Goal: Task Accomplishment & Management: Complete application form

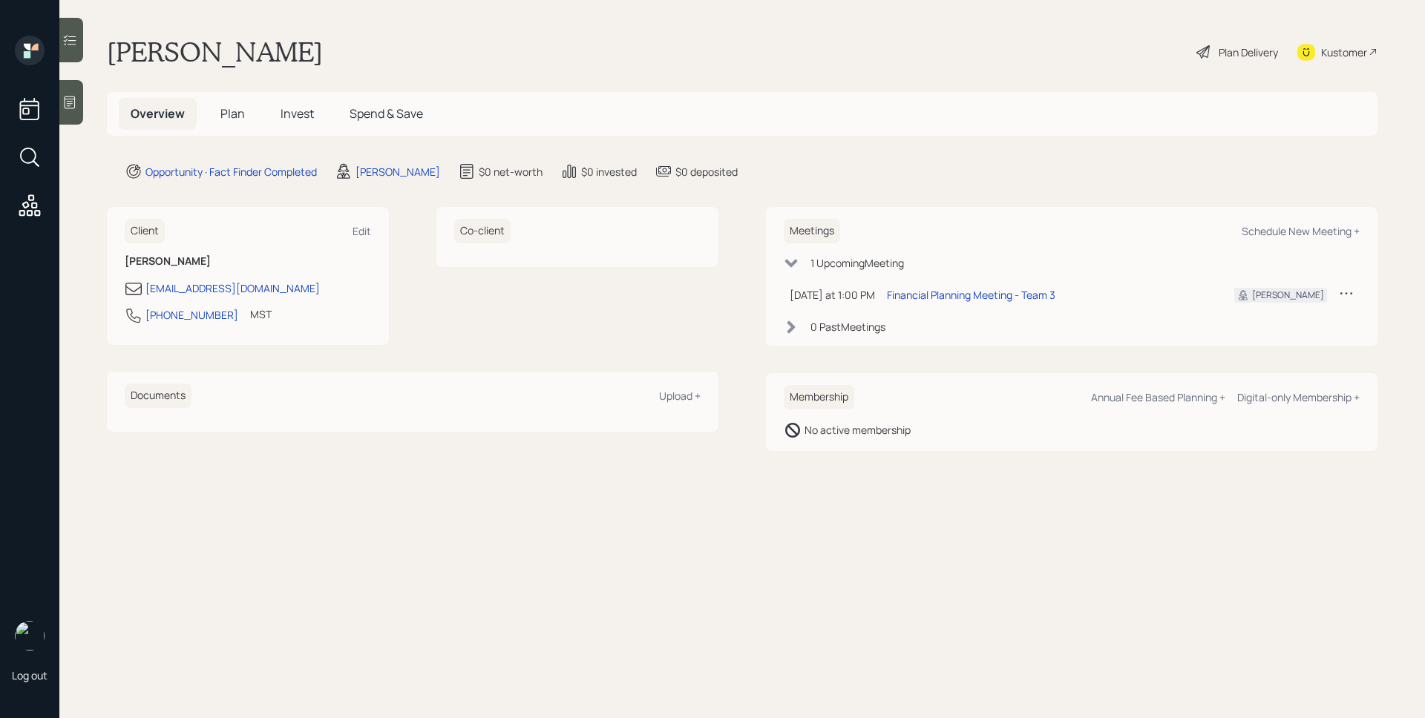
click at [1232, 50] on div "Plan Delivery" at bounding box center [1248, 53] width 59 height 16
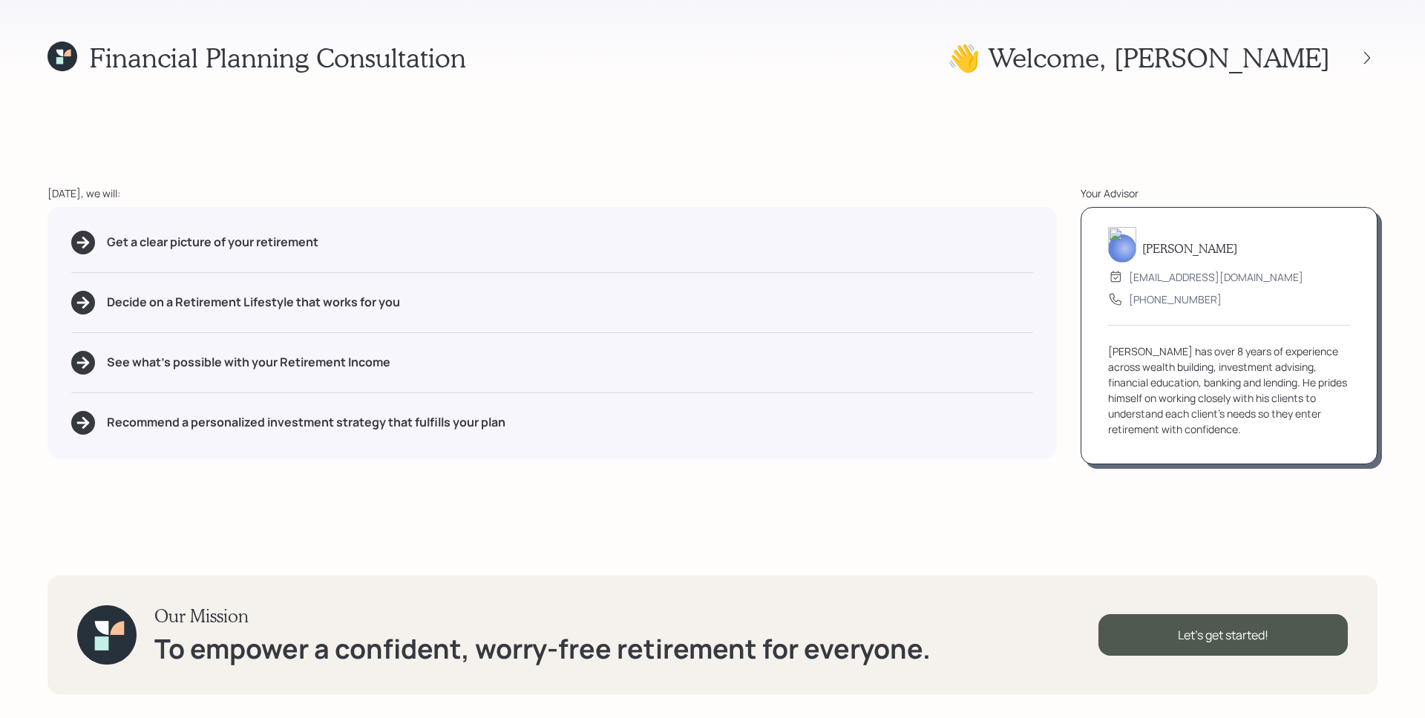
click at [75, 58] on icon at bounding box center [62, 57] width 30 height 30
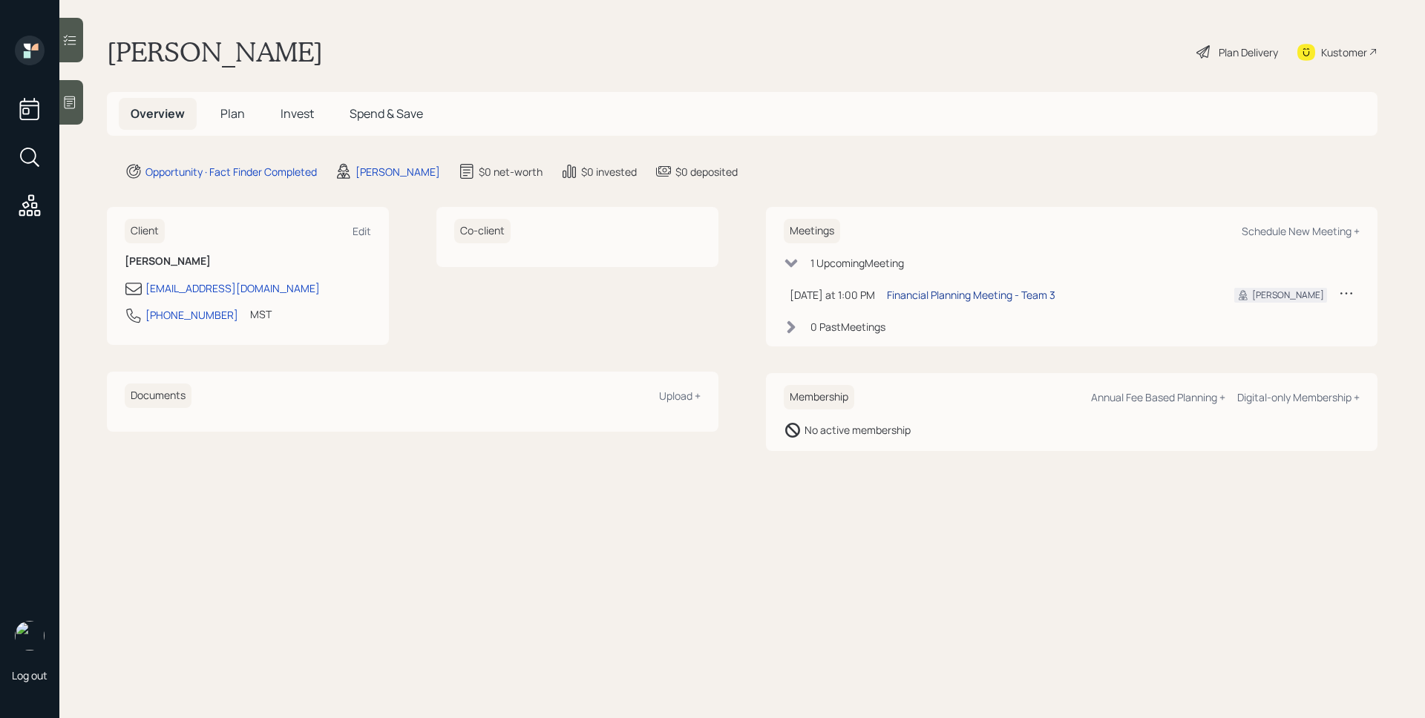
click at [989, 299] on div "Financial Planning Meeting - Team 3" at bounding box center [971, 295] width 168 height 16
click at [74, 97] on icon at bounding box center [70, 102] width 11 height 13
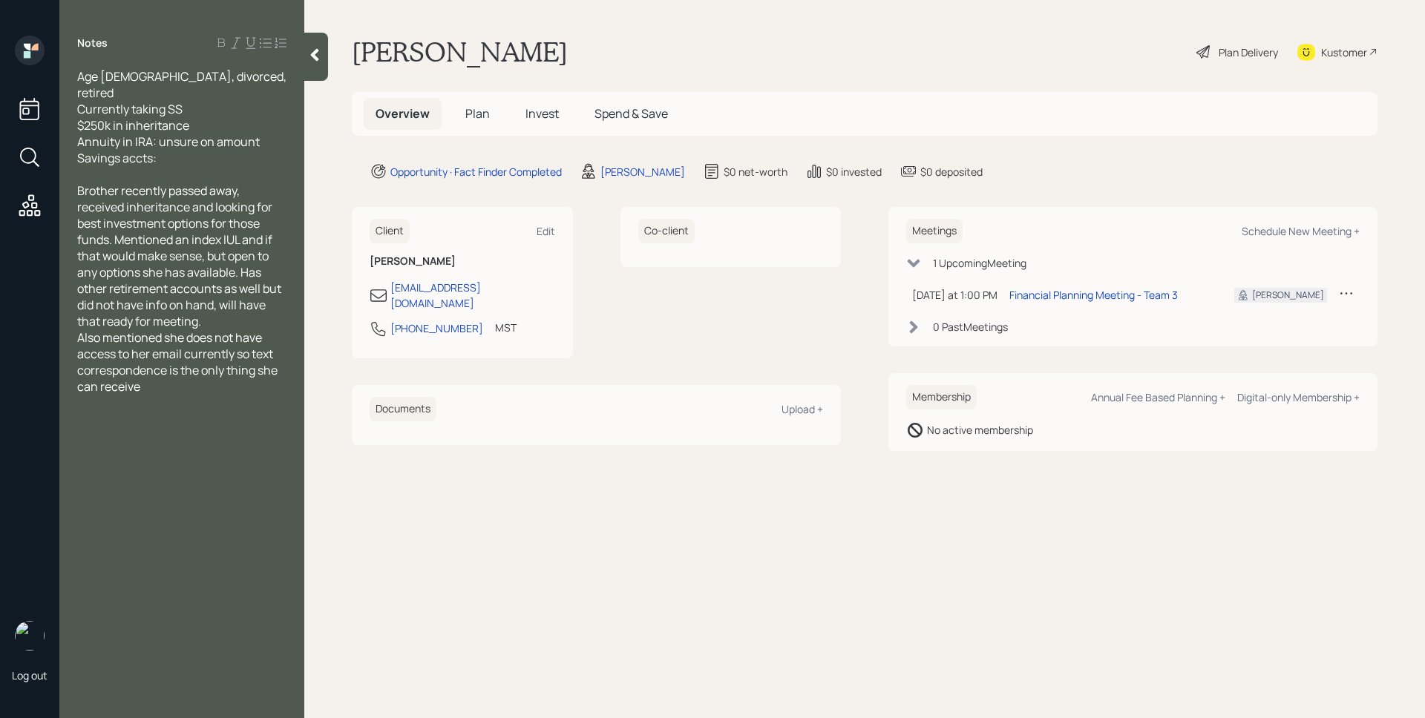
click at [1020, 62] on div "[PERSON_NAME] Plan Delivery Kustomer" at bounding box center [865, 52] width 1026 height 33
click at [799, 577] on main "Gale Jones Plan Delivery Kustomer Overview Plan Invest Spend & Save Opportunity…" at bounding box center [864, 359] width 1121 height 718
click at [767, 326] on div "Co-client" at bounding box center [730, 282] width 221 height 151
click at [1207, 589] on main "Gale Jones Plan Delivery Kustomer Overview Plan Invest Spend & Save Opportunity…" at bounding box center [864, 359] width 1121 height 718
click at [628, 76] on main "Gale Jones Plan Delivery Kustomer Overview Plan Invest Spend & Save Opportunity…" at bounding box center [864, 359] width 1121 height 718
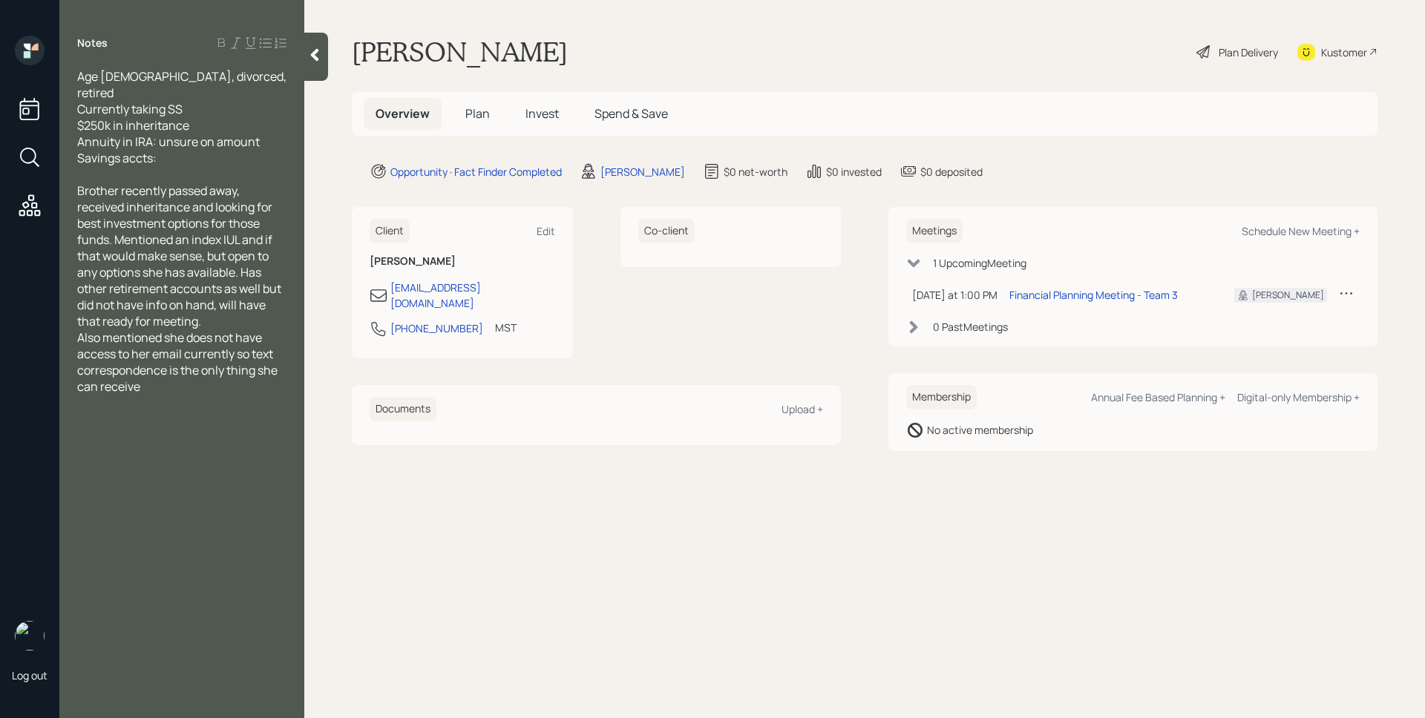
click at [1214, 548] on main "Gale Jones Plan Delivery Kustomer Overview Plan Invest Spend & Save Opportunity…" at bounding box center [864, 359] width 1121 height 718
click at [479, 114] on span "Plan" at bounding box center [477, 113] width 24 height 16
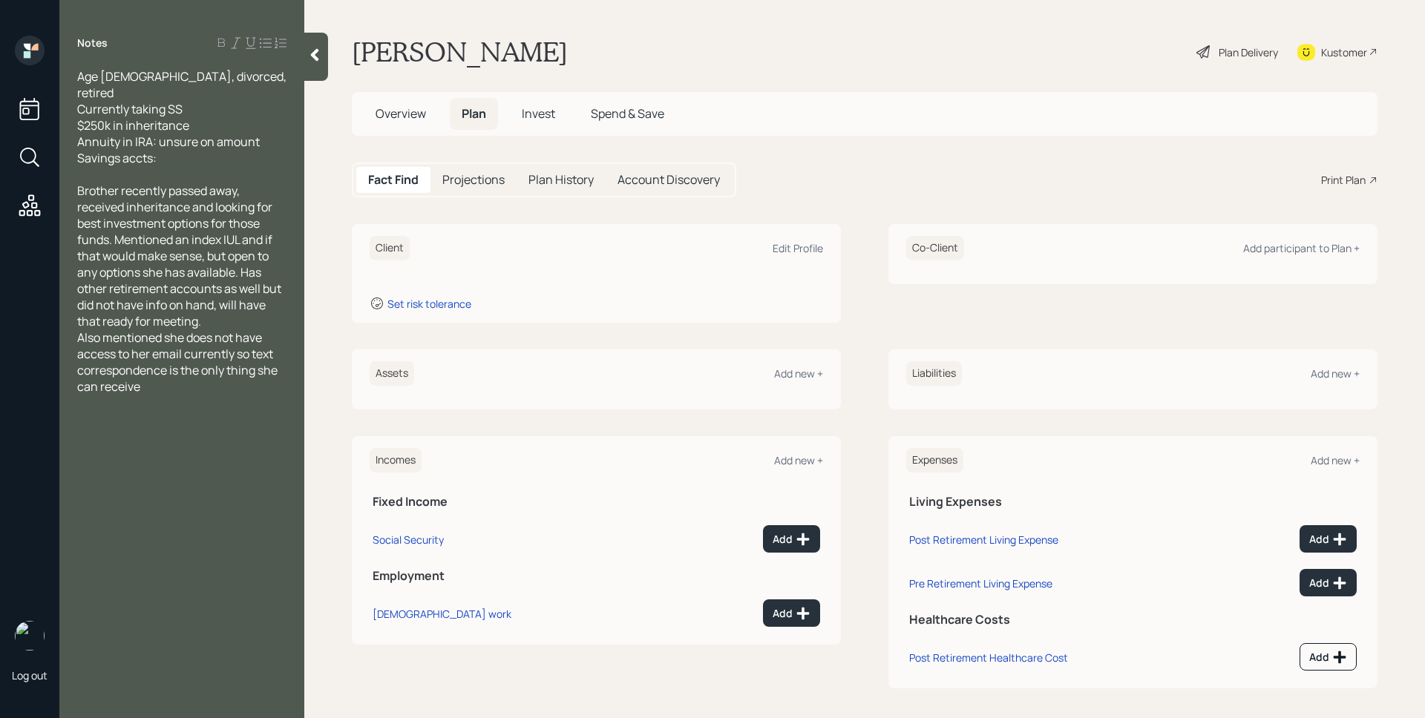
click at [826, 177] on div "Fact Find Projections Plan History Account Discovery Print Plan" at bounding box center [865, 180] width 1026 height 35
click at [795, 253] on div "Edit Profile" at bounding box center [798, 248] width 50 height 14
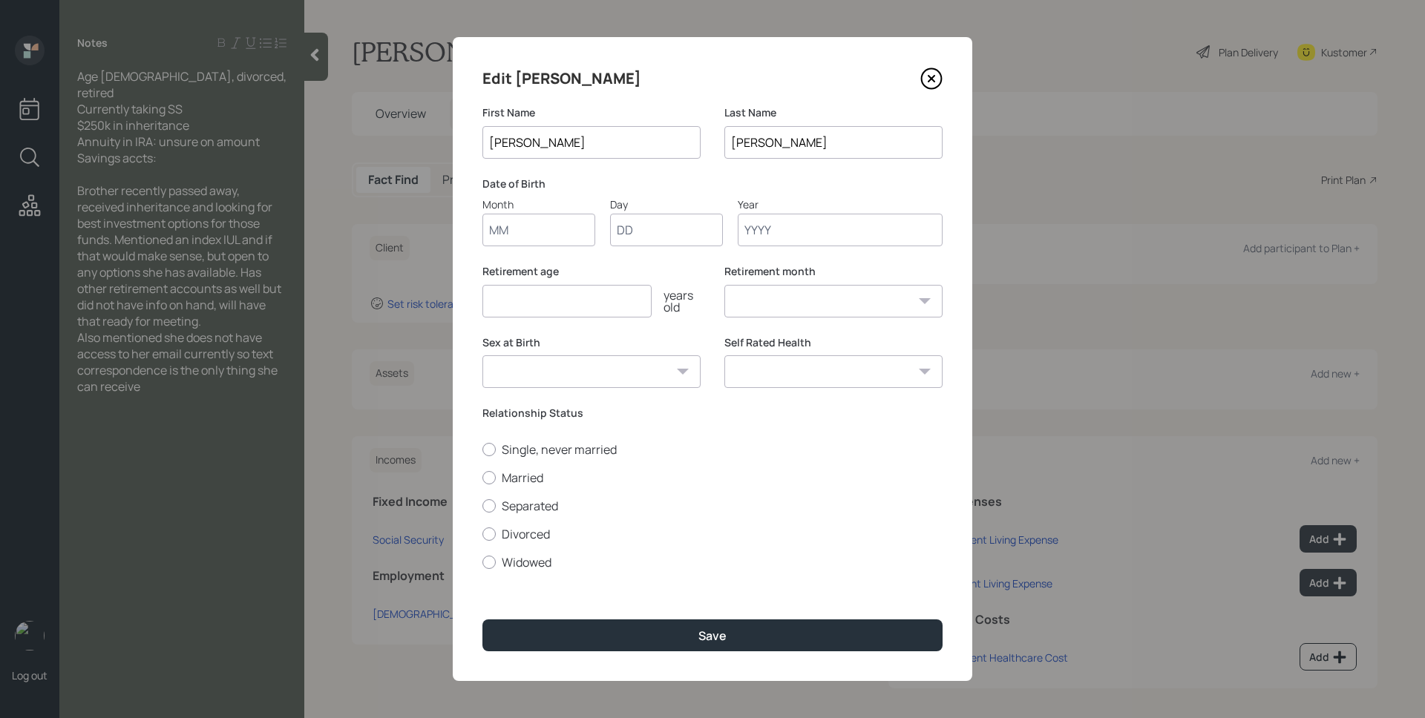
click at [826, 185] on label "Date of Birth" at bounding box center [712, 184] width 460 height 15
click at [563, 229] on input "Month" at bounding box center [538, 230] width 113 height 33
type input "01"
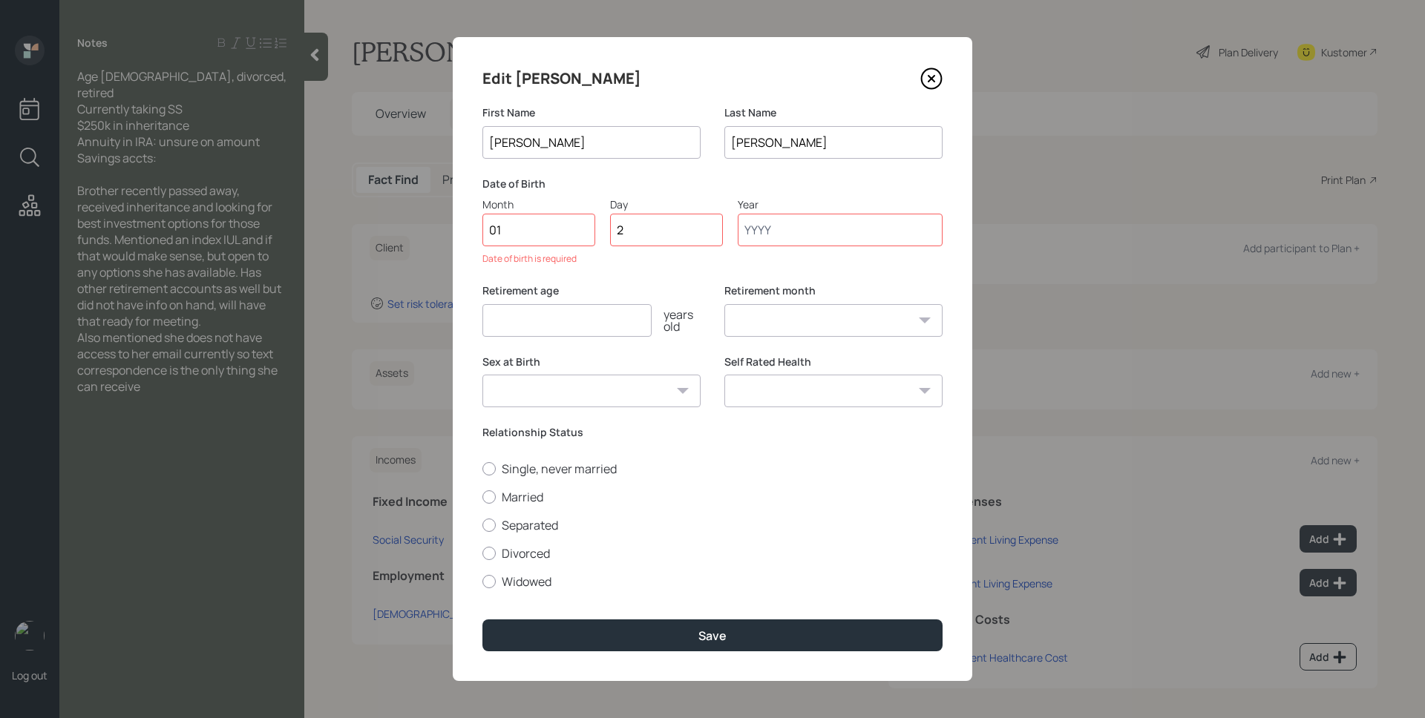
type input "23"
type input "1943"
select select "1"
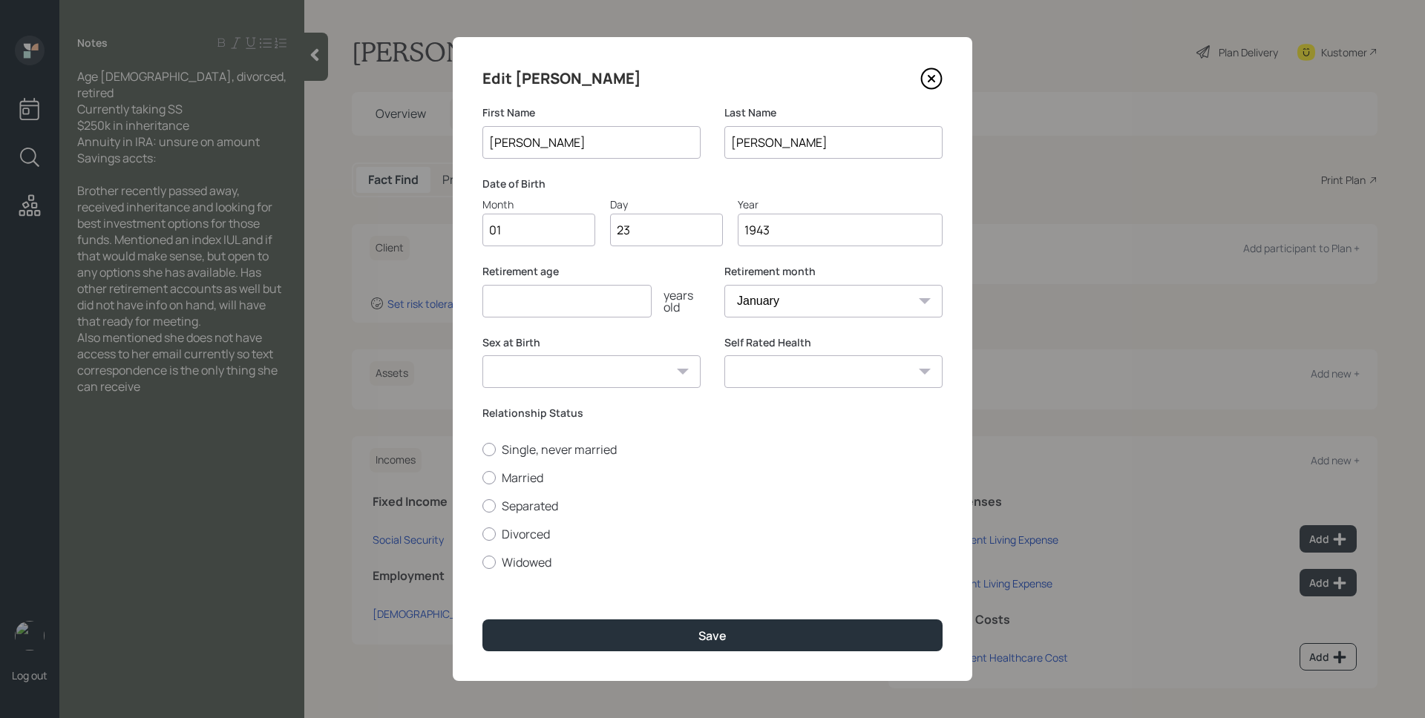
type input "1943"
click at [604, 264] on label "Retirement age" at bounding box center [591, 271] width 218 height 15
click at [617, 306] on input "number" at bounding box center [566, 301] width 169 height 33
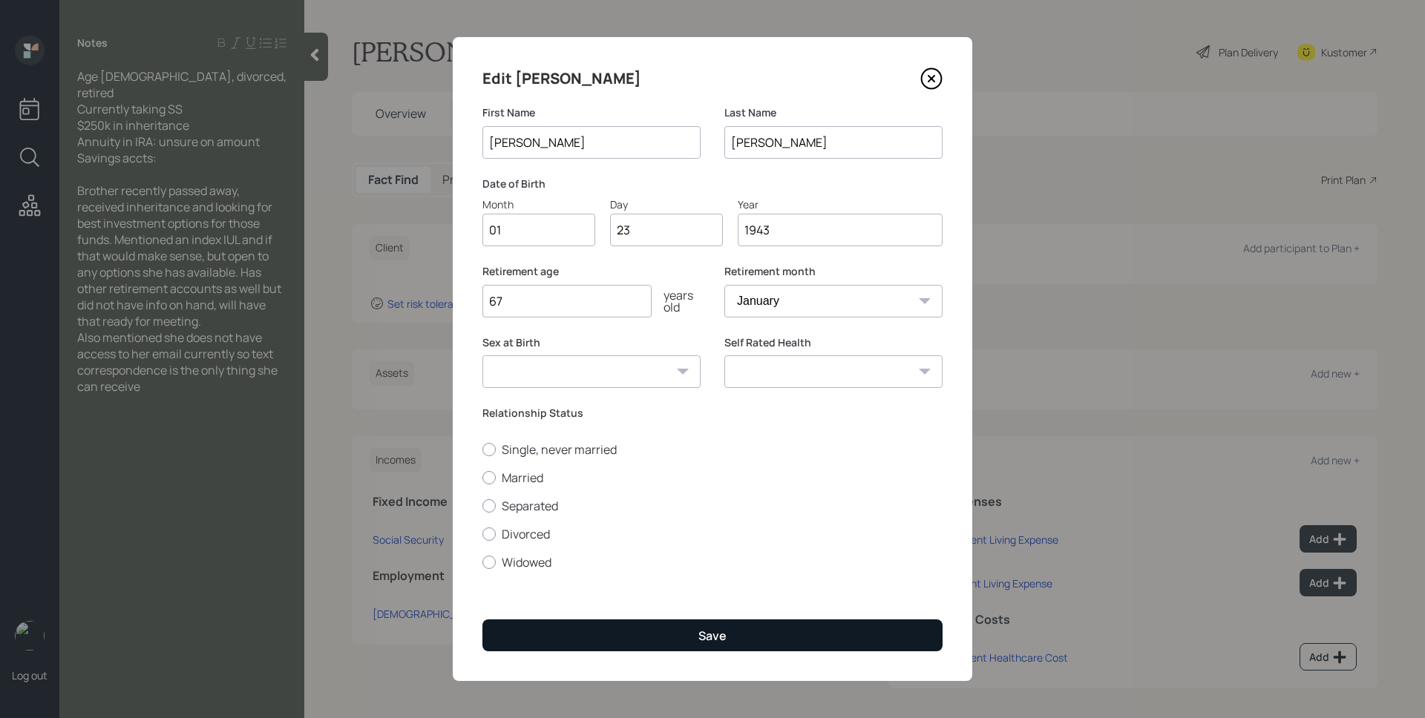
type input "67"
click at [589, 624] on button "Save" at bounding box center [712, 636] width 460 height 32
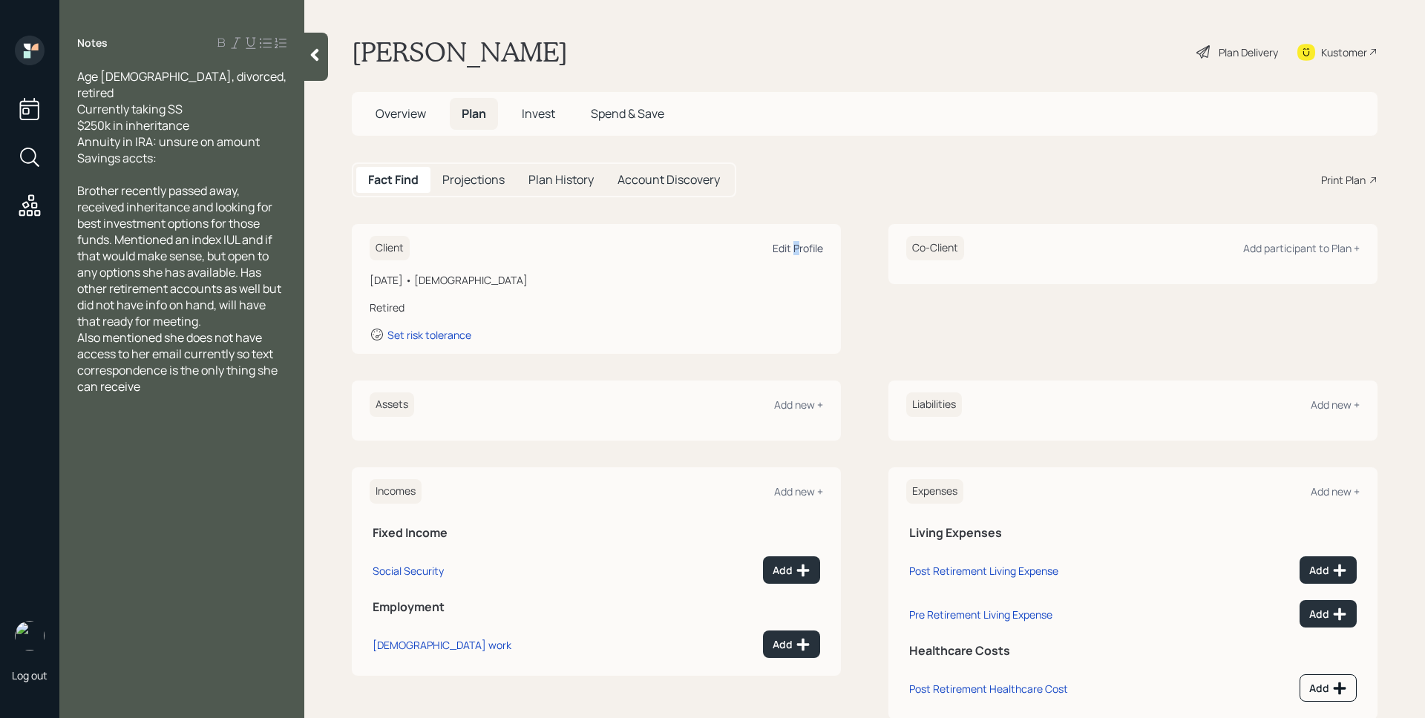
click at [793, 249] on div "Edit Profile" at bounding box center [798, 248] width 50 height 14
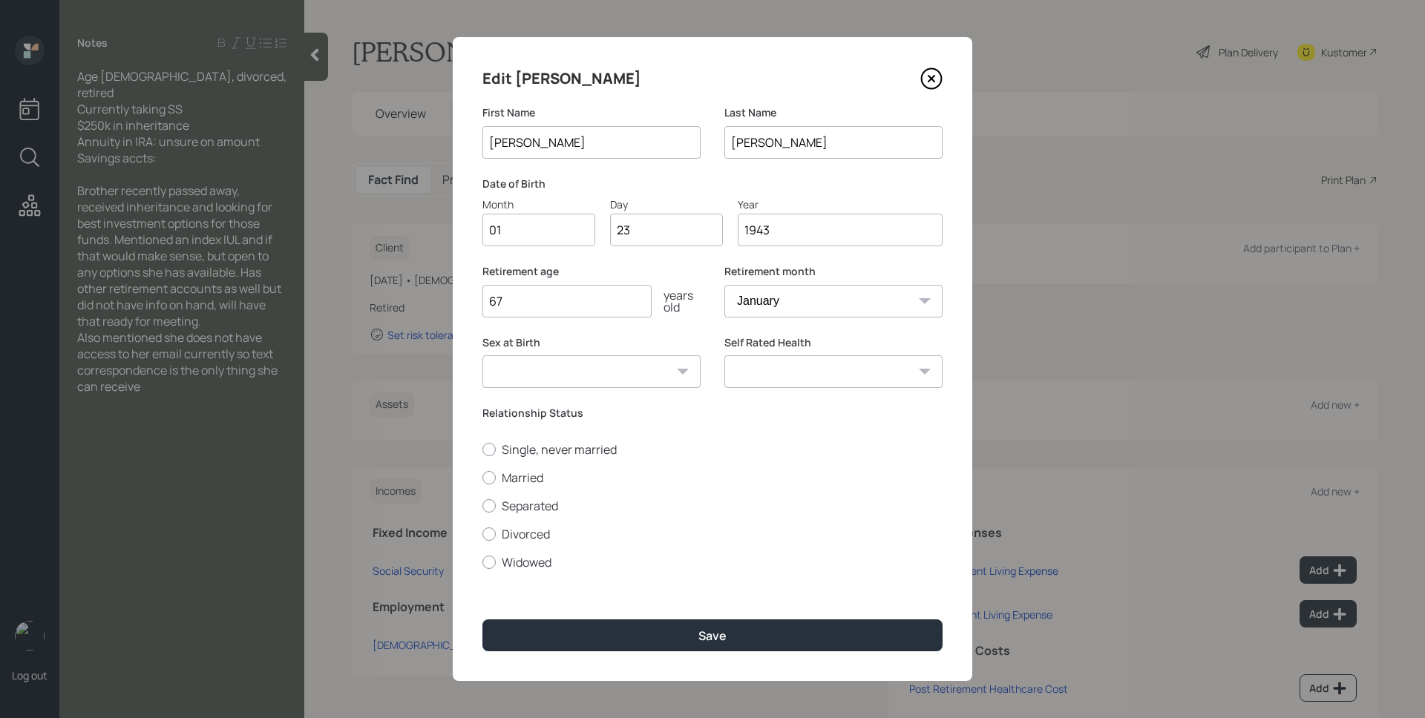
click at [658, 410] on label "Relationship Status" at bounding box center [712, 413] width 460 height 15
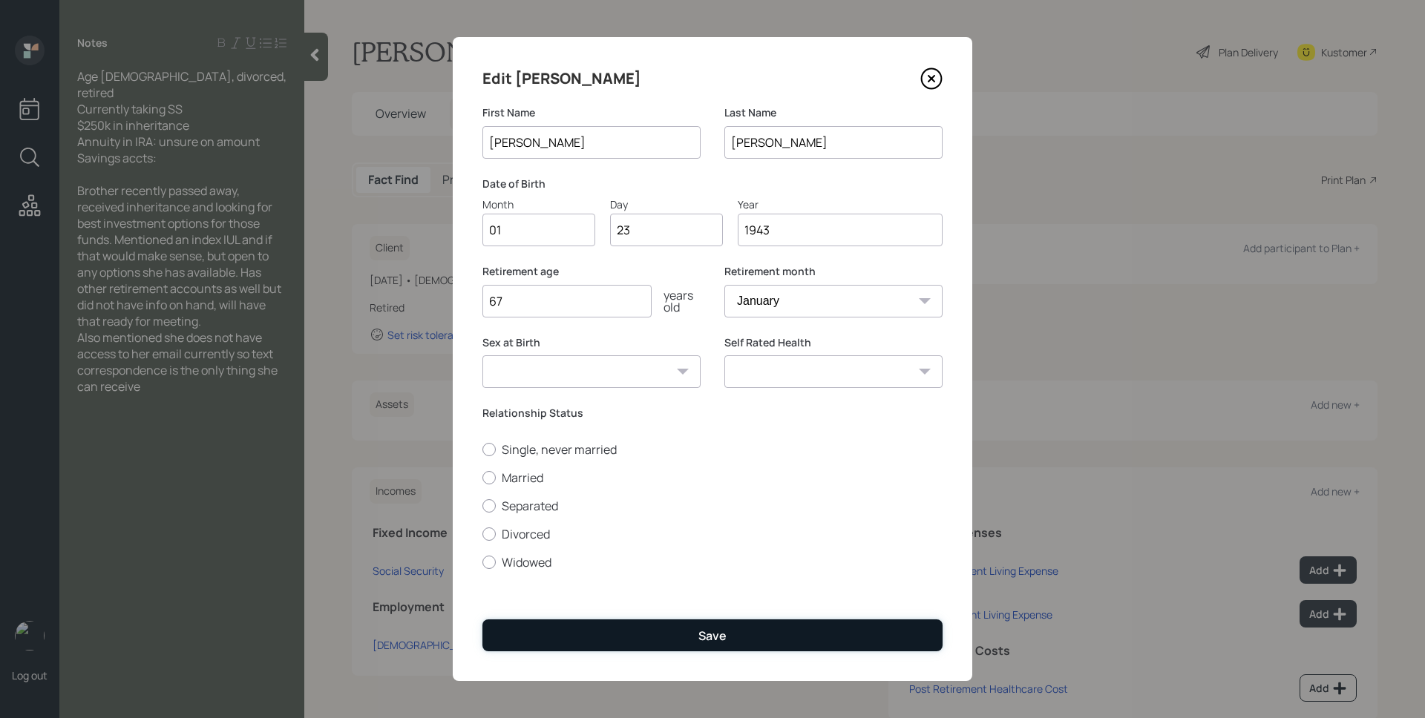
click at [748, 648] on button "Save" at bounding box center [712, 636] width 460 height 32
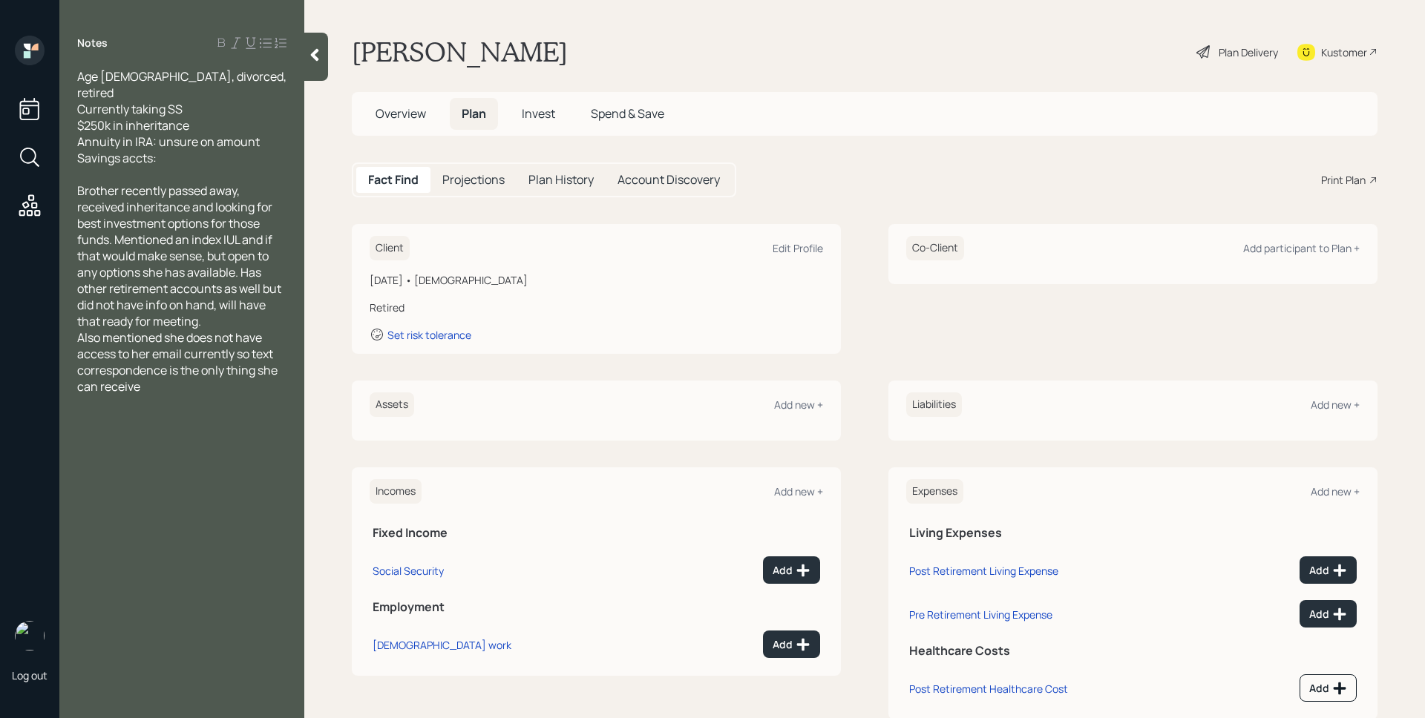
click at [1231, 55] on div "Plan Delivery" at bounding box center [1248, 53] width 59 height 16
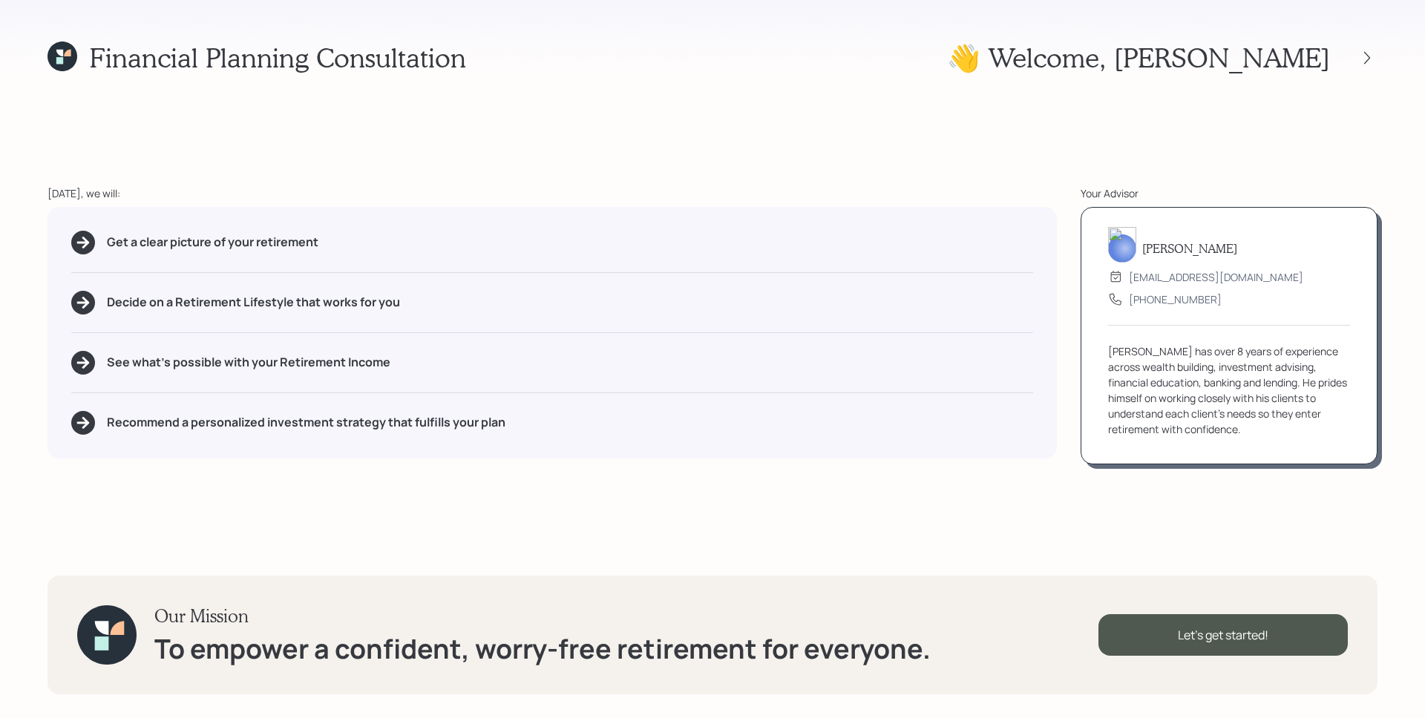
click at [674, 140] on div "Financial Planning Consultation 👋 Welcome , Gale Today, we will: Get a clear pi…" at bounding box center [712, 359] width 1425 height 718
click at [898, 148] on div "Financial Planning Consultation 👋 Welcome , Gale Today, we will: Get a clear pi…" at bounding box center [712, 359] width 1425 height 718
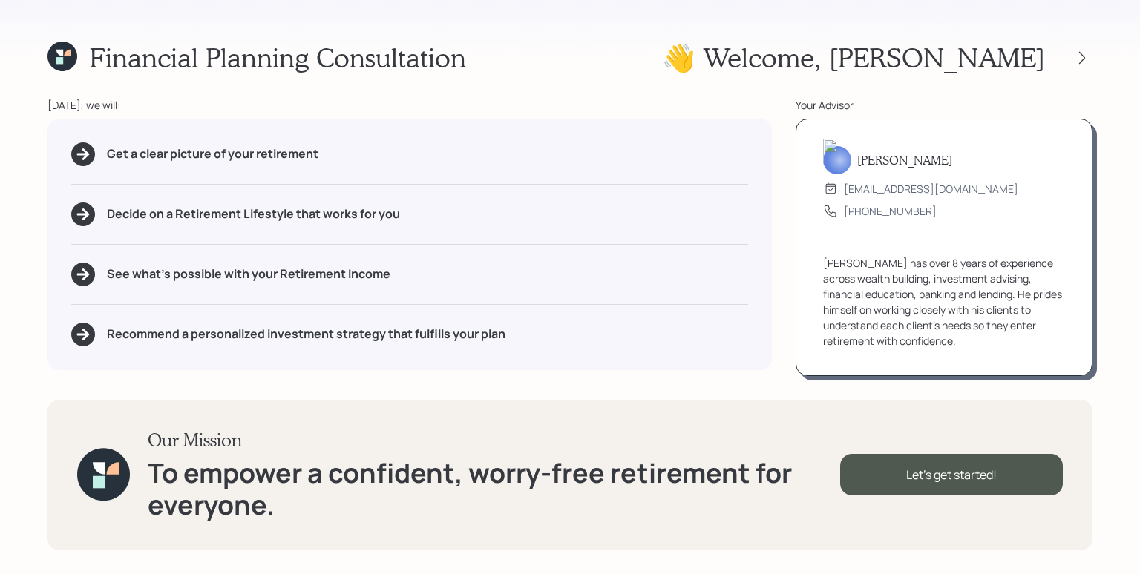
click at [843, 263] on div "James has over 8 years of experience across wealth building, investment advisin…" at bounding box center [944, 302] width 242 height 94
click at [818, 399] on div "Financial Planning Consultation 👋 Welcome , Gale Today, we will: Get a clear pi…" at bounding box center [570, 287] width 1140 height 574
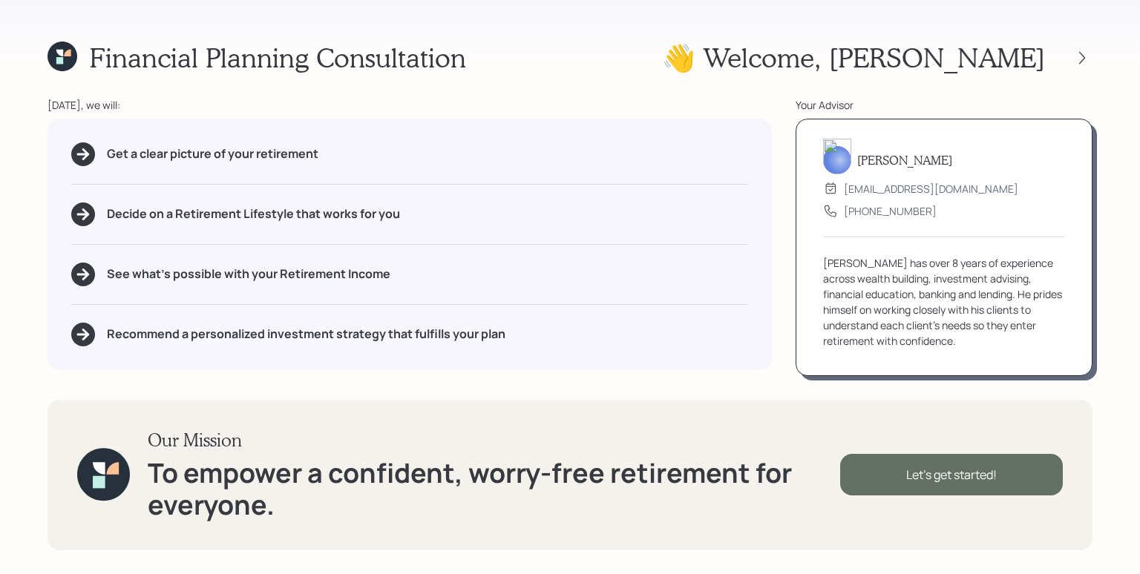
click at [966, 471] on div "Let's get started!" at bounding box center [951, 475] width 223 height 42
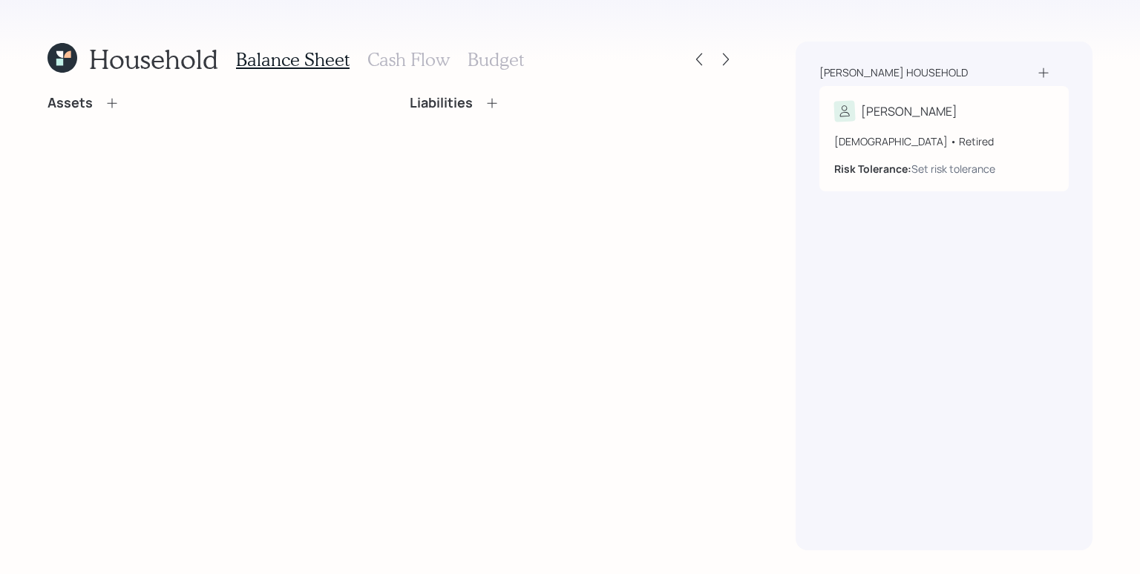
click at [109, 103] on icon at bounding box center [112, 103] width 15 height 15
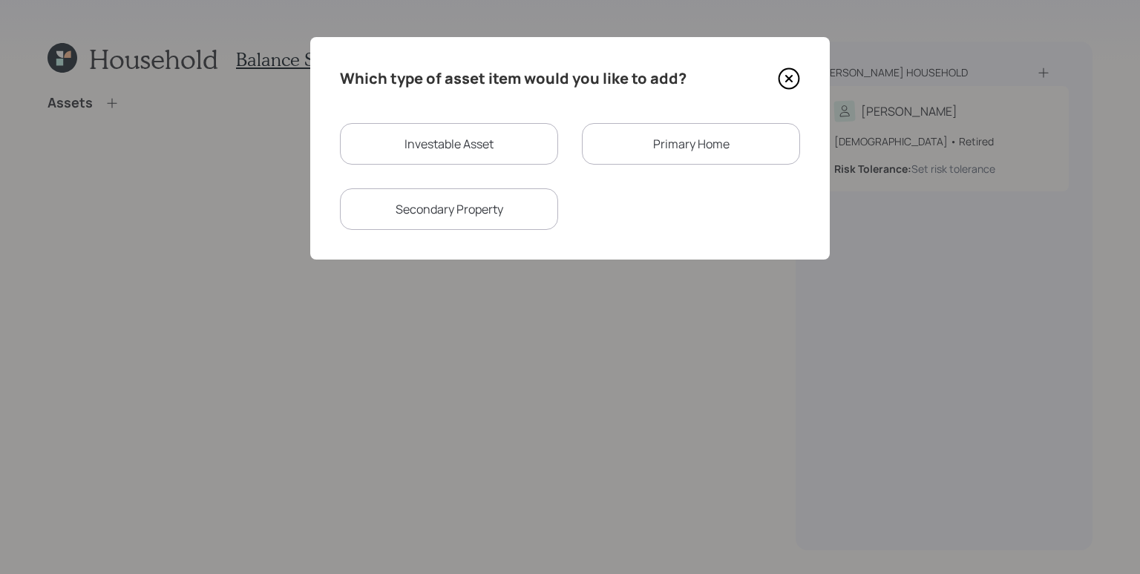
click at [458, 116] on div "Which type of asset item would you like to add? Investable Asset Primary Home S…" at bounding box center [569, 148] width 519 height 223
click at [460, 131] on div "Investable Asset" at bounding box center [449, 144] width 218 height 42
select select "taxable"
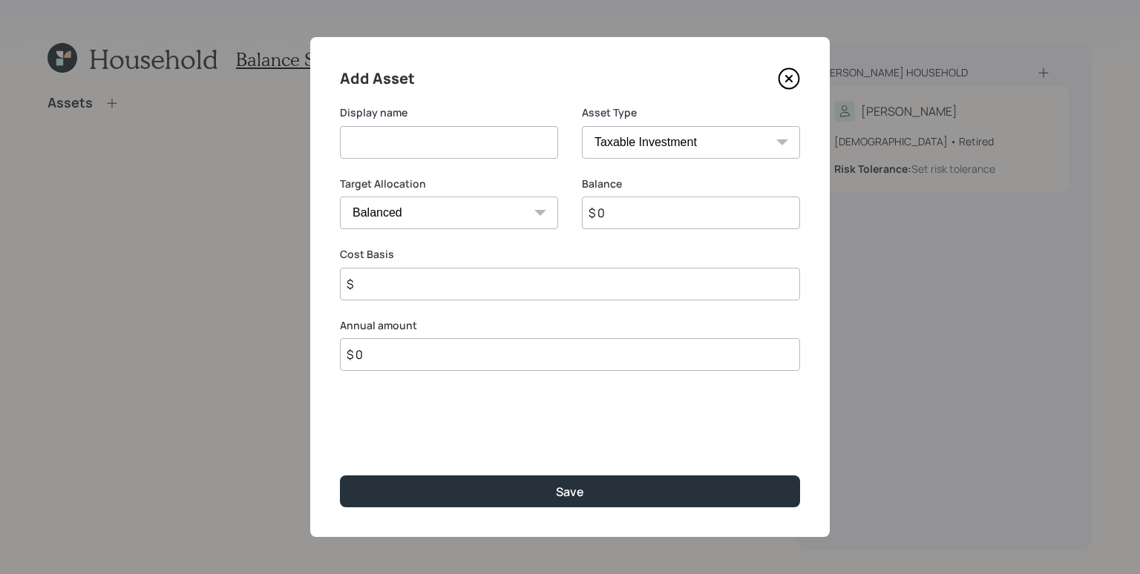
click at [645, 177] on label "Balance" at bounding box center [691, 184] width 218 height 15
click at [492, 192] on div "Target Allocation Cash Conservative Balanced Aggressive" at bounding box center [449, 203] width 218 height 53
click at [483, 215] on select "Cash Conservative Balanced Aggressive" at bounding box center [449, 213] width 218 height 33
select select "uninvested"
click at [340, 197] on select "Cash Conservative Balanced Aggressive" at bounding box center [449, 213] width 218 height 33
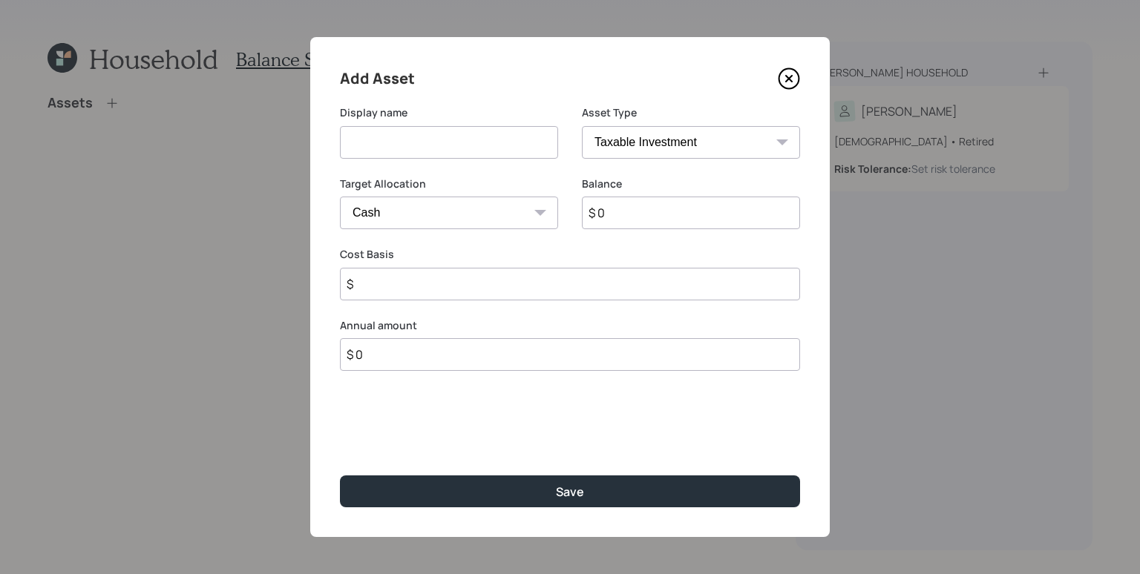
click at [445, 145] on input at bounding box center [449, 142] width 218 height 33
click at [661, 204] on input "$ 0" at bounding box center [691, 213] width 218 height 33
click at [464, 148] on input at bounding box center [449, 142] width 218 height 33
type input "Chase Bank CD"
click at [637, 210] on input "$ 0" at bounding box center [691, 213] width 218 height 33
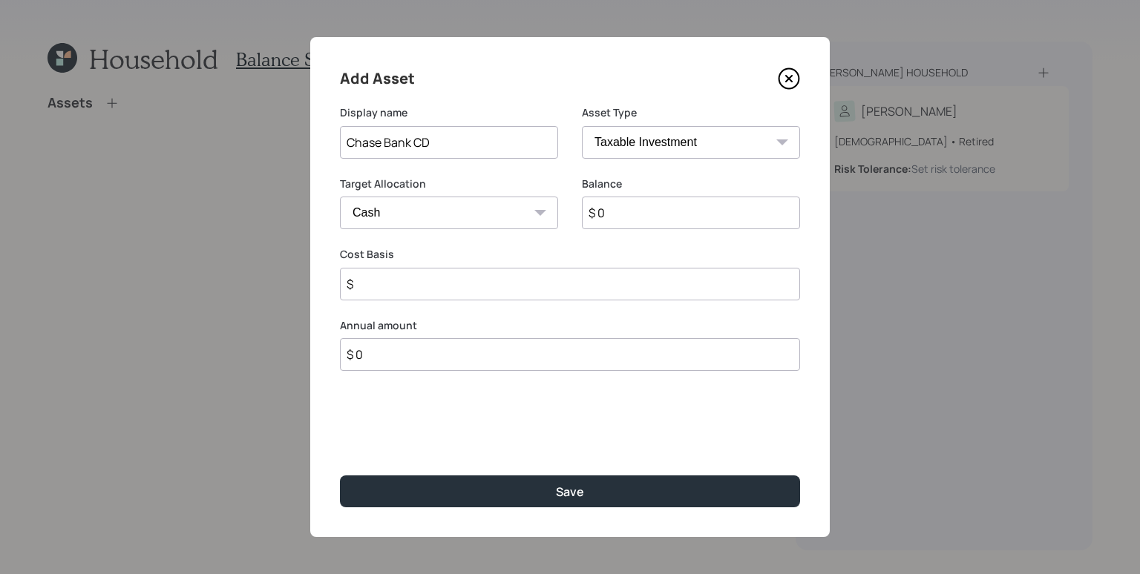
click at [637, 210] on input "$ 0" at bounding box center [691, 213] width 218 height 33
click at [635, 214] on input "$ 0" at bounding box center [691, 213] width 218 height 33
type input "$ 1"
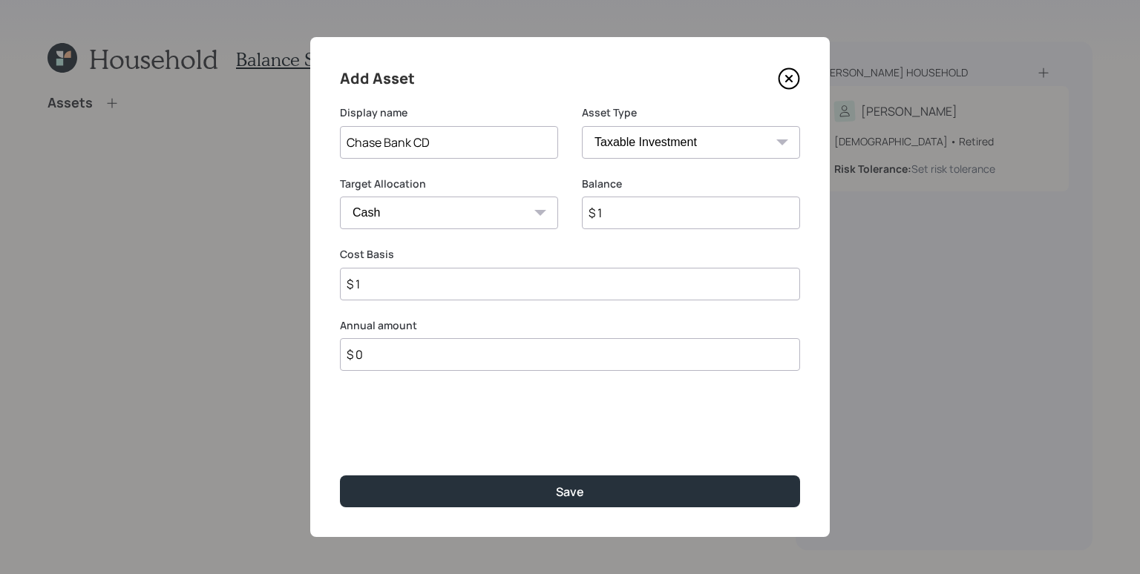
type input "$ 15"
type input "$ 151"
type input "$ 1,519"
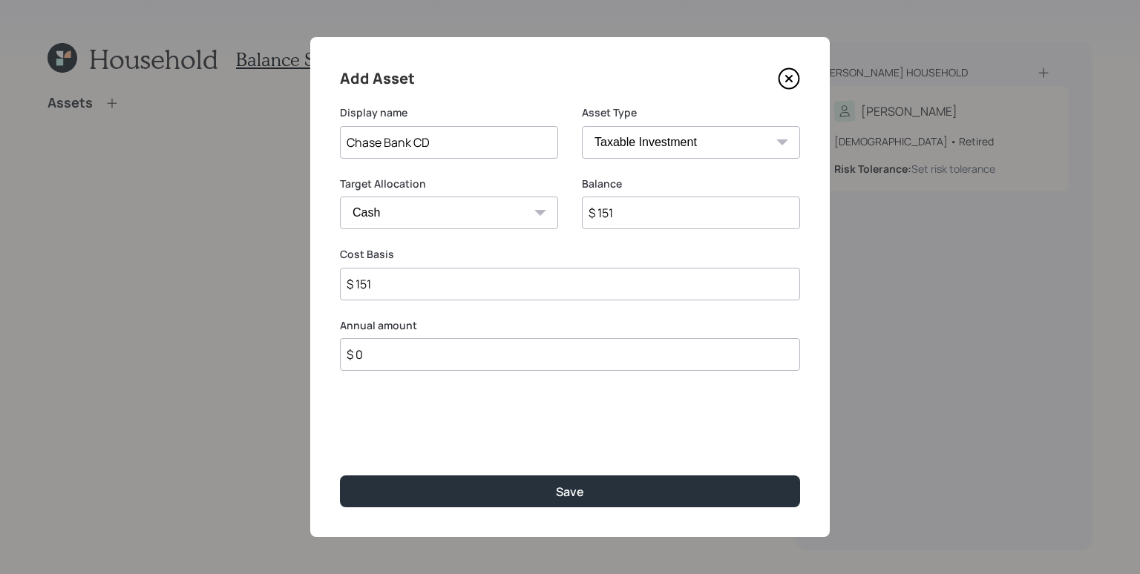
type input "$ 1,519"
type input "$ 15,194"
type input "$ 151,948"
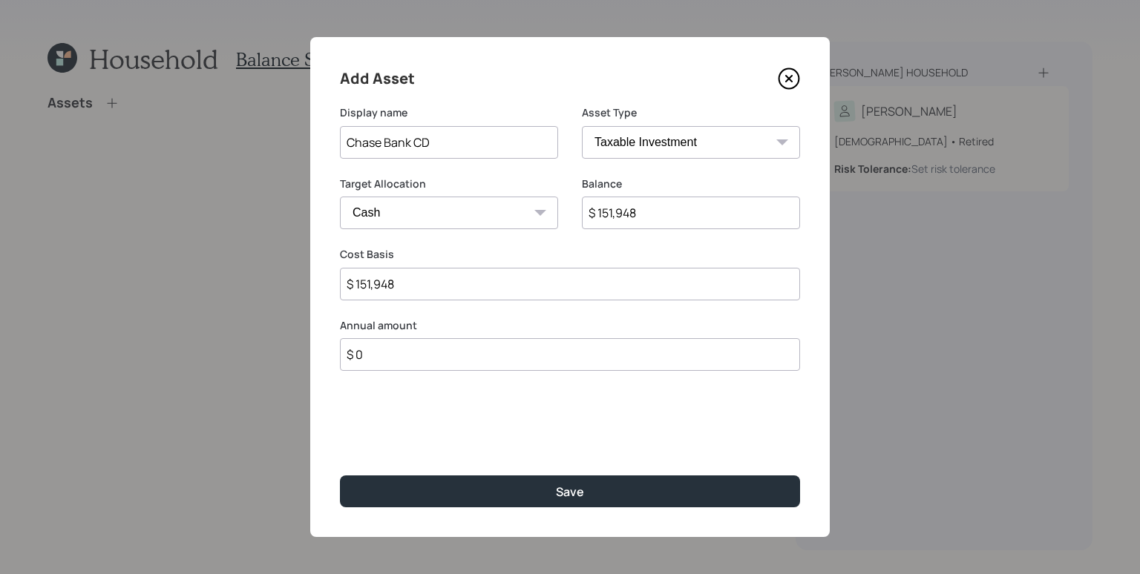
type input "$ 15,194"
type input "$ 1,519"
type input "$ 15,199"
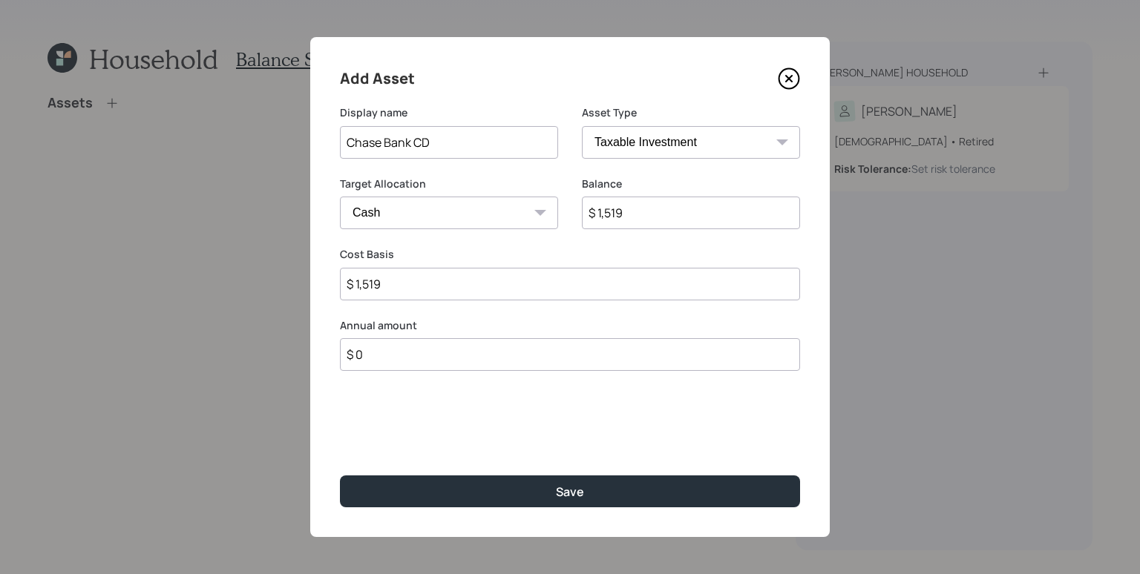
type input "$ 15,199"
type input "$ 151,998"
click at [684, 216] on input "$ 151,998" at bounding box center [691, 213] width 218 height 33
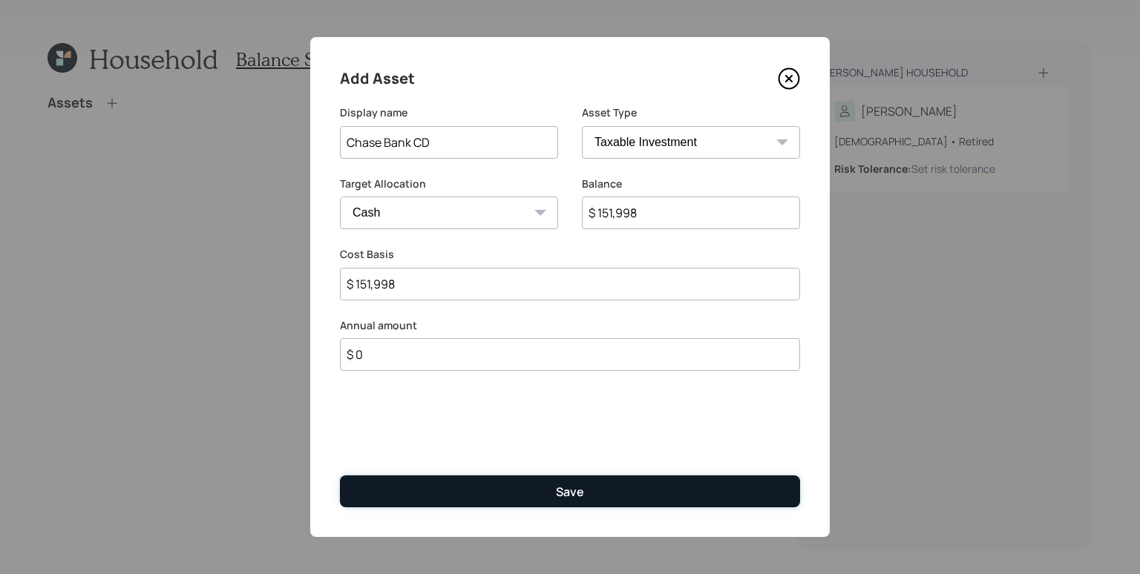
click at [643, 496] on button "Save" at bounding box center [570, 492] width 460 height 32
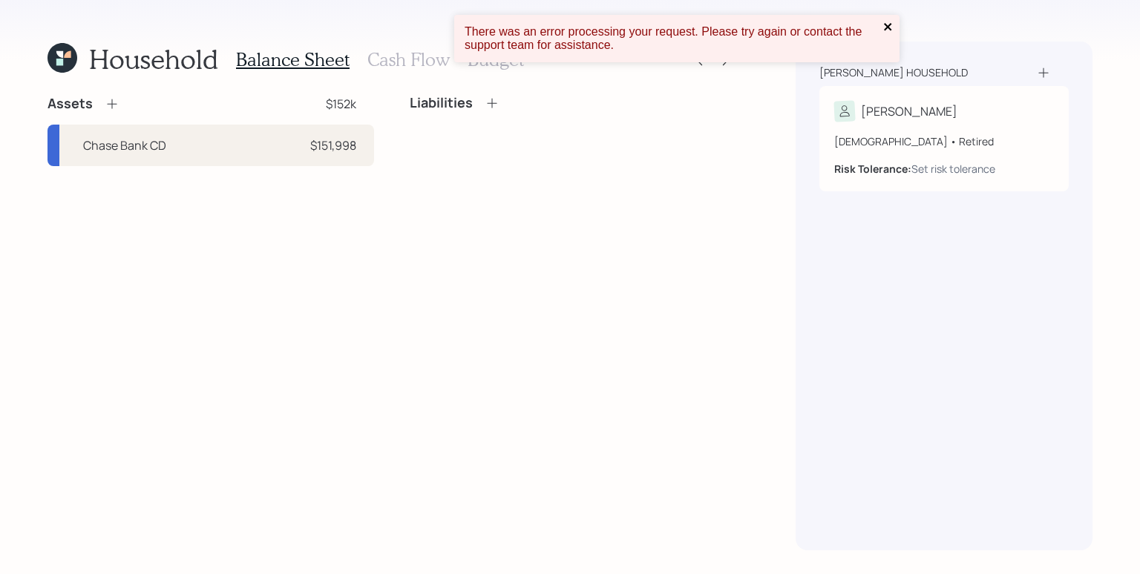
click at [884, 23] on icon "close" at bounding box center [888, 27] width 10 height 12
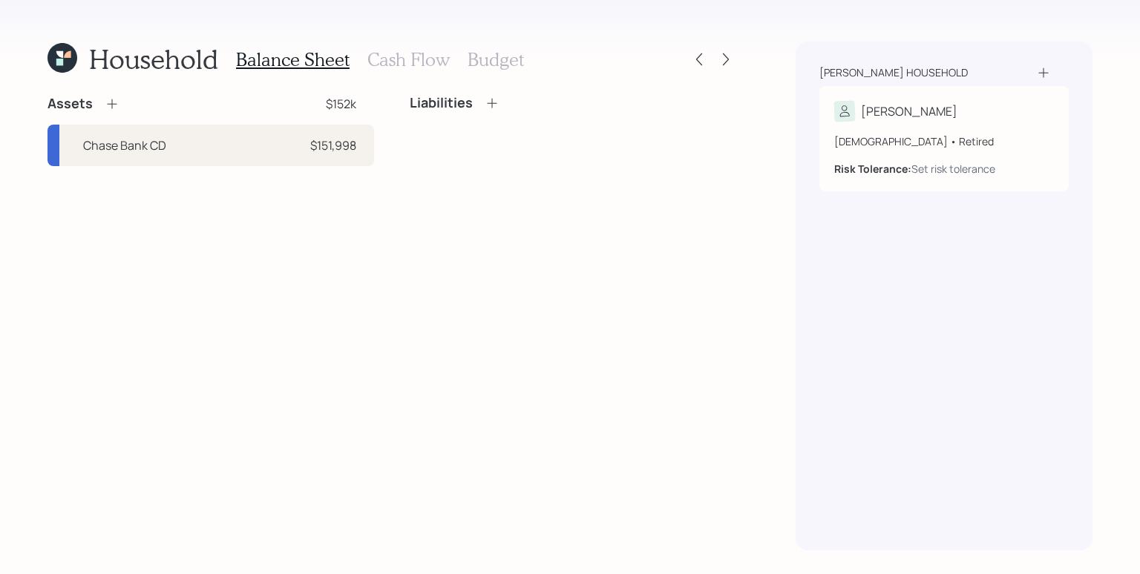
click at [111, 99] on icon at bounding box center [112, 103] width 15 height 15
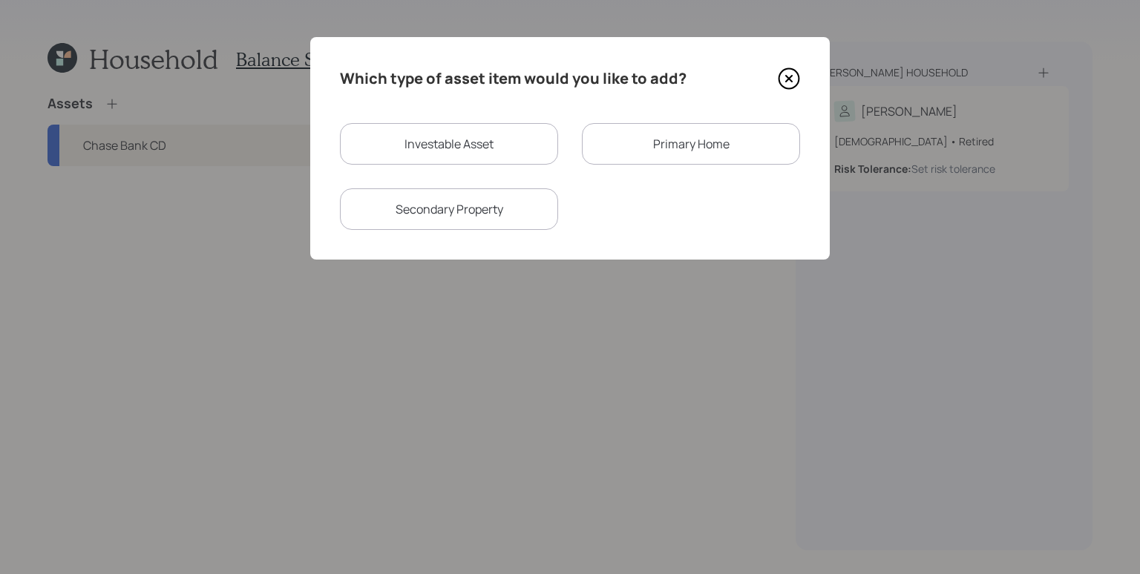
click at [436, 138] on div "Investable Asset" at bounding box center [449, 144] width 218 height 42
select select "taxable"
select select "balanced"
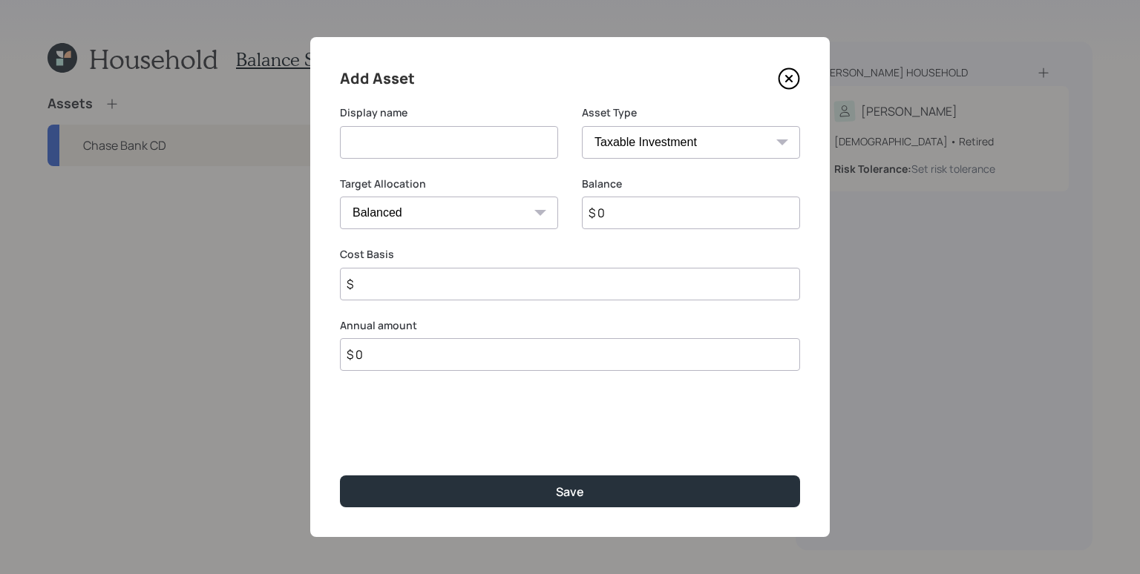
click at [629, 148] on select "SEP IRA IRA Roth IRA 401(k) Roth 401(k) 403(b) Roth 403(b) 457(b) Roth 457(b) H…" at bounding box center [691, 142] width 218 height 33
select select "ira"
click at [582, 126] on select "SEP IRA IRA Roth IRA 401(k) Roth 401(k) 403(b) Roth 403(b) 457(b) Roth 457(b) H…" at bounding box center [691, 142] width 218 height 33
type input "$"
click at [404, 145] on input at bounding box center [449, 142] width 218 height 33
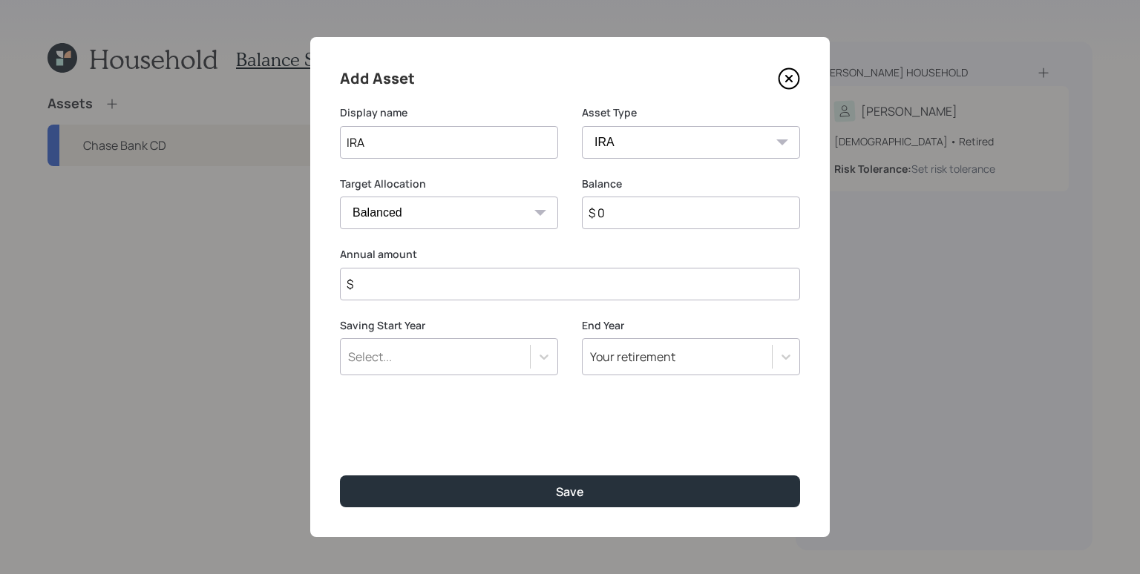
click at [666, 205] on input "$ 0" at bounding box center [691, 213] width 218 height 33
click at [397, 132] on input "IRA" at bounding box center [449, 142] width 218 height 33
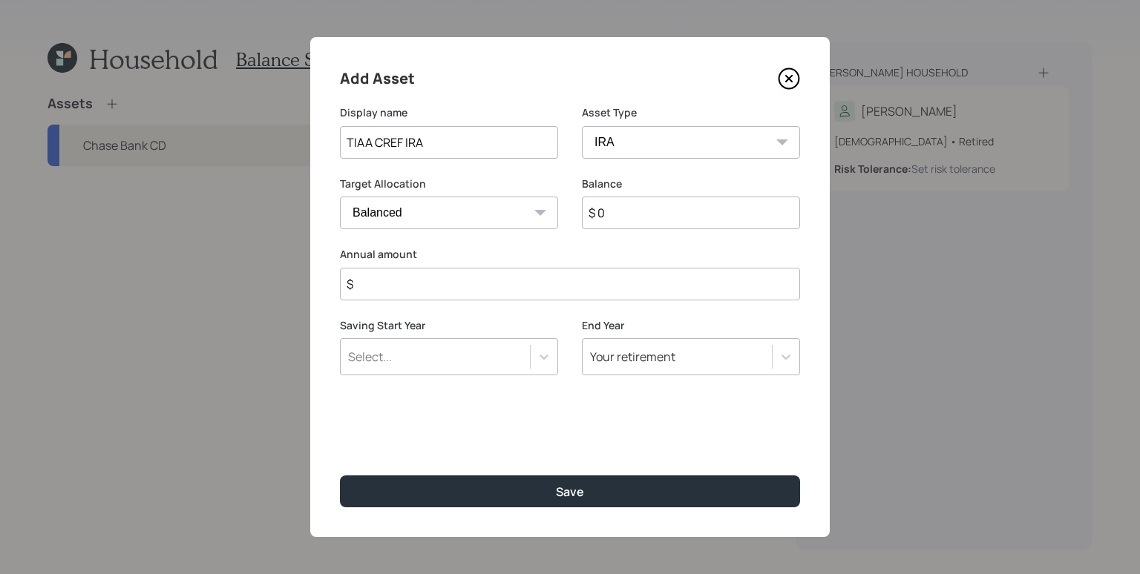
click at [606, 215] on input "$ 0" at bounding box center [691, 213] width 218 height 33
click at [627, 209] on input "$ 0" at bounding box center [691, 213] width 218 height 33
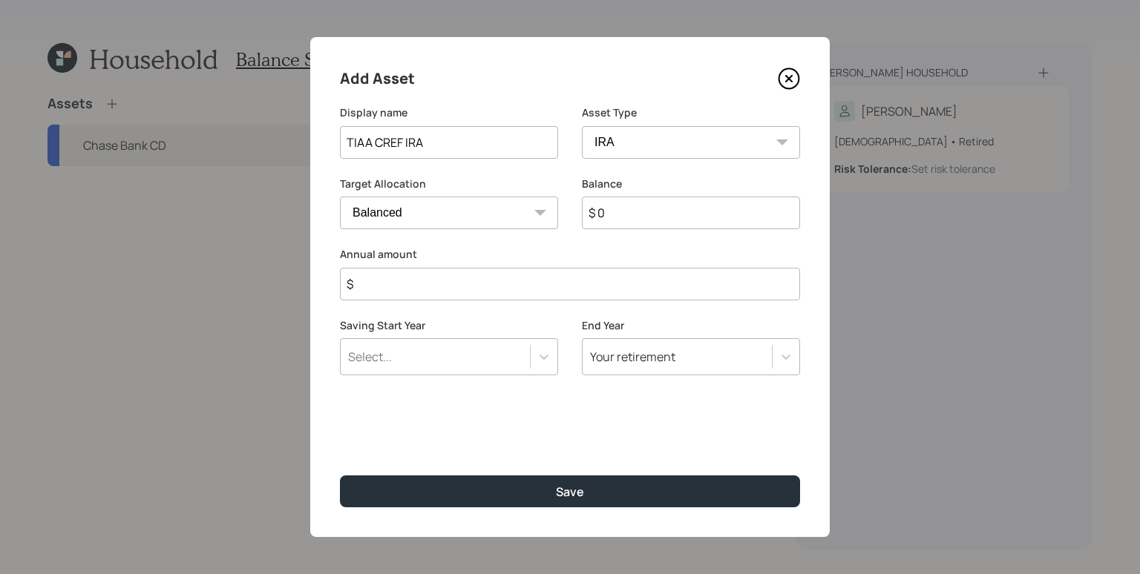
drag, startPoint x: 401, startPoint y: 140, endPoint x: 329, endPoint y: 138, distance: 72.0
click at [329, 138] on div "Add Asset Display name TIAA CREF IRA Asset Type SEP IRA IRA Roth IRA 401(k) Rot…" at bounding box center [569, 287] width 519 height 500
type input "Banker's Life IRA"
click at [642, 213] on input "$ 0" at bounding box center [691, 213] width 218 height 33
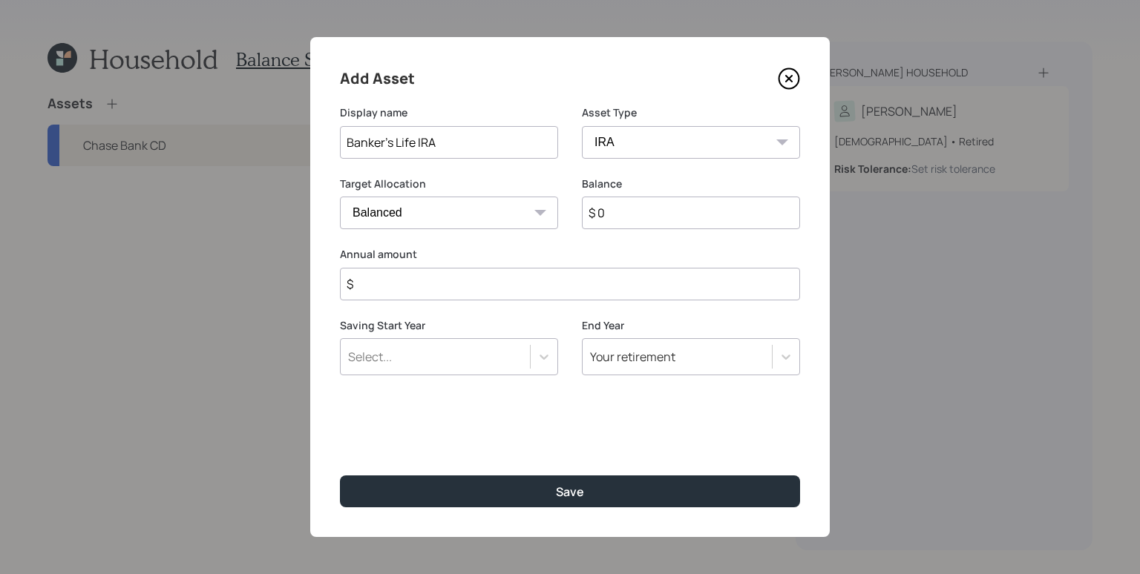
click at [642, 213] on input "$ 0" at bounding box center [691, 213] width 218 height 33
click at [643, 214] on input "$ 0" at bounding box center [691, 213] width 218 height 33
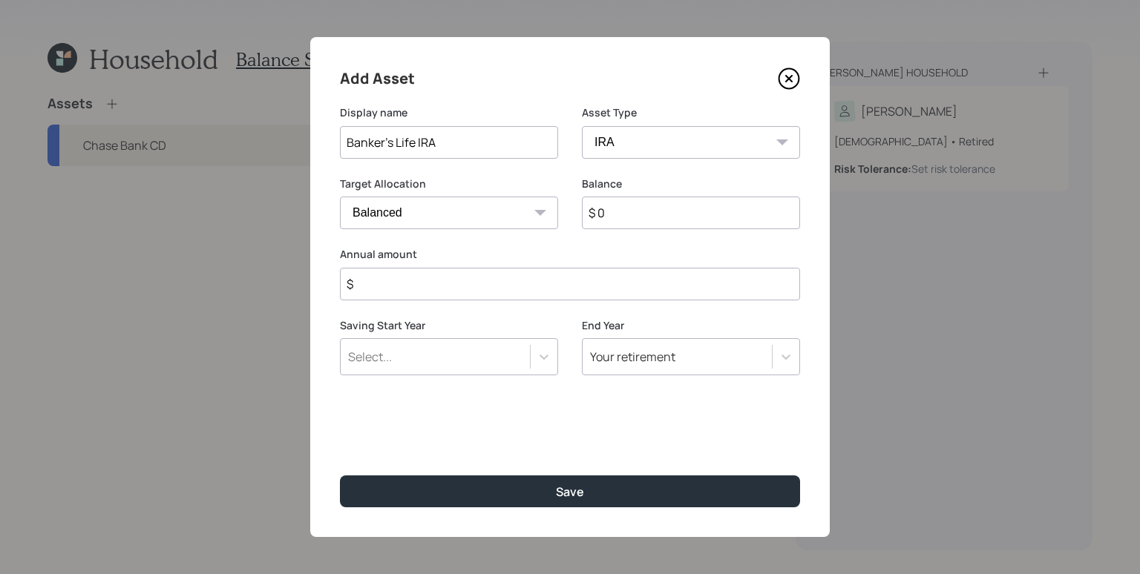
click at [643, 216] on input "$ 0" at bounding box center [691, 213] width 218 height 33
click at [643, 217] on input "$ 0" at bounding box center [691, 213] width 218 height 33
type input "$ 34,000"
type input "$ 0"
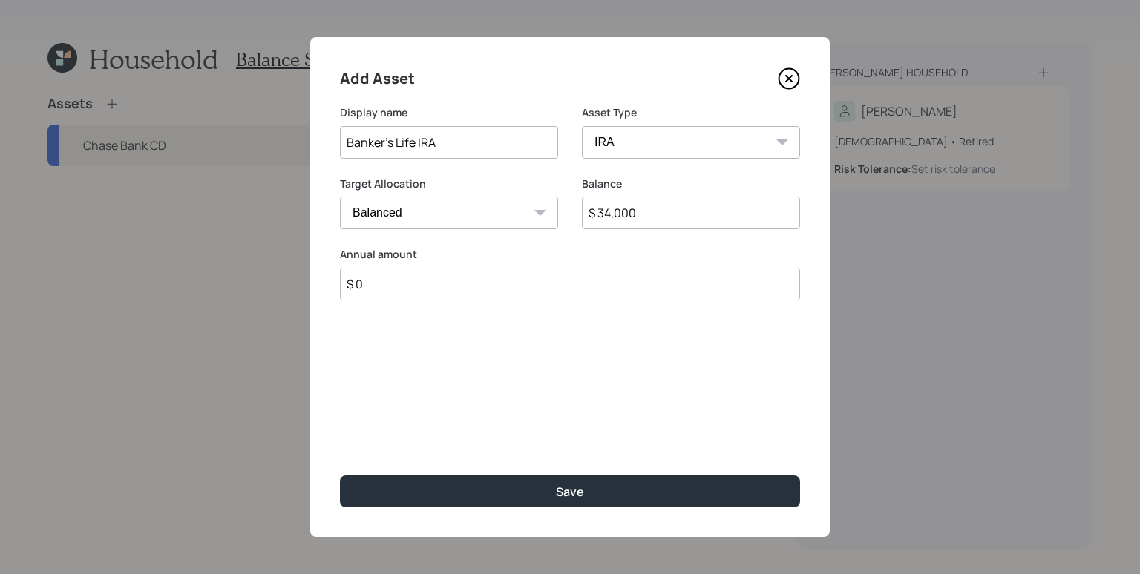
click at [340, 476] on button "Save" at bounding box center [570, 492] width 460 height 32
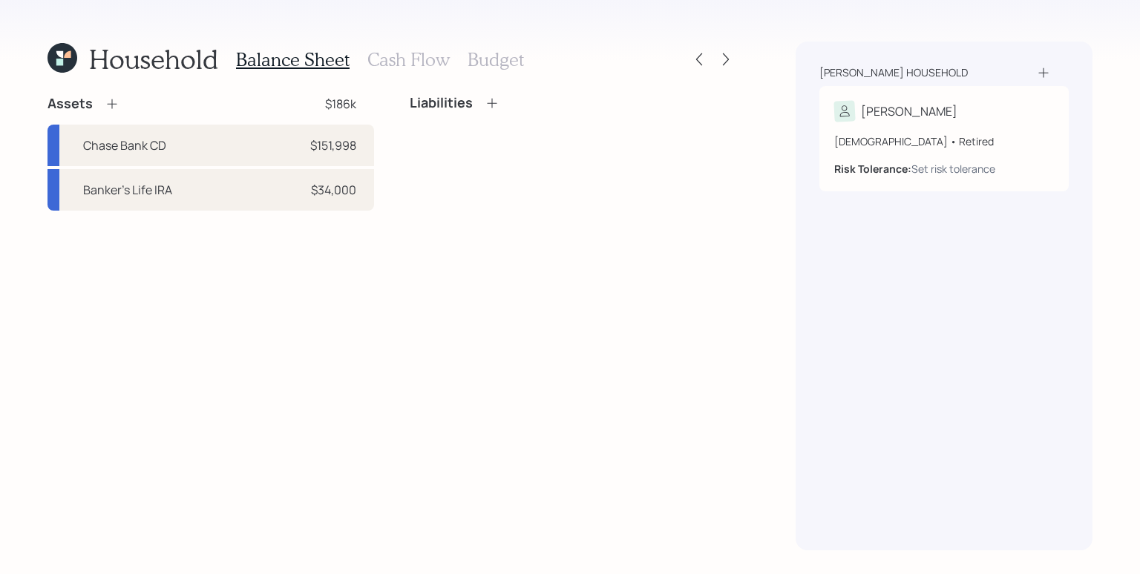
click at [114, 105] on icon at bounding box center [112, 103] width 15 height 15
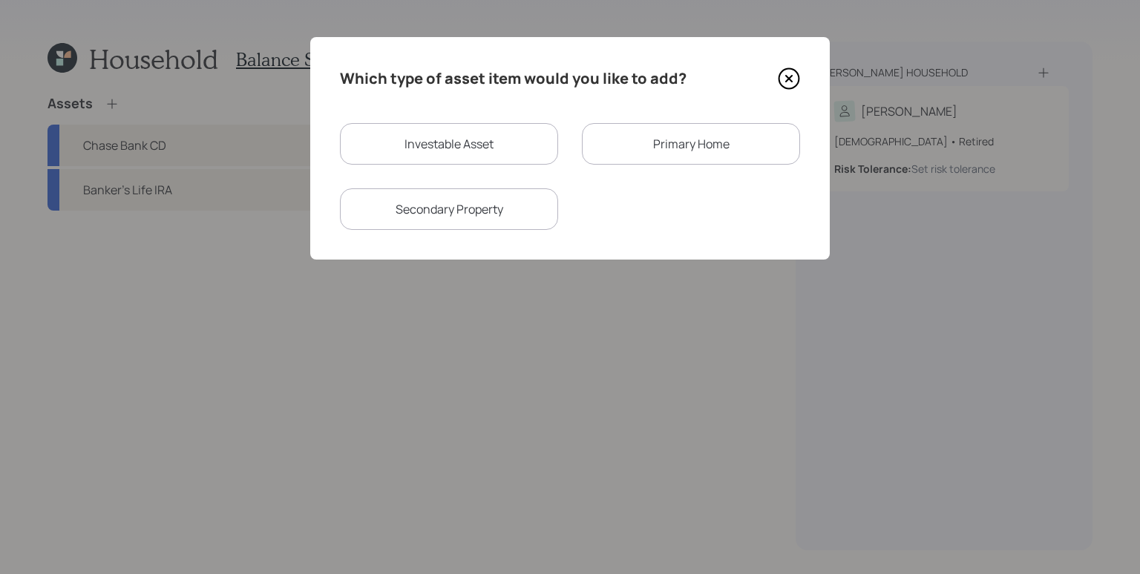
click at [468, 126] on div "Investable Asset" at bounding box center [449, 144] width 218 height 42
select select "taxable"
select select "balanced"
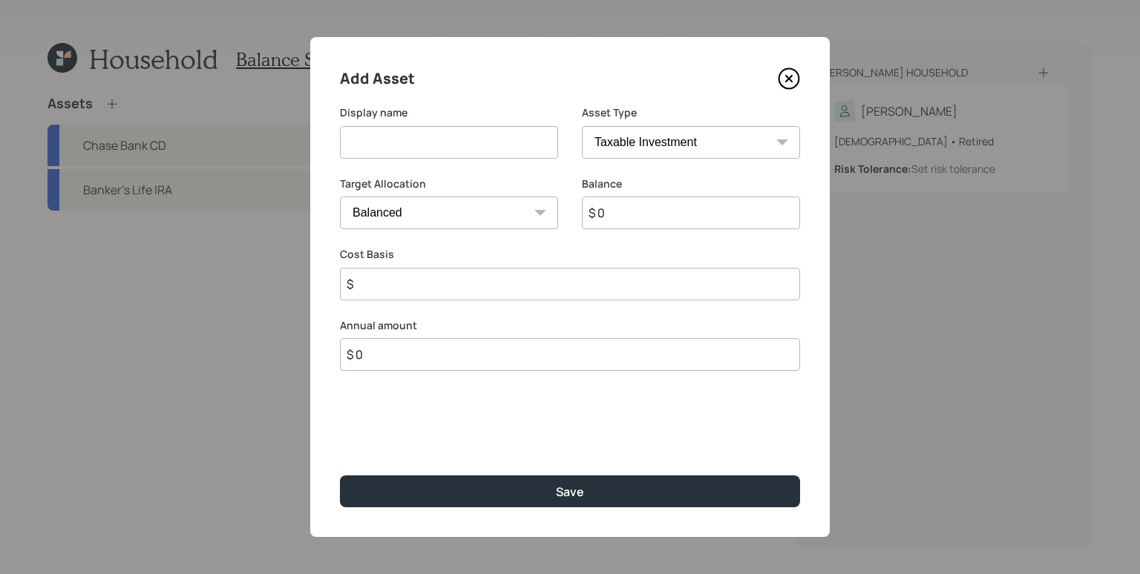
click at [463, 142] on input at bounding box center [449, 142] width 218 height 33
type input "Banker's Life Roth IRA"
click at [747, 157] on select "SEP IRA IRA Roth IRA 401(k) Roth 401(k) 403(b) Roth 403(b) 457(b) Roth 457(b) H…" at bounding box center [691, 142] width 218 height 33
select select "roth_ira"
click at [582, 126] on select "SEP IRA IRA Roth IRA 401(k) Roth 401(k) 403(b) Roth 403(b) 457(b) Roth 457(b) H…" at bounding box center [691, 142] width 218 height 33
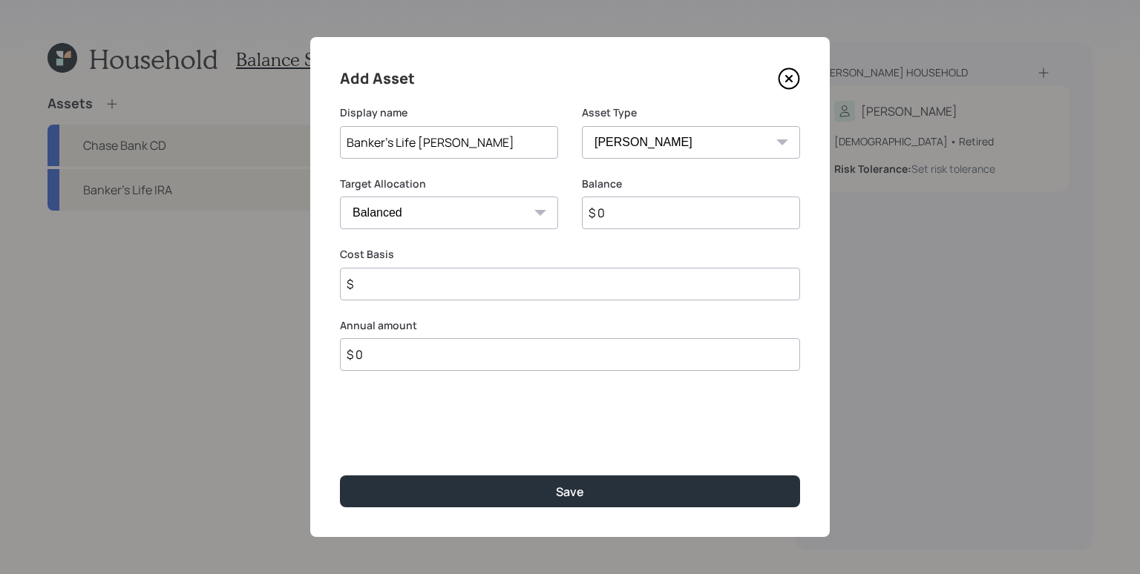
type input "$"
click at [684, 220] on input "$ 0" at bounding box center [691, 213] width 218 height 33
type input "$ 29,000"
type input "$ 0"
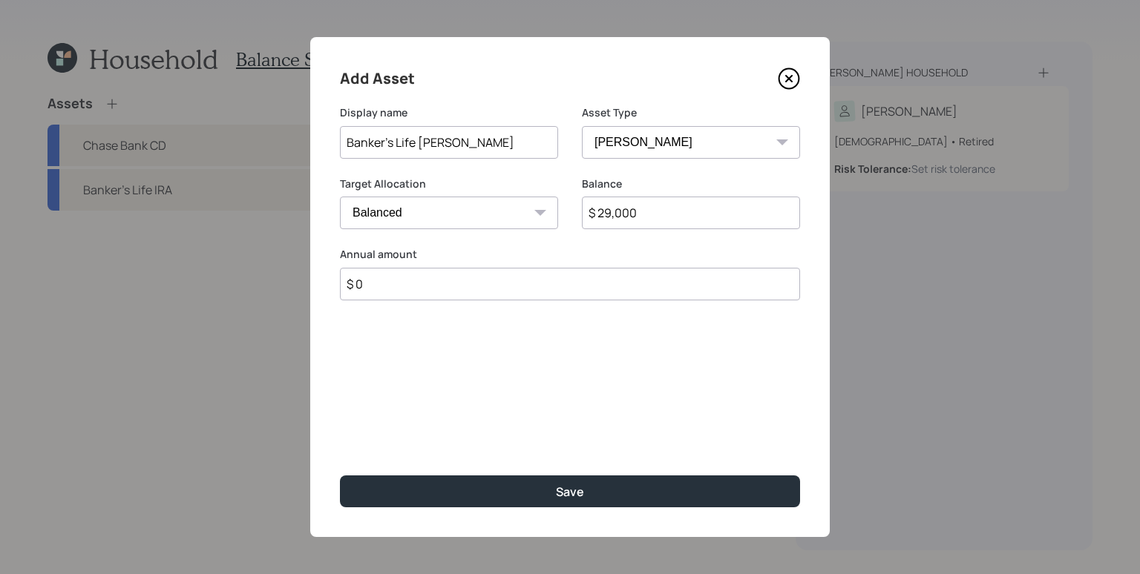
click at [340, 476] on button "Save" at bounding box center [570, 492] width 460 height 32
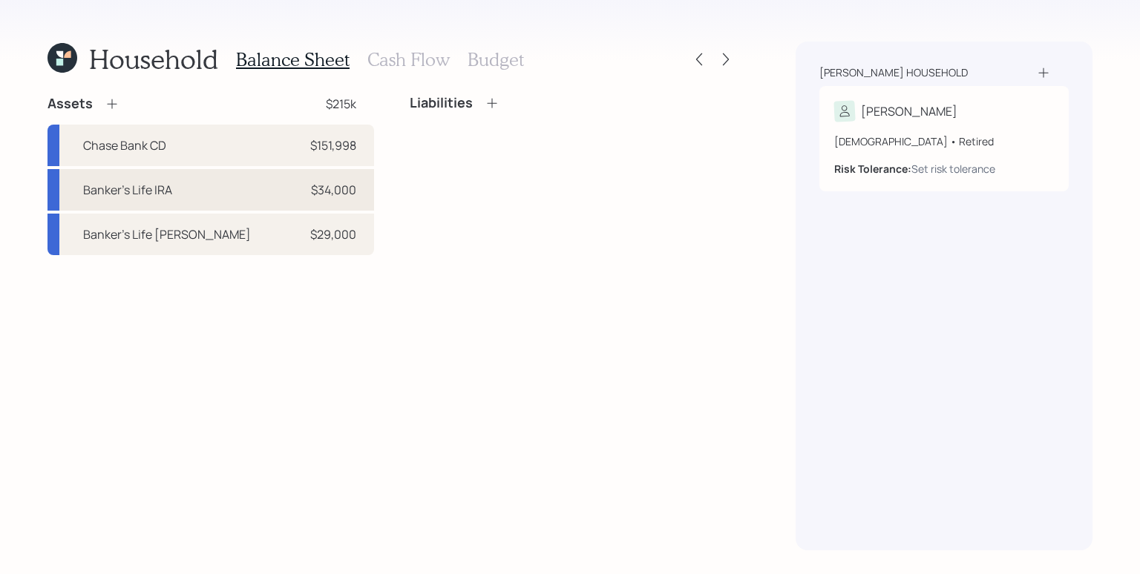
click at [247, 187] on div "Banker's Life IRA $34,000" at bounding box center [210, 190] width 327 height 42
select select "ira"
select select "balanced"
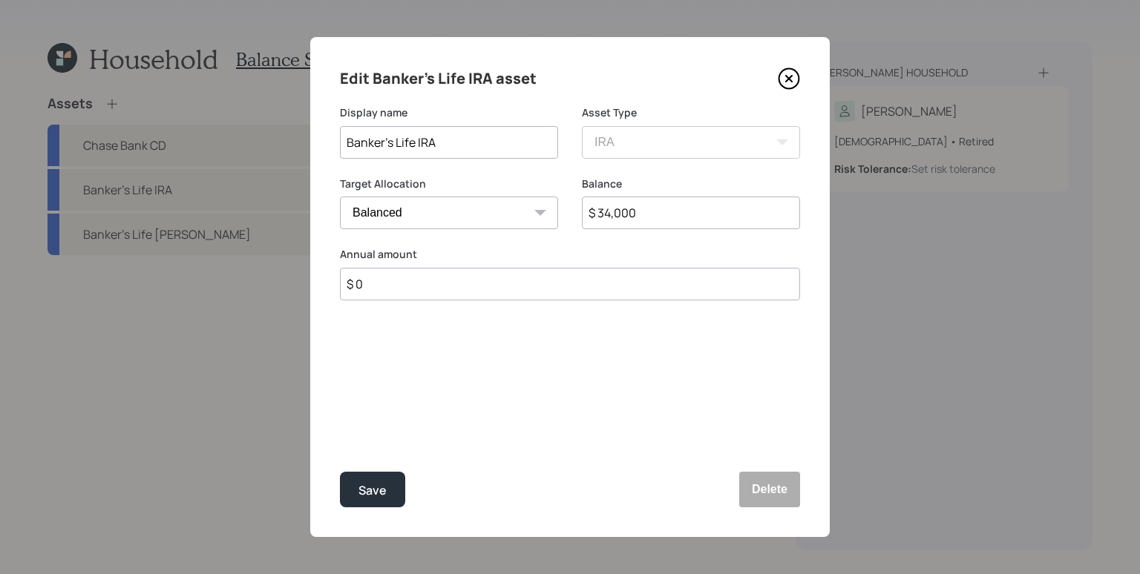
click at [717, 217] on input "$ 34,000" at bounding box center [691, 213] width 218 height 33
type input "$ 34,026"
click at [340, 472] on button "Save" at bounding box center [372, 490] width 65 height 36
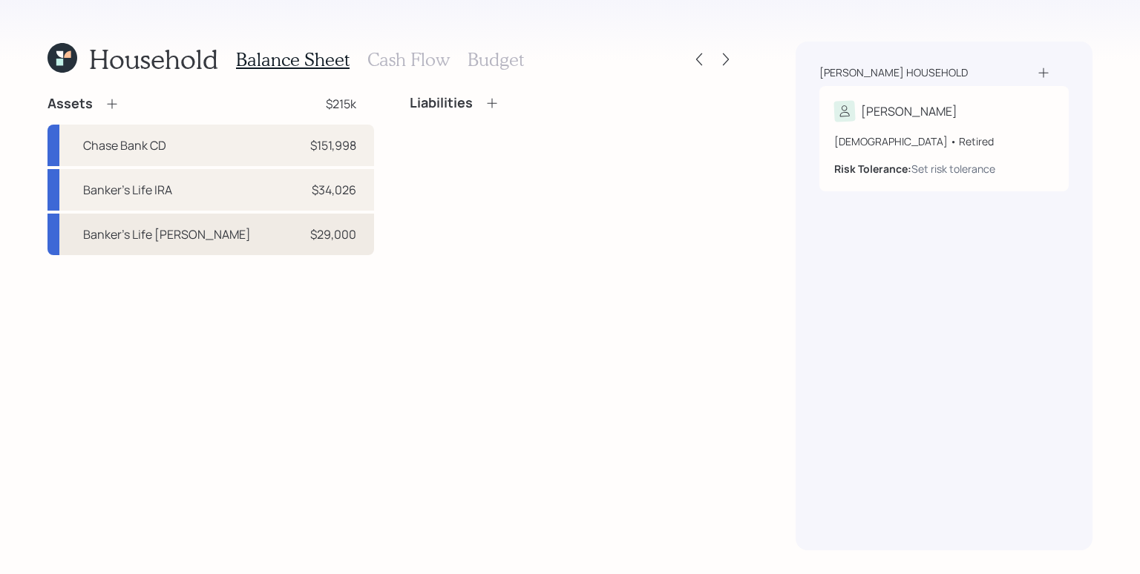
click at [356, 244] on div "Banker's Life Roth IRA $29,000" at bounding box center [210, 235] width 327 height 42
select select "roth_ira"
select select "balanced"
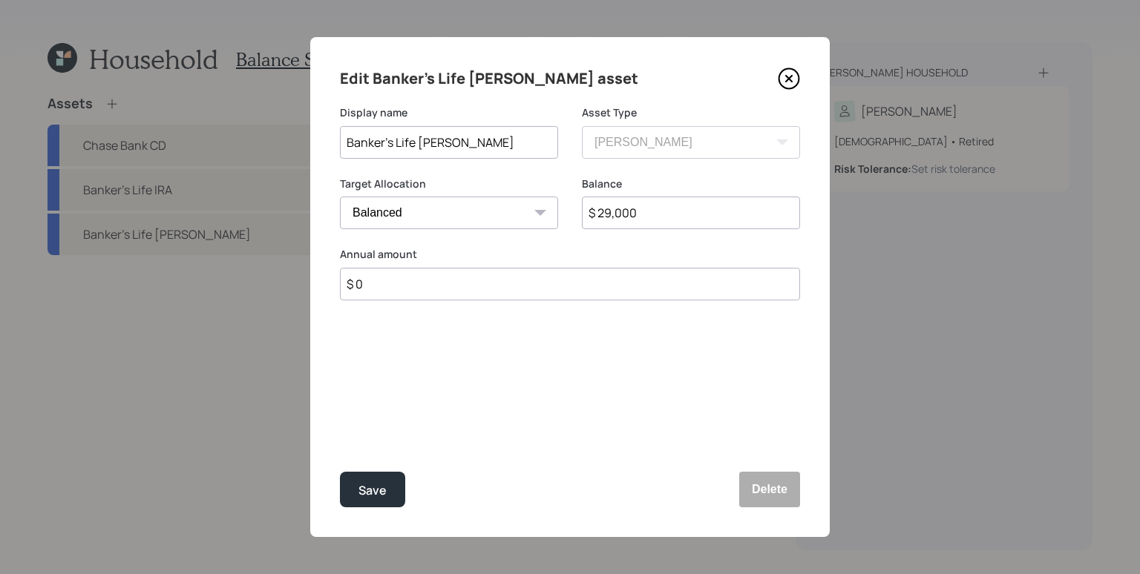
drag, startPoint x: 615, startPoint y: 212, endPoint x: 643, endPoint y: 212, distance: 27.5
click at [643, 212] on input "$ 29,000" at bounding box center [691, 213] width 218 height 33
type input "$ 29,679"
click at [340, 472] on button "Save" at bounding box center [372, 490] width 65 height 36
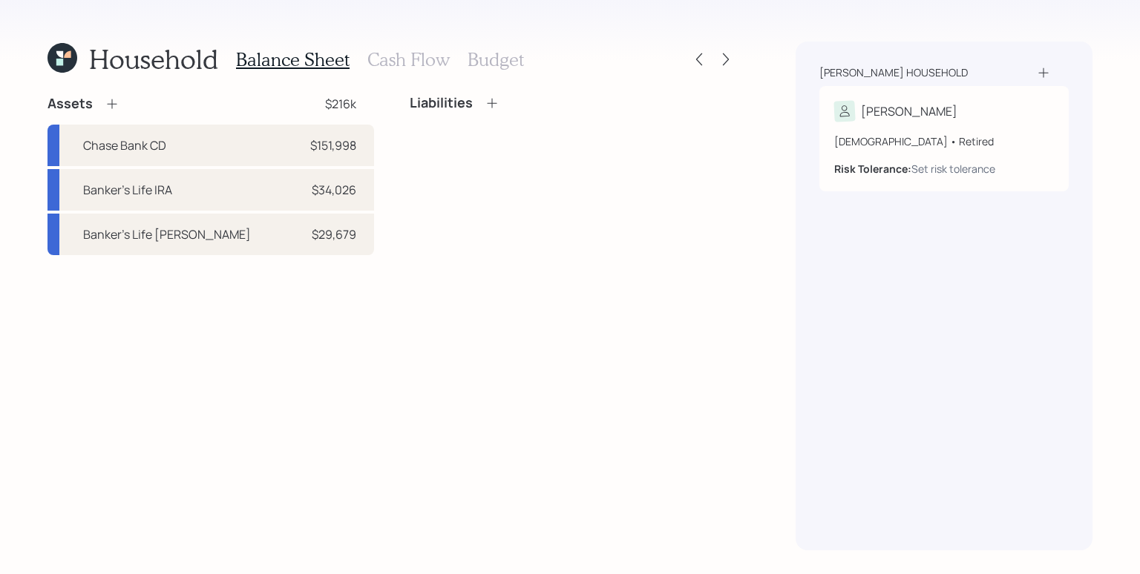
drag, startPoint x: 395, startPoint y: 350, endPoint x: 361, endPoint y: 314, distance: 49.9
click at [397, 350] on div "Assets $216k Chase Bank CD $151,998 Banker's Life IRA $34,026 Banker's Life Rot…" at bounding box center [391, 323] width 689 height 456
click at [131, 193] on div "Banker's Life IRA" at bounding box center [127, 190] width 89 height 18
select select "ira"
select select "balanced"
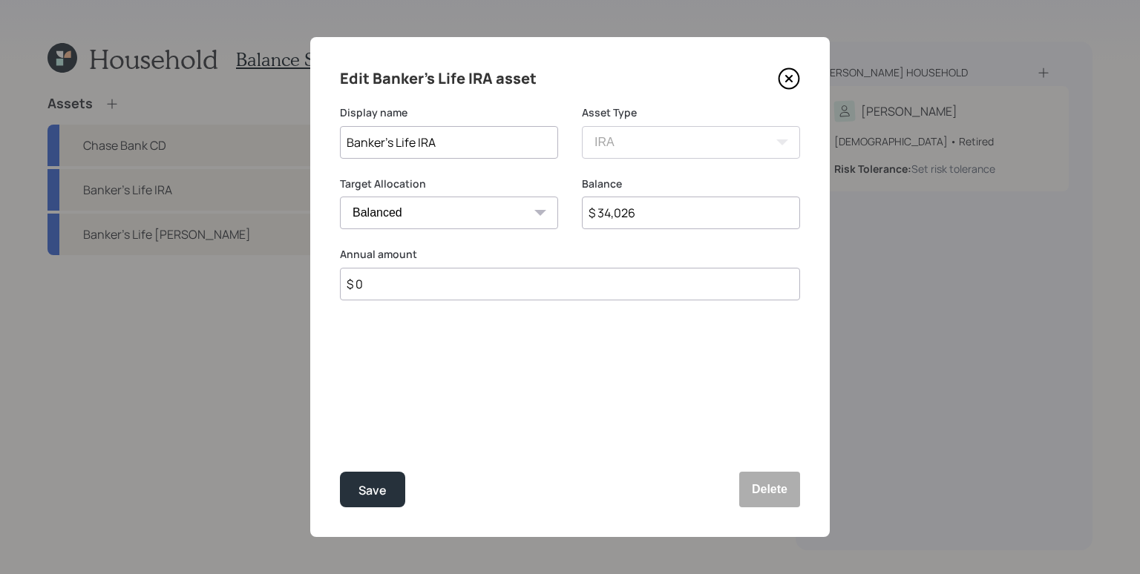
click at [417, 137] on input "Banker's Life IRA" at bounding box center [449, 142] width 218 height 33
type input "Banker's Life Annuity IRA"
click at [340, 472] on button "Save" at bounding box center [372, 490] width 65 height 36
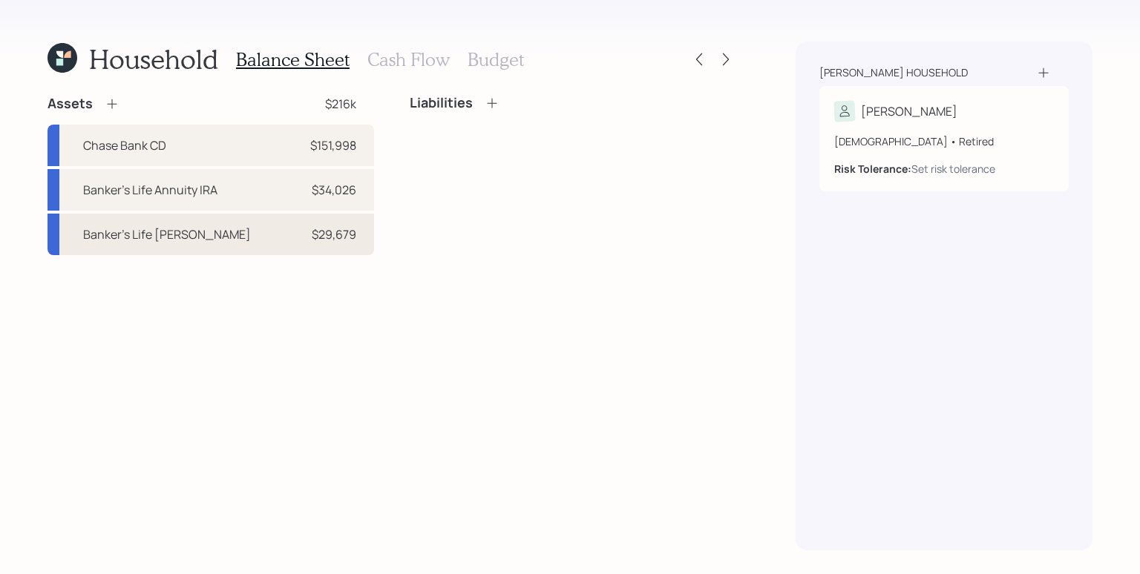
click at [228, 240] on div "Banker's Life Roth IRA $29,679" at bounding box center [210, 235] width 327 height 42
select select "roth_ira"
select select "balanced"
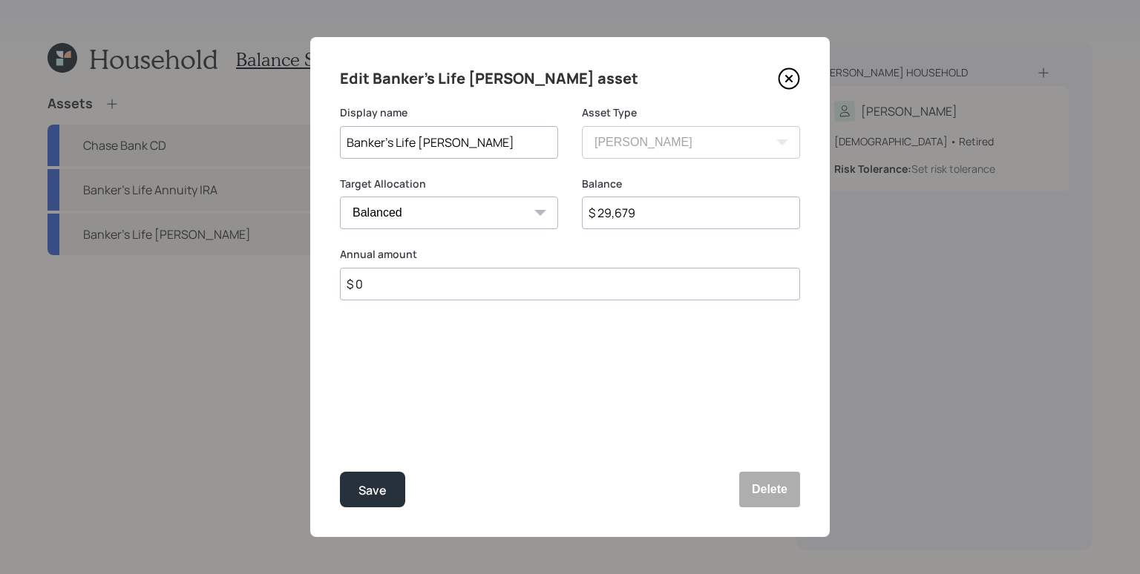
click at [442, 141] on input "Banker's Life Roth IRA" at bounding box center [449, 142] width 218 height 33
type input "Banker's Life [PERSON_NAME] Annuity IRA"
click at [340, 472] on button "Save" at bounding box center [372, 490] width 65 height 36
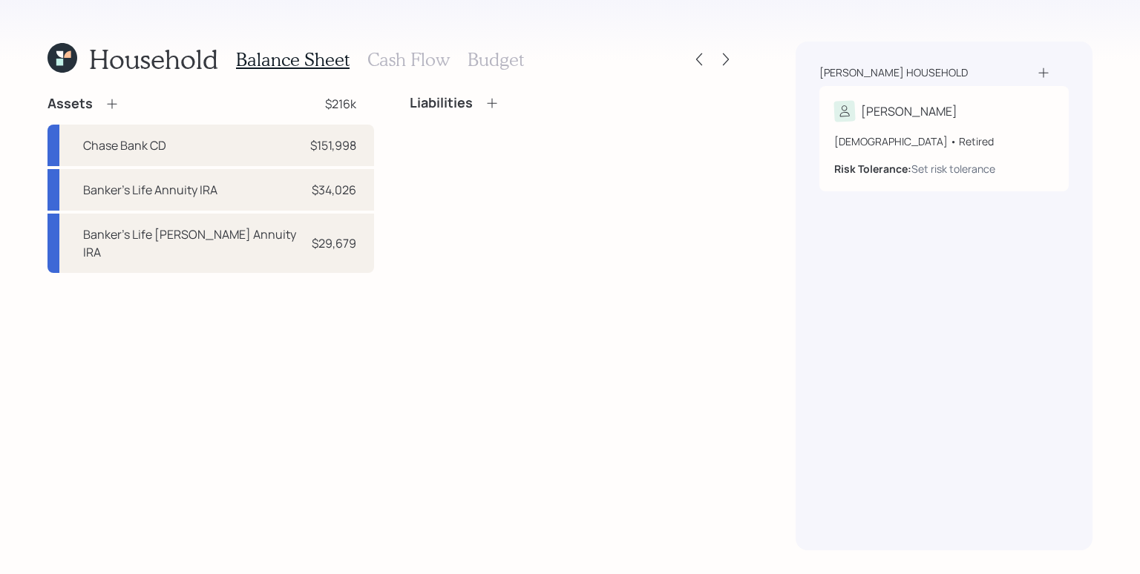
click at [114, 102] on icon at bounding box center [112, 103] width 15 height 15
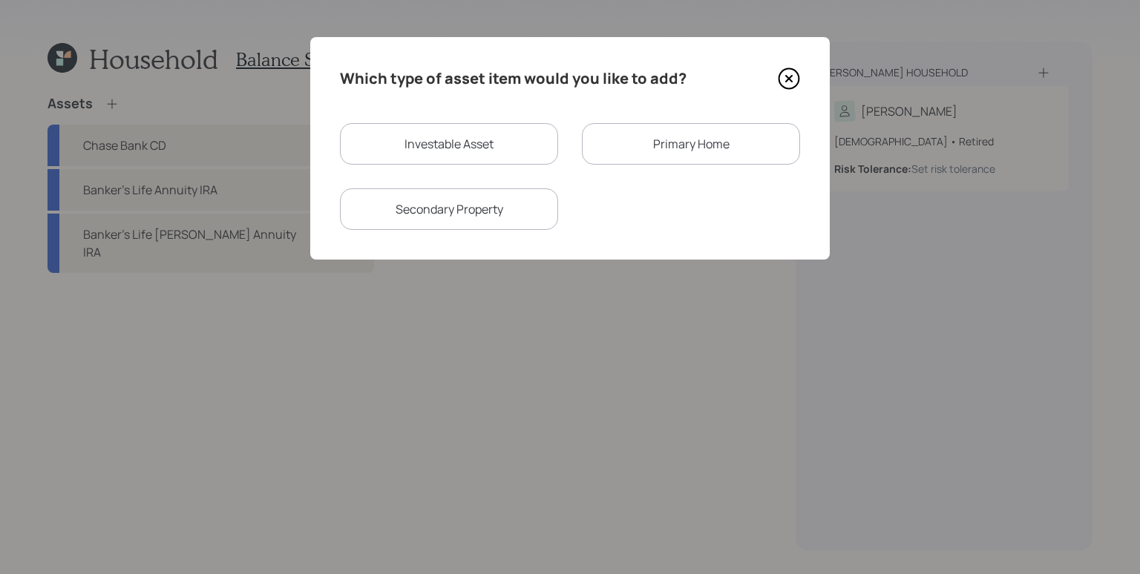
click at [467, 125] on div "Investable Asset" at bounding box center [449, 144] width 218 height 42
select select "taxable"
select select "balanced"
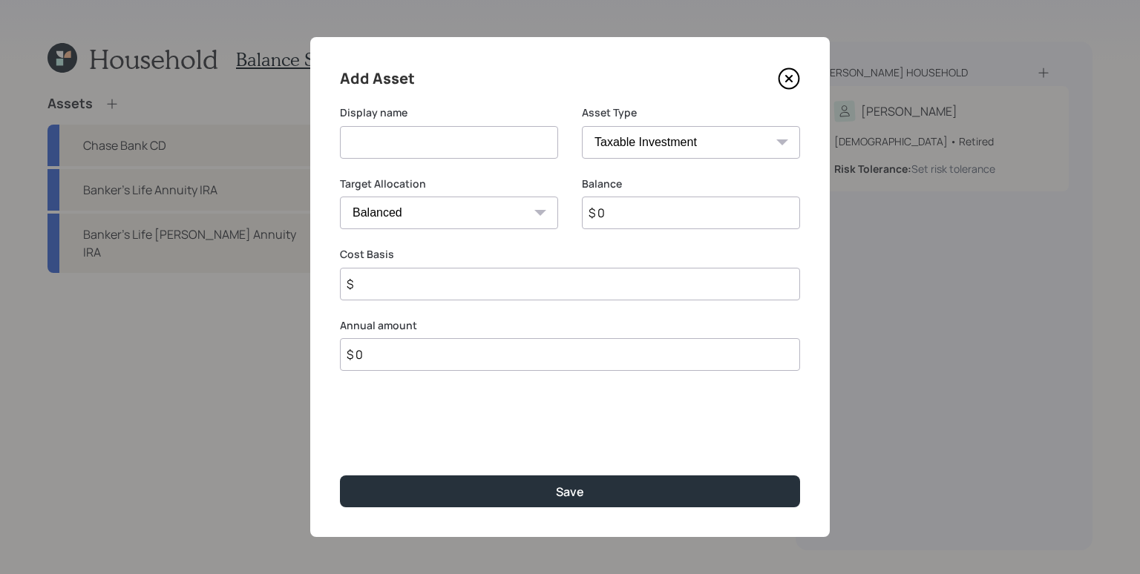
click at [462, 147] on input at bounding box center [449, 142] width 218 height 33
type input "TIAA CREF"
click at [615, 134] on select "SEP IRA IRA Roth IRA 401(k) Roth 401(k) 403(b) Roth 403(b) 457(b) Roth 457(b) H…" at bounding box center [691, 142] width 218 height 33
select select "ira"
click at [582, 126] on select "SEP IRA IRA Roth IRA 401(k) Roth 401(k) 403(b) Roth 403(b) 457(b) Roth 457(b) H…" at bounding box center [691, 142] width 218 height 33
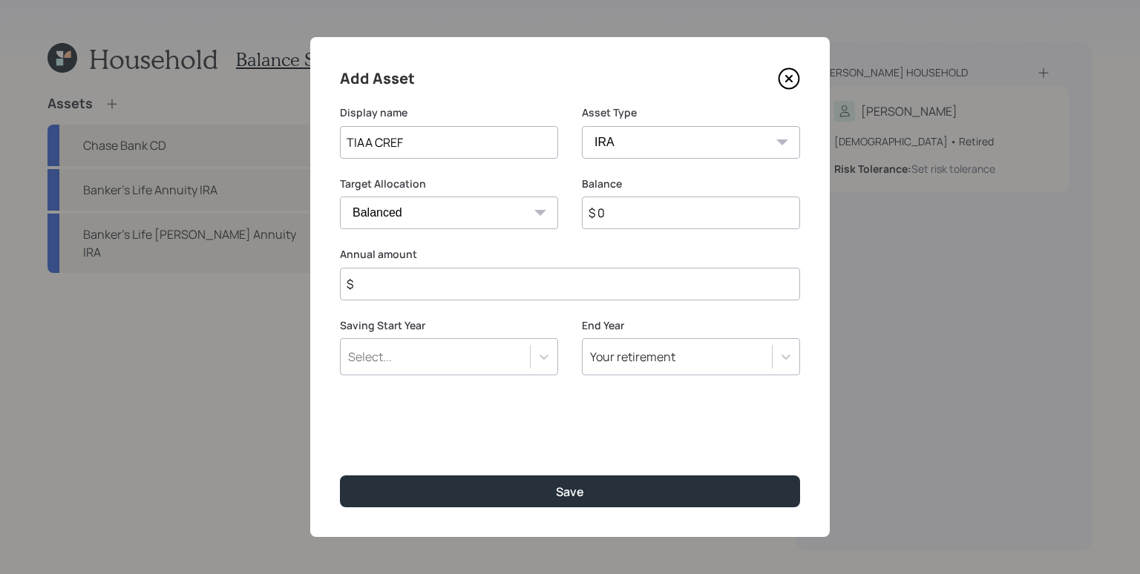
click at [664, 220] on input "$ 0" at bounding box center [691, 213] width 218 height 33
click at [618, 273] on input "$" at bounding box center [570, 284] width 460 height 33
type input "$ 0"
click at [640, 226] on input "$ 0" at bounding box center [691, 213] width 218 height 33
click at [641, 222] on input "$ 0" at bounding box center [691, 213] width 218 height 33
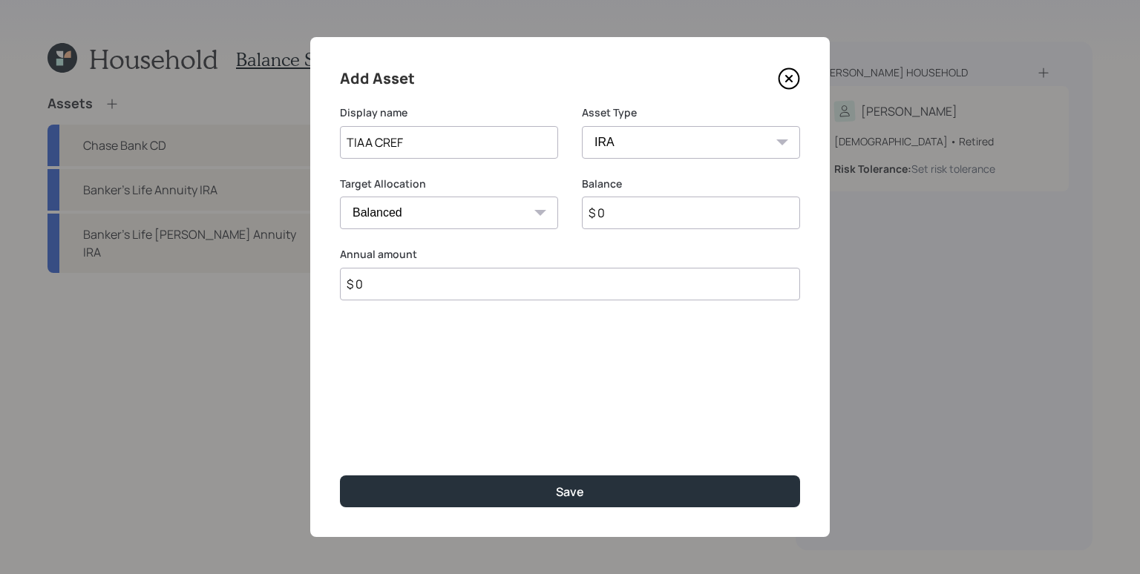
click at [641, 222] on input "$ 0" at bounding box center [691, 213] width 218 height 33
click at [670, 208] on input "$ 20,668" at bounding box center [691, 213] width 218 height 33
drag, startPoint x: 606, startPoint y: 213, endPoint x: 691, endPoint y: 206, distance: 84.9
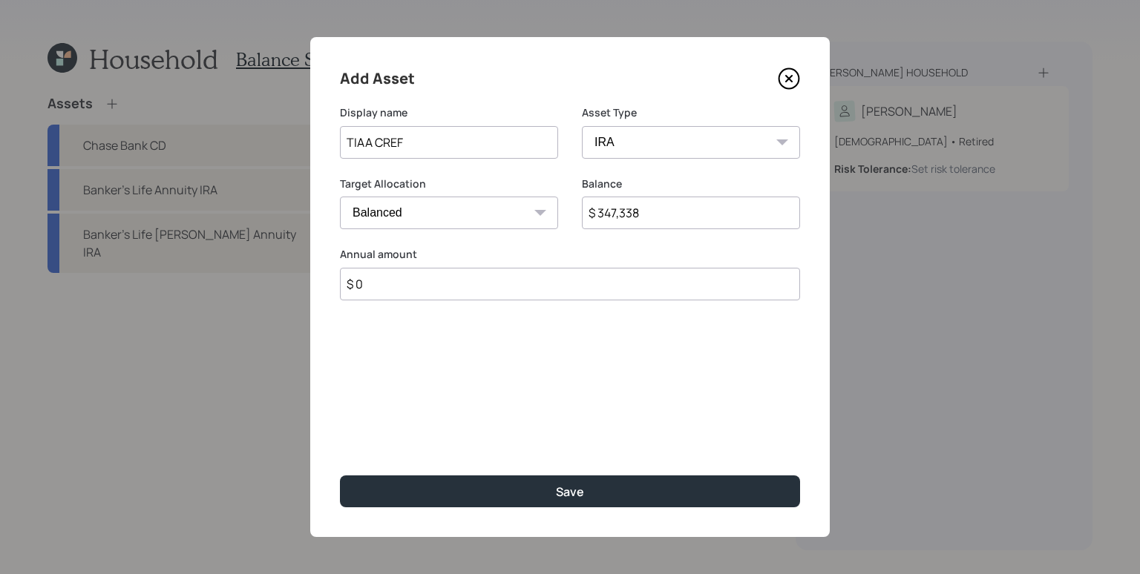
click at [691, 206] on input "$ 347,338" at bounding box center [691, 213] width 218 height 33
type input "$ 350,000"
click at [340, 476] on button "Save" at bounding box center [570, 492] width 460 height 32
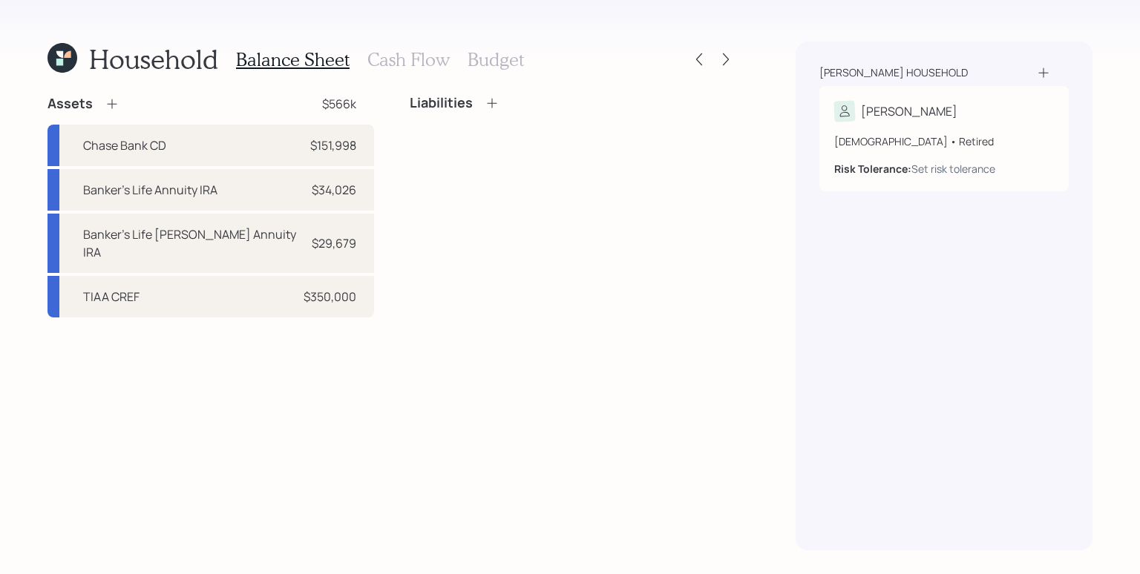
click at [732, 210] on div "Liabilities" at bounding box center [573, 206] width 327 height 223
click at [660, 219] on div "Liabilities" at bounding box center [573, 206] width 327 height 223
click at [108, 104] on icon at bounding box center [112, 104] width 10 height 10
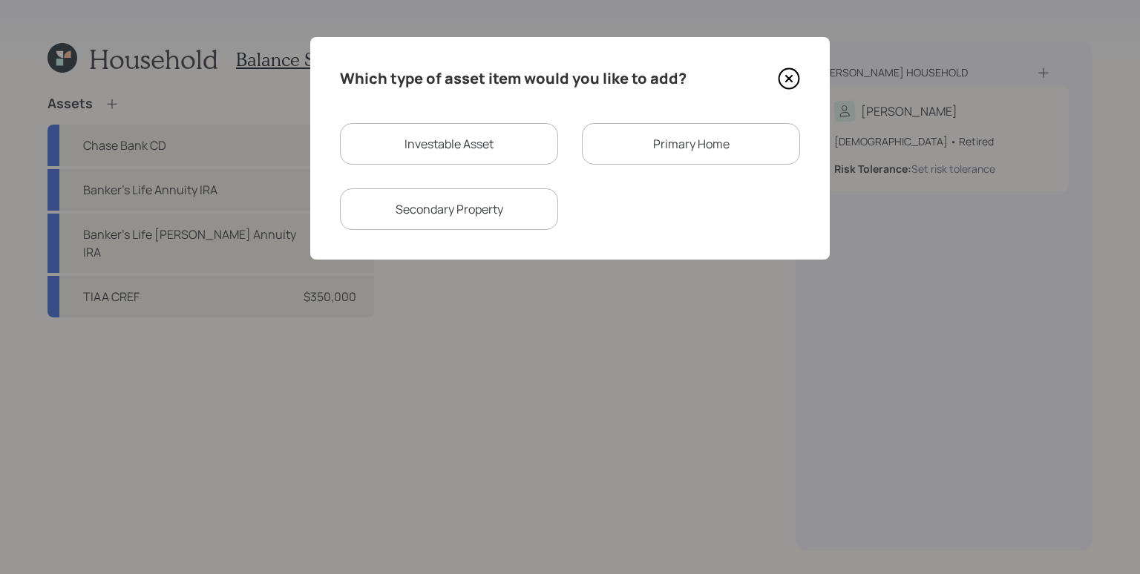
click at [618, 142] on div "Primary Home" at bounding box center [691, 144] width 218 height 42
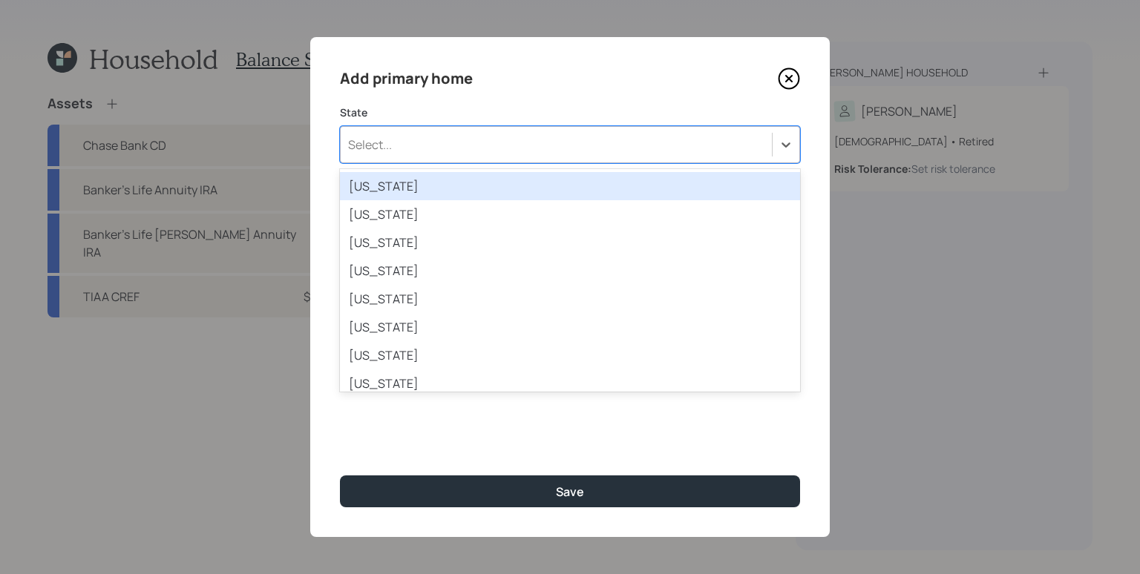
click at [569, 137] on div "Select..." at bounding box center [556, 144] width 431 height 25
type input "ariz"
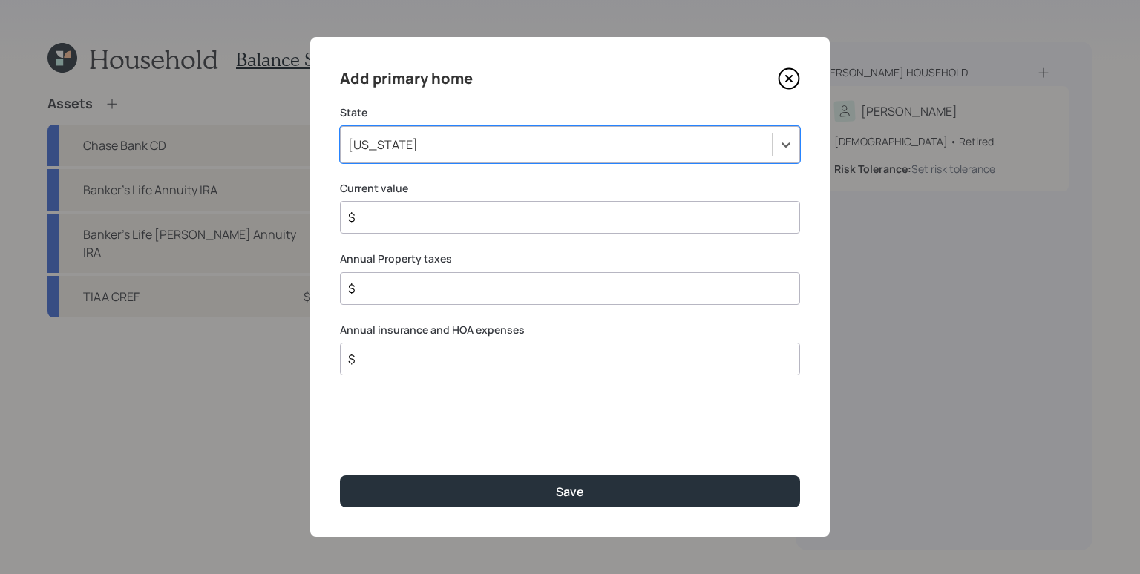
click at [450, 229] on div "$" at bounding box center [570, 217] width 460 height 33
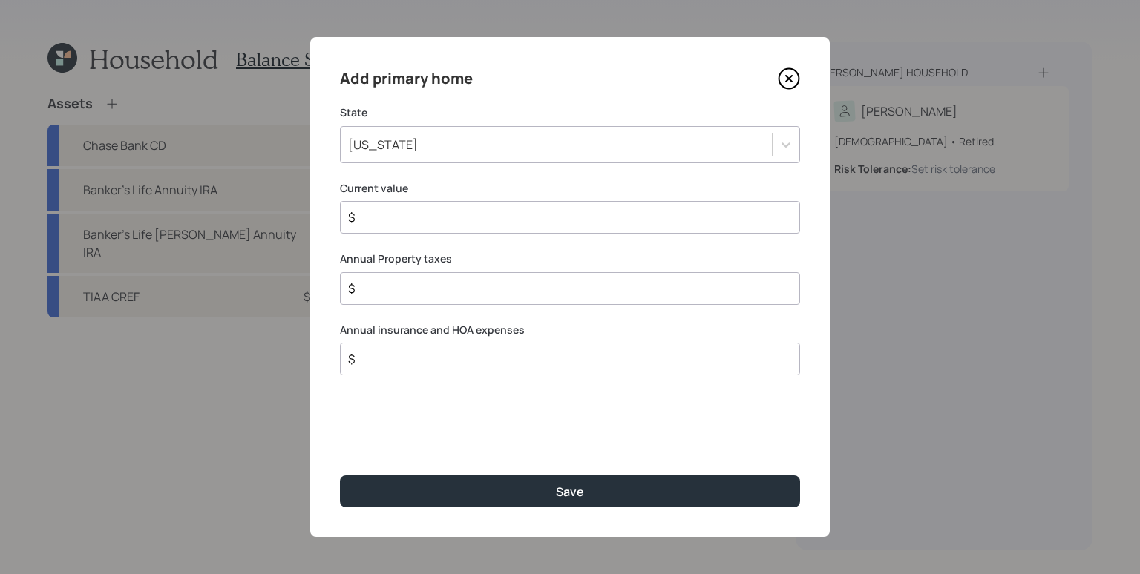
click at [456, 220] on input "$" at bounding box center [564, 218] width 435 height 18
click at [475, 220] on input "$" at bounding box center [564, 218] width 435 height 18
click at [475, 216] on input "$" at bounding box center [564, 218] width 435 height 18
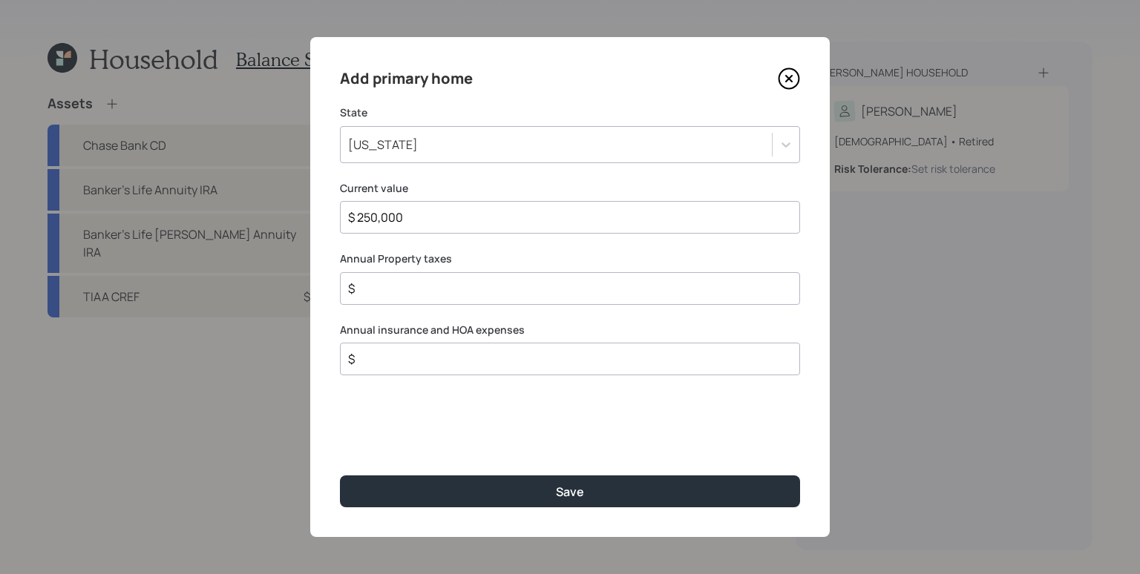
type input "$ 250,000"
click at [340, 476] on button "Save" at bounding box center [570, 492] width 460 height 32
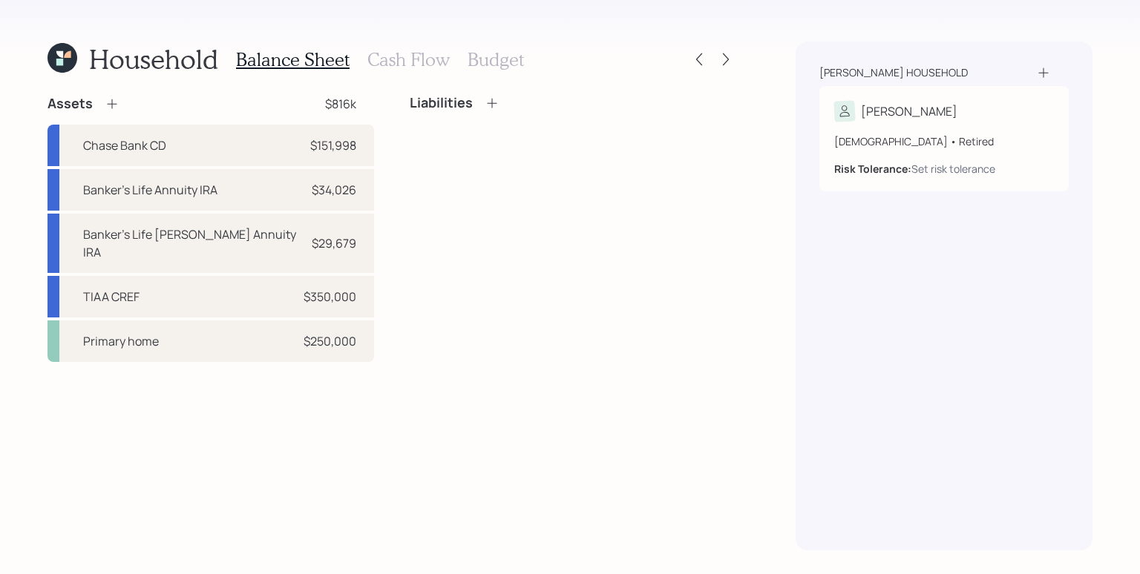
click at [598, 226] on div "Liabilities" at bounding box center [573, 228] width 327 height 267
click at [490, 103] on icon at bounding box center [492, 103] width 15 height 15
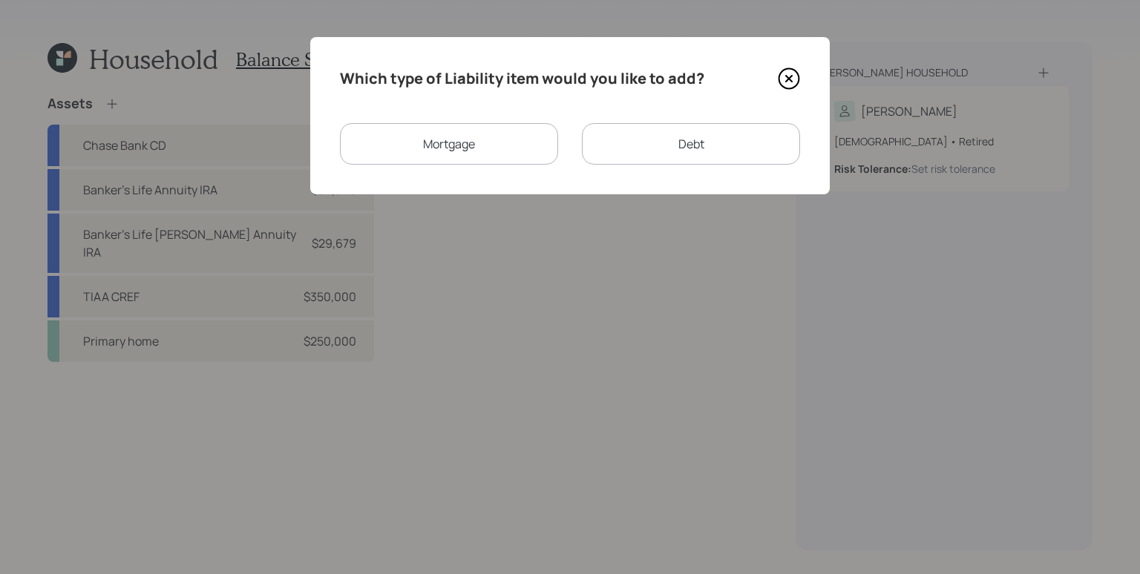
click at [498, 125] on div "Mortgage" at bounding box center [449, 144] width 218 height 42
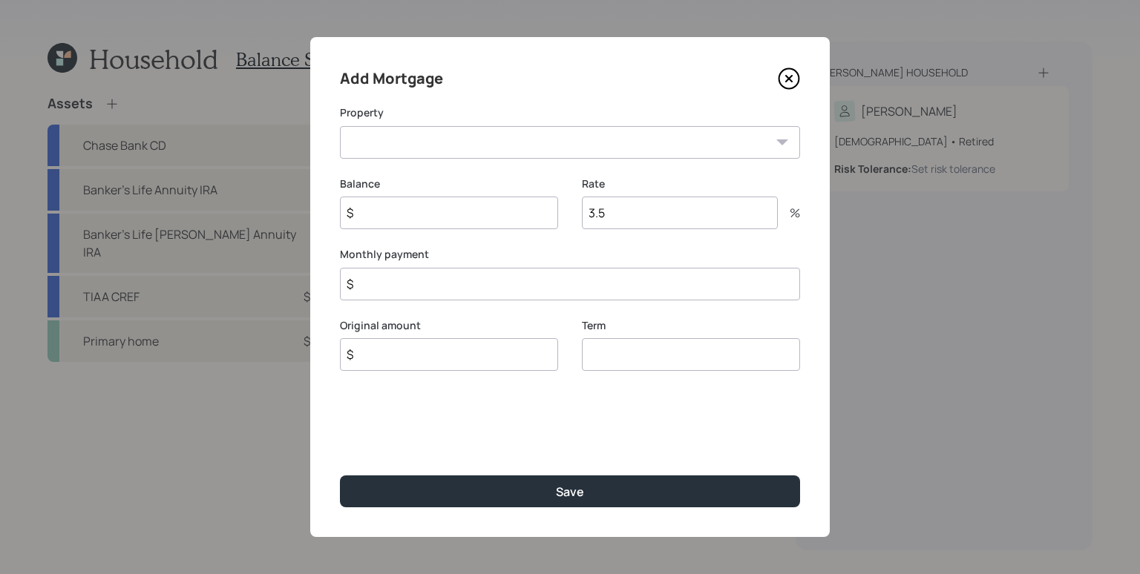
drag, startPoint x: 781, startPoint y: 78, endPoint x: 776, endPoint y: 97, distance: 20.0
click at [782, 78] on icon at bounding box center [789, 79] width 22 height 22
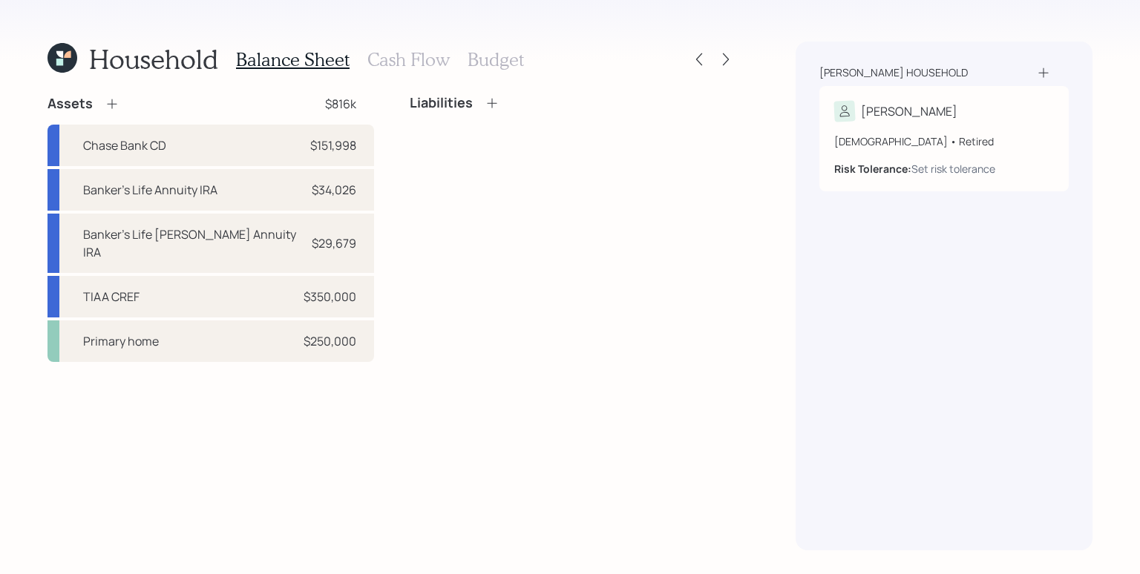
click at [760, 258] on div "Household Balance Sheet Cash Flow Budget Assets $816k Chase Bank CD $151,998 Ba…" at bounding box center [570, 287] width 1140 height 574
drag, startPoint x: 145, startPoint y: 83, endPoint x: 130, endPoint y: 98, distance: 21.0
click at [145, 83] on div "Household Balance Sheet Cash Flow Budget Assets $816k Chase Bank CD $151,998 Ba…" at bounding box center [391, 296] width 689 height 509
click at [111, 102] on icon at bounding box center [112, 103] width 15 height 15
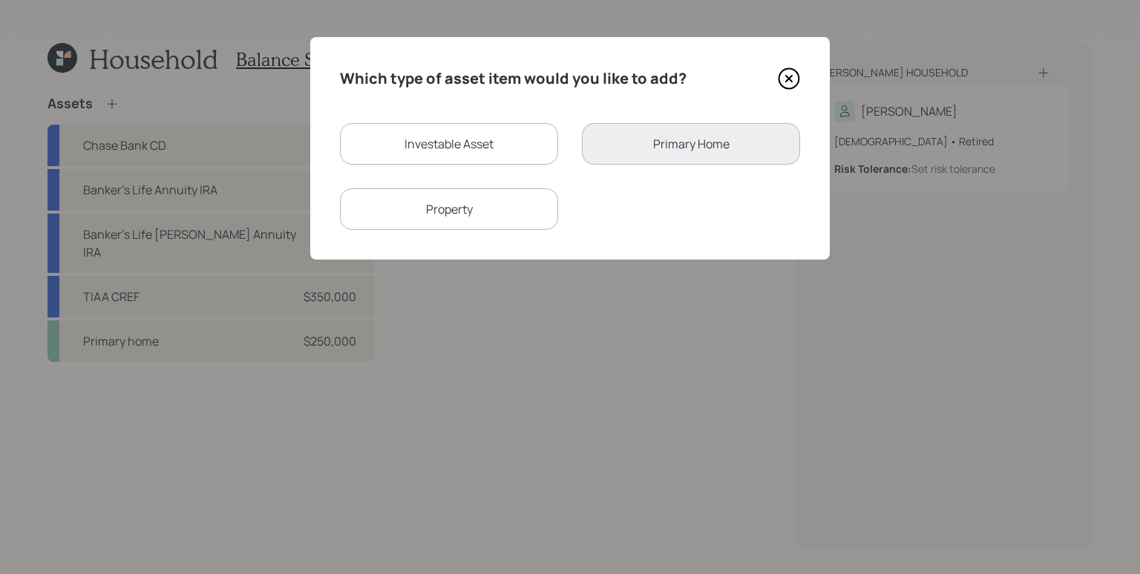
click at [513, 151] on div "Investable Asset" at bounding box center [449, 144] width 218 height 42
select select "taxable"
select select "balanced"
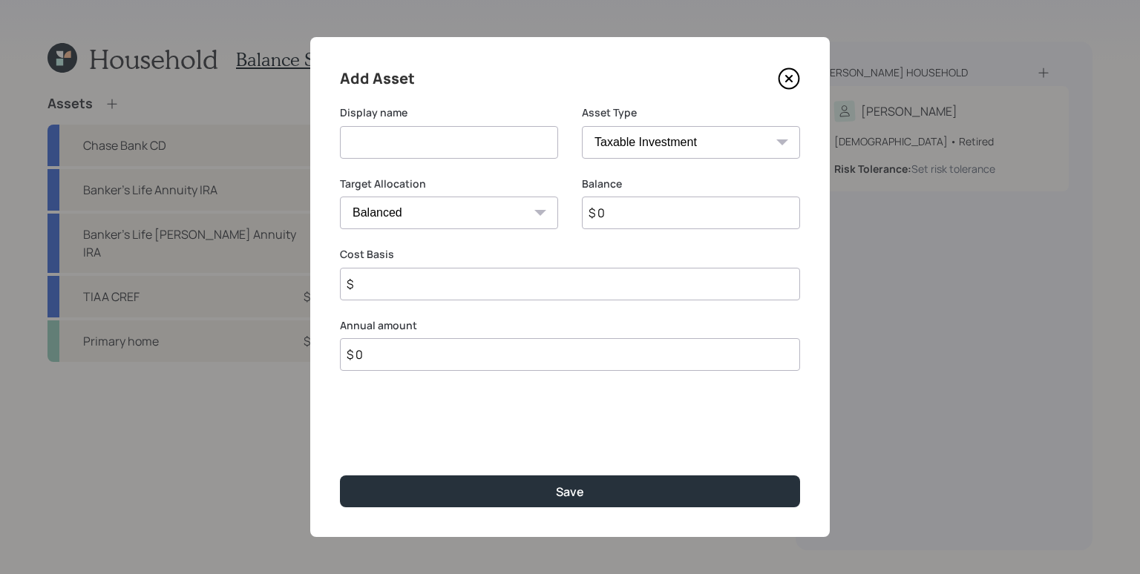
click at [513, 151] on input at bounding box center [449, 142] width 218 height 33
type input "Chase Estate Brokerage"
click at [617, 216] on input "$ 35,028" at bounding box center [691, 213] width 218 height 33
type input "$ 350,028"
click at [528, 284] on input "$" at bounding box center [570, 284] width 460 height 33
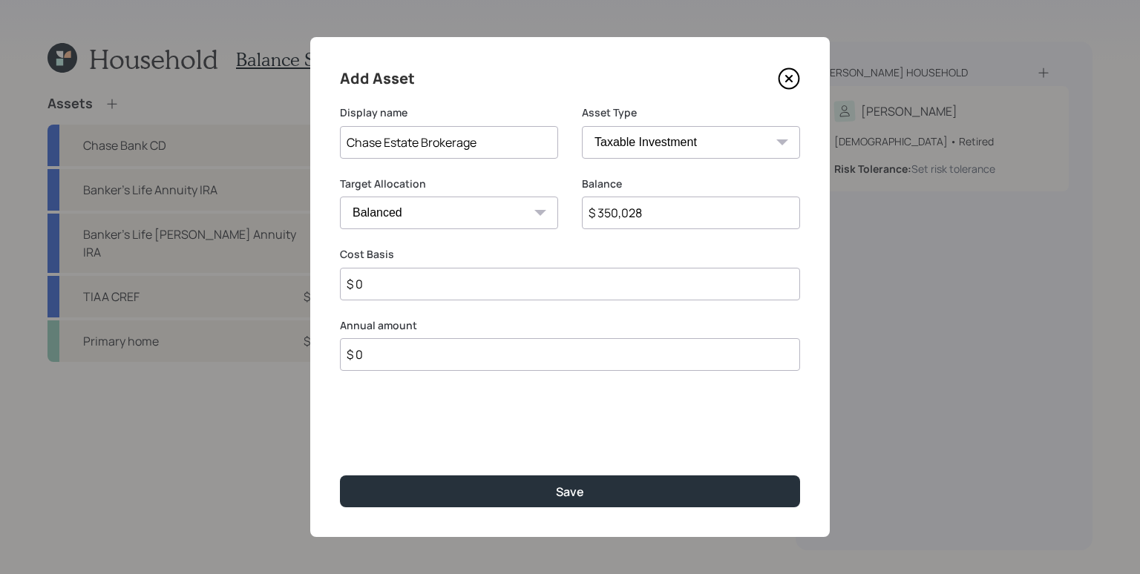
type input "$ 0"
click at [340, 476] on button "Save" at bounding box center [570, 492] width 460 height 32
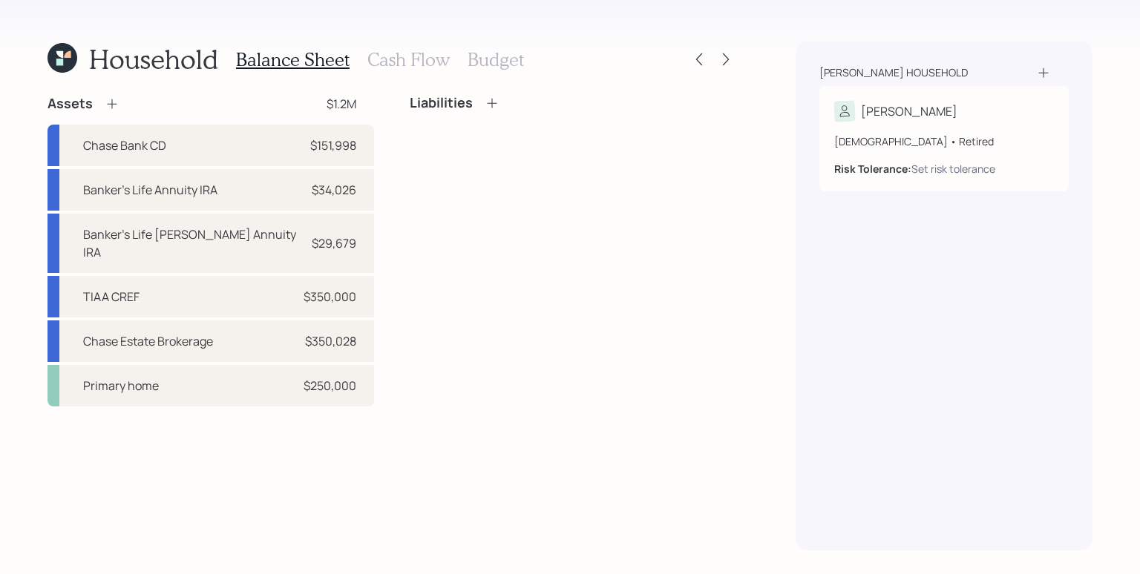
click at [111, 105] on icon at bounding box center [112, 103] width 15 height 15
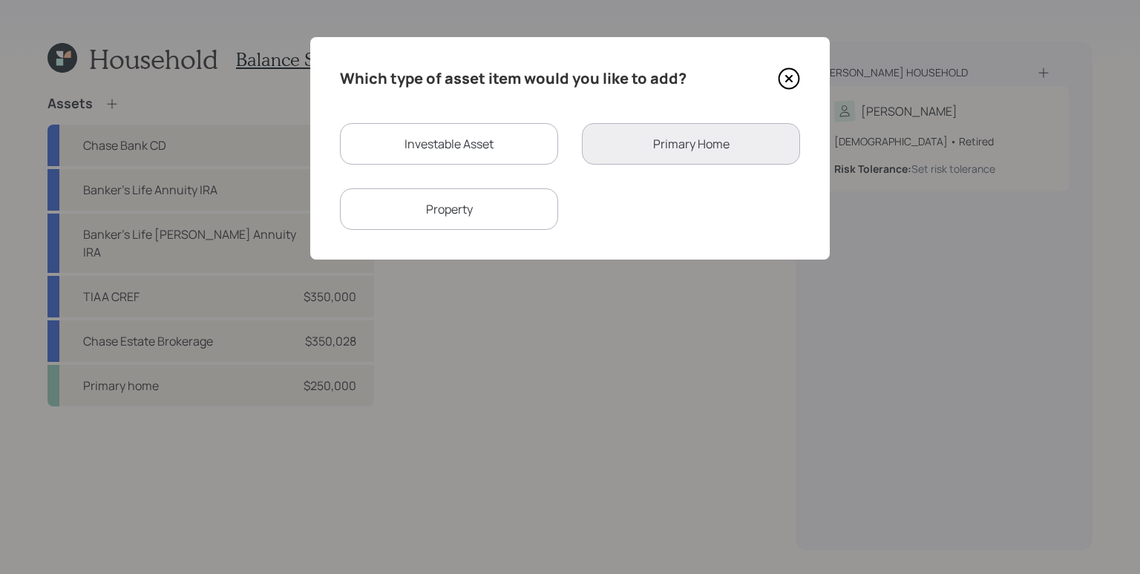
click at [435, 162] on div "Investable Asset" at bounding box center [449, 144] width 218 height 42
select select "taxable"
select select "balanced"
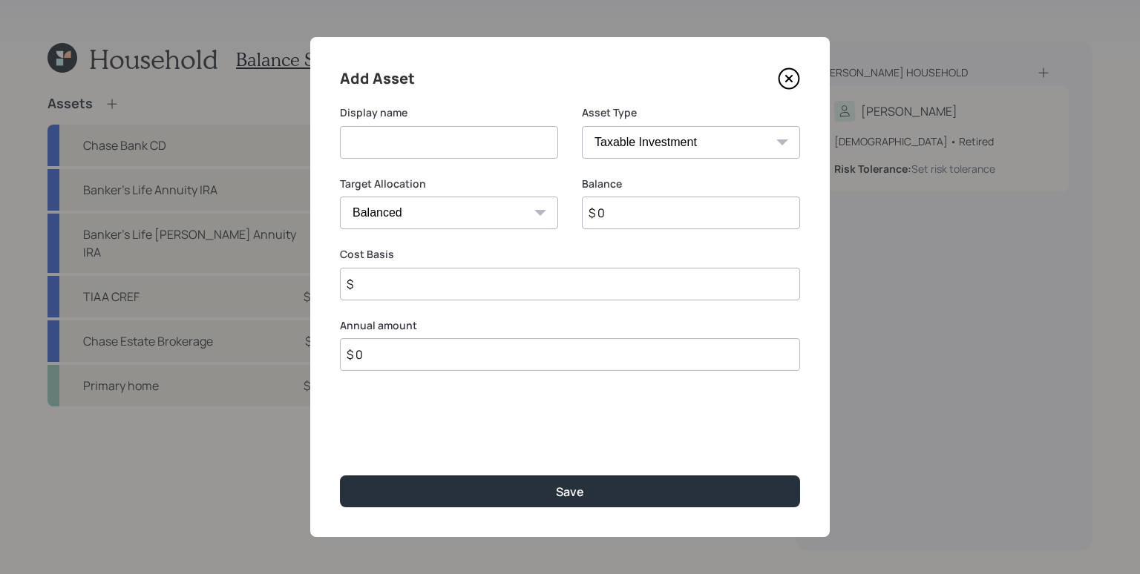
click at [450, 146] on input at bounding box center [449, 142] width 218 height 33
type input "Chase Estate Managed Brokerage"
click at [703, 205] on input "$ 0" at bounding box center [691, 213] width 218 height 33
type input "$ 73,289"
type input "$ 0"
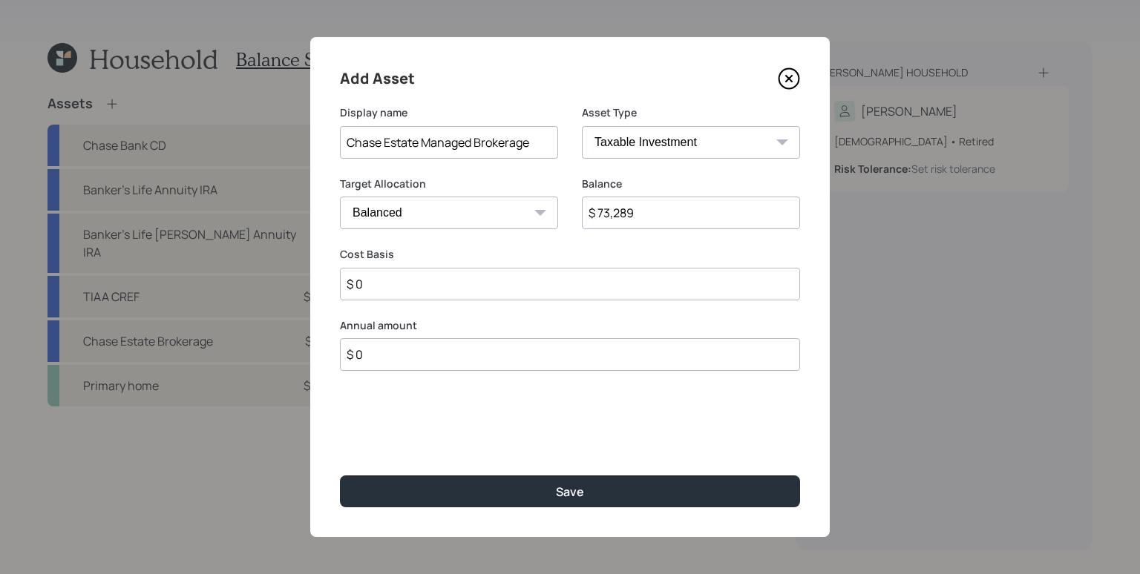
click at [340, 476] on button "Save" at bounding box center [570, 492] width 460 height 32
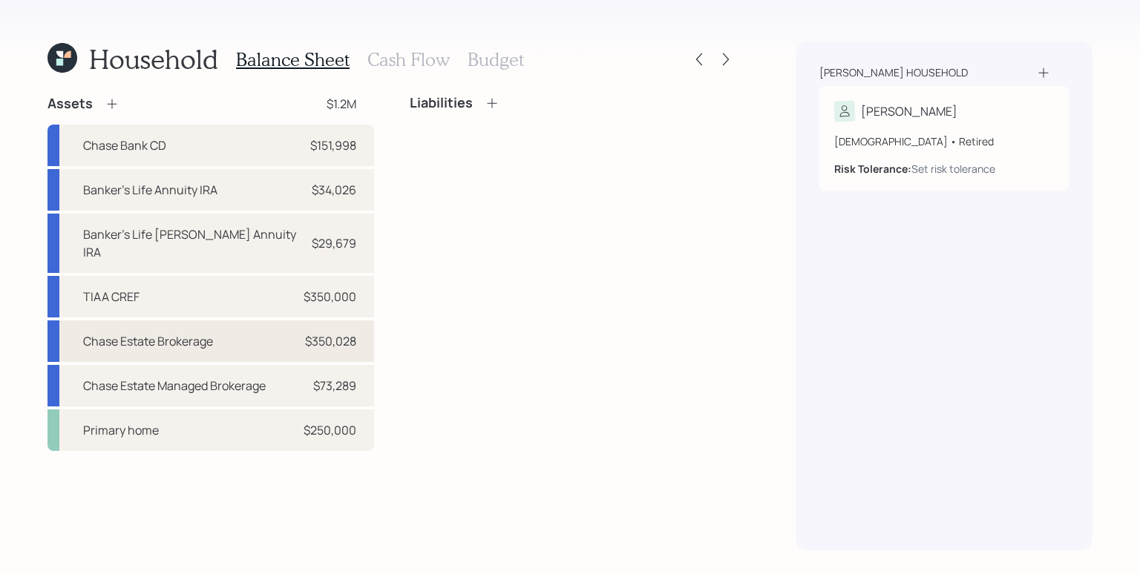
click at [293, 321] on div "Chase Estate Brokerage $350,028" at bounding box center [210, 342] width 327 height 42
select select "taxable"
select select "balanced"
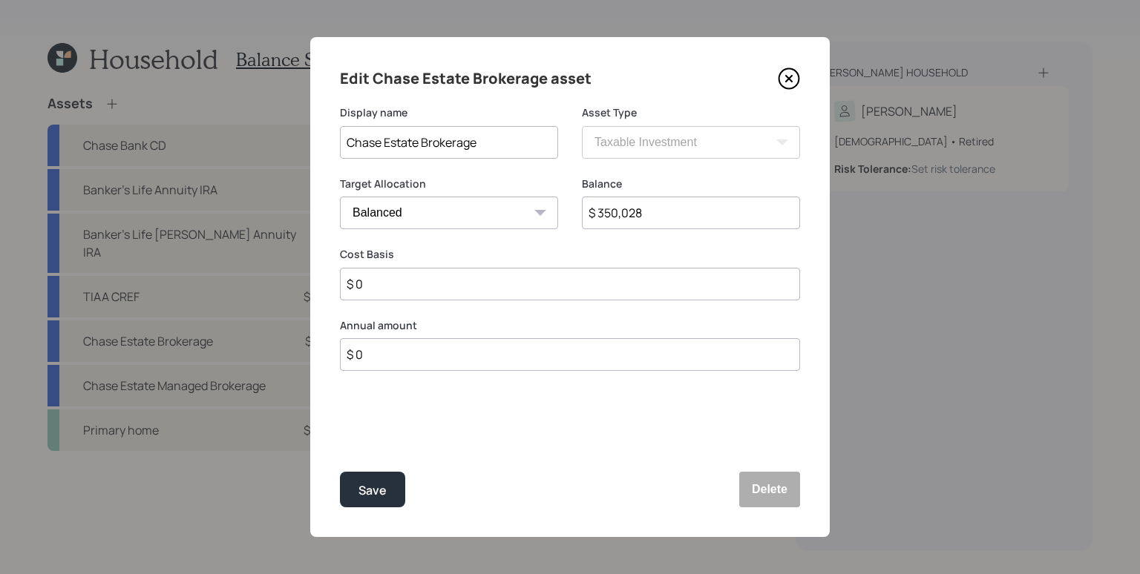
click at [793, 74] on icon at bounding box center [789, 79] width 22 height 22
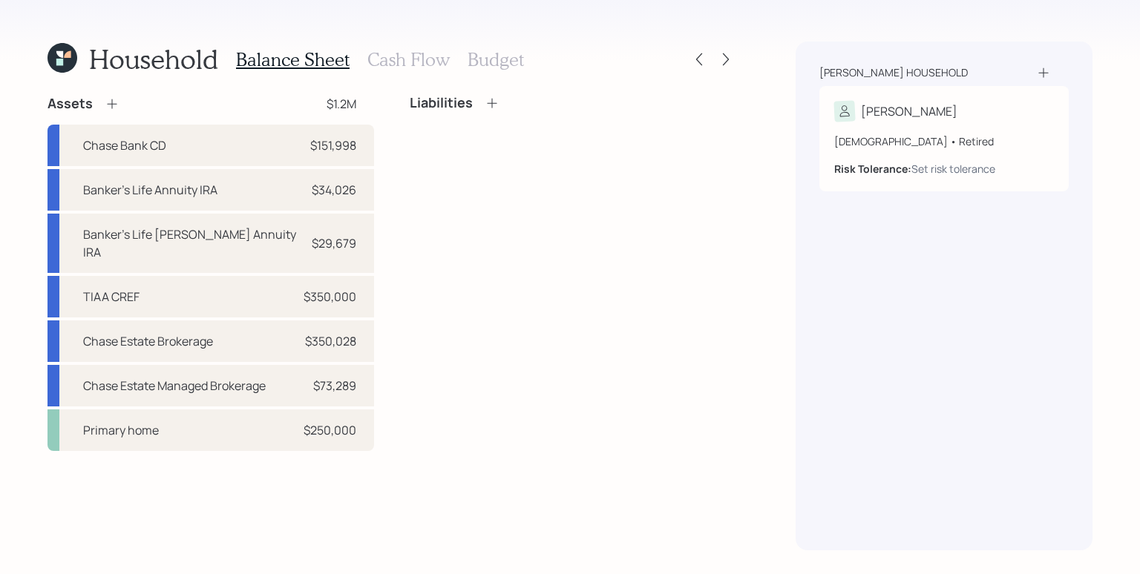
click at [404, 56] on h3 "Cash Flow" at bounding box center [408, 60] width 82 height 22
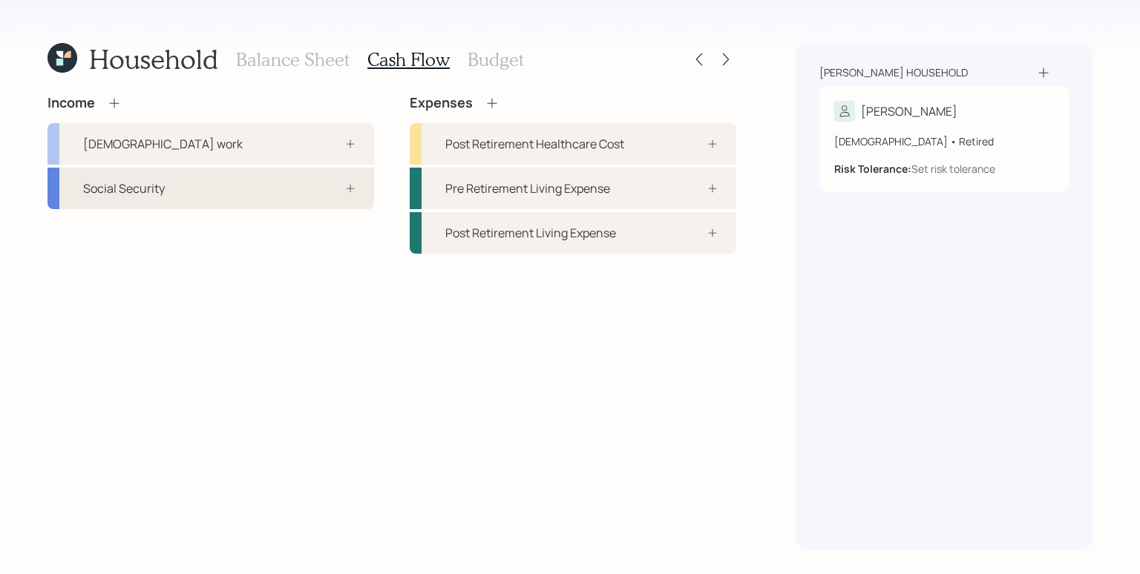
click at [275, 194] on div "Social Security" at bounding box center [210, 189] width 327 height 42
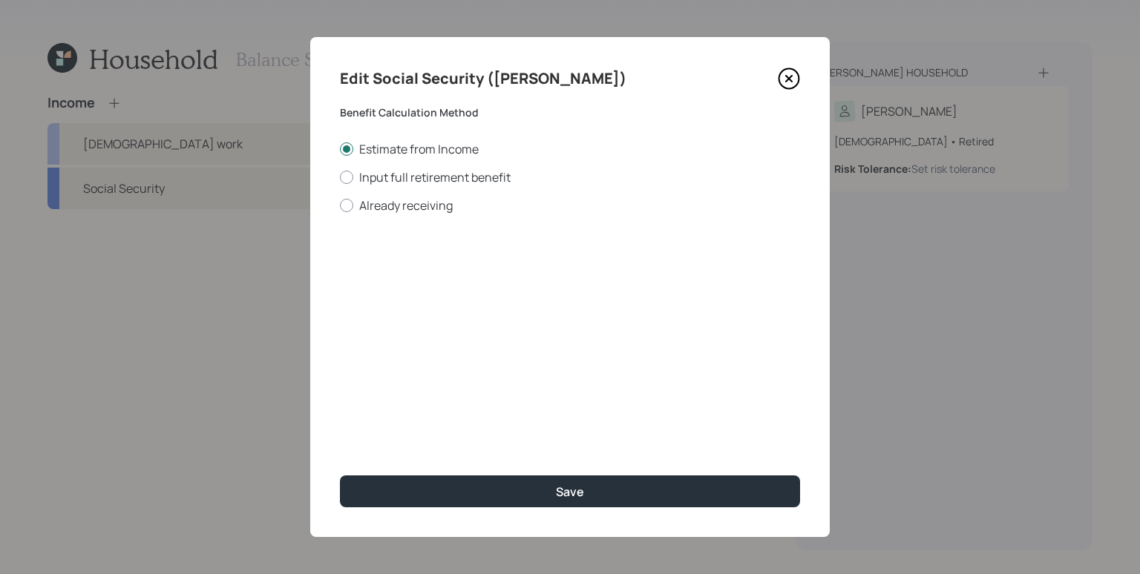
click at [432, 196] on div "Estimate from Income Input full retirement benefit Already receiving" at bounding box center [570, 177] width 460 height 73
click at [432, 212] on label "Already receiving" at bounding box center [570, 205] width 460 height 16
click at [340, 206] on input "Already receiving" at bounding box center [339, 205] width 1 height 1
radio input "true"
click at [419, 355] on input "number" at bounding box center [424, 357] width 169 height 33
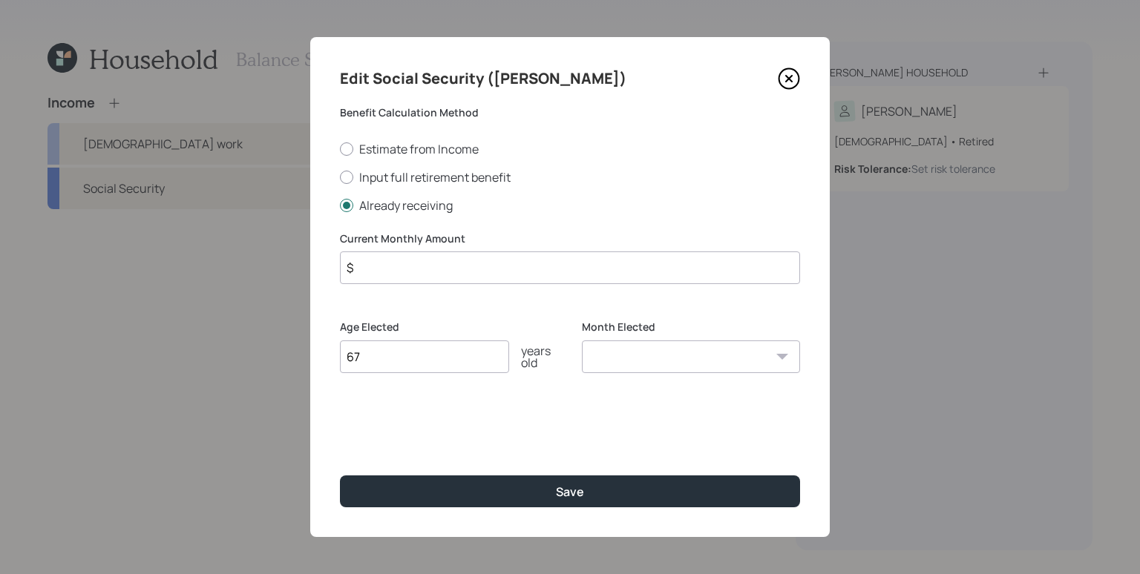
type input "67"
select select "1"
click at [582, 341] on select "January February March April May June July August September October November De…" at bounding box center [691, 357] width 218 height 33
click at [397, 281] on input "$" at bounding box center [570, 268] width 460 height 33
click at [407, 273] on input "$" at bounding box center [570, 268] width 460 height 33
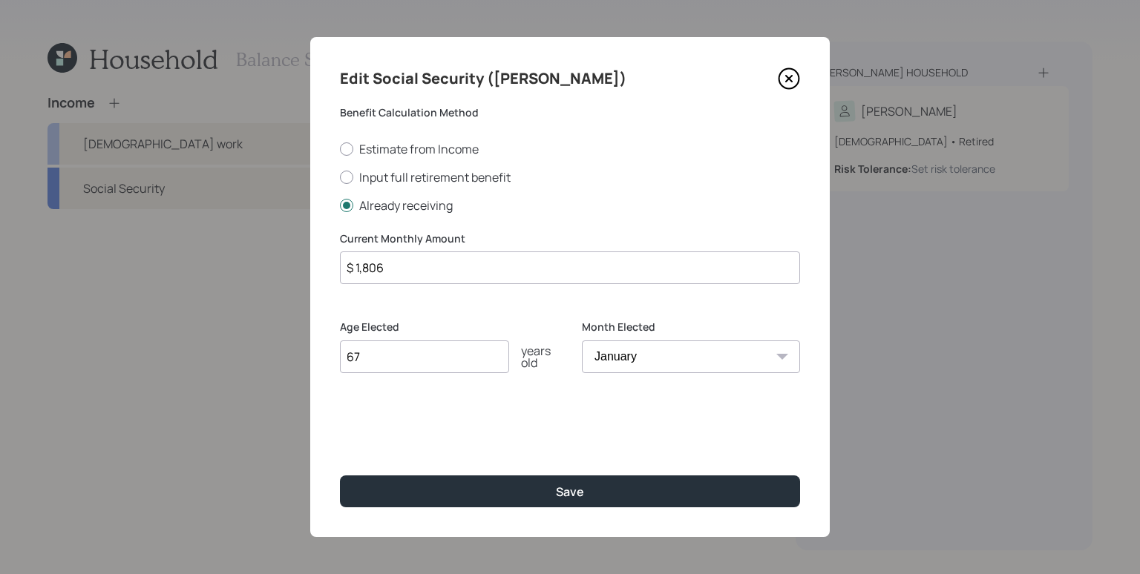
type input "$ 1,806"
click at [340, 476] on button "Save" at bounding box center [570, 492] width 460 height 32
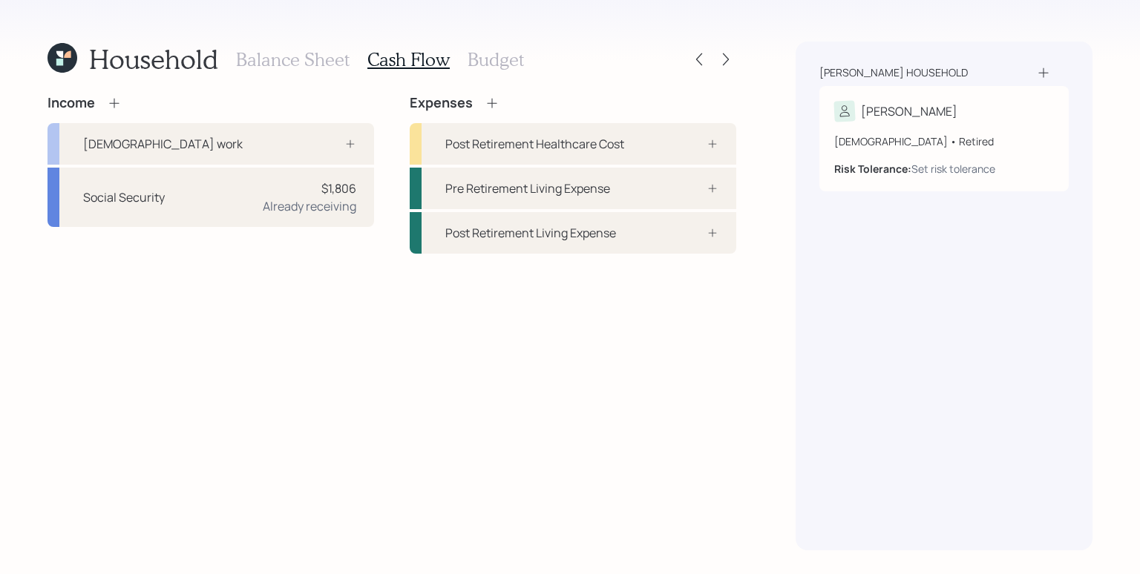
click at [126, 101] on div "Income" at bounding box center [210, 103] width 327 height 16
click at [122, 101] on div "Income" at bounding box center [210, 103] width 327 height 16
click at [109, 109] on icon at bounding box center [114, 103] width 15 height 15
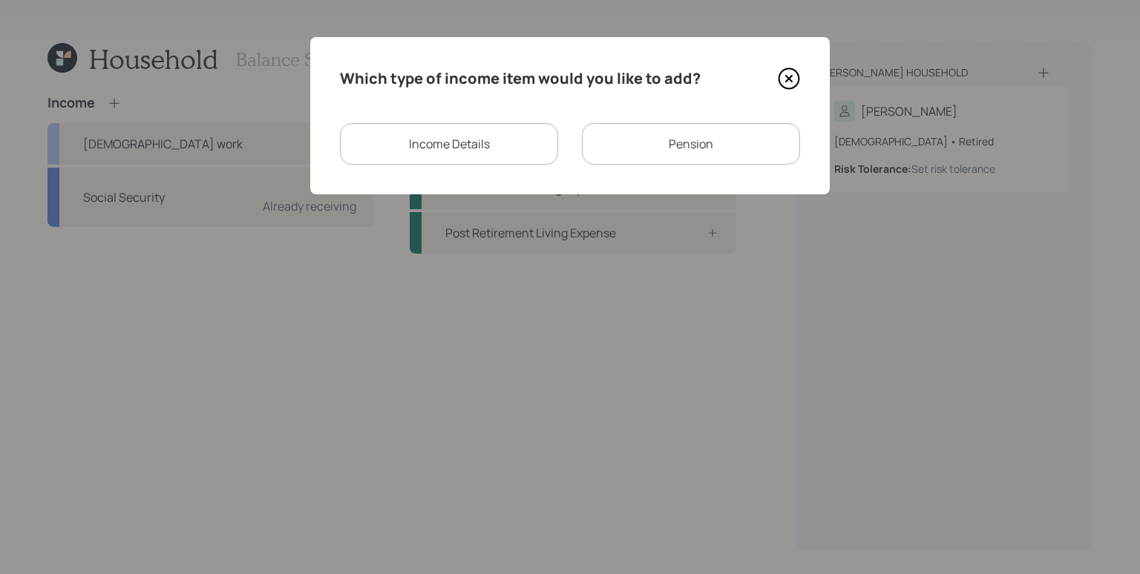
click at [637, 143] on div "Pension" at bounding box center [691, 144] width 218 height 42
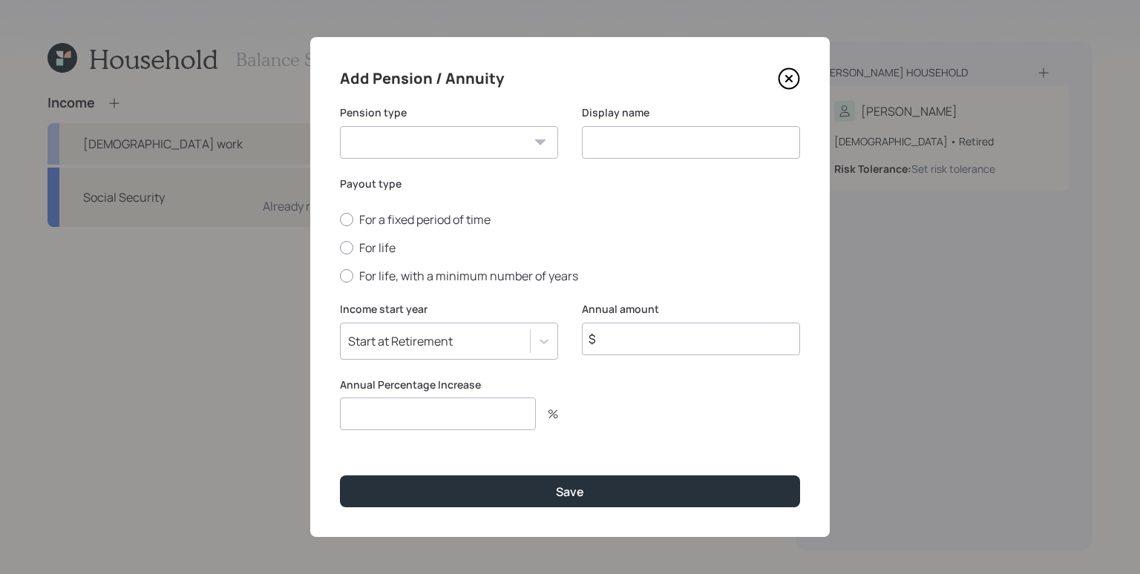
click at [494, 141] on select "Pension Annuity" at bounding box center [449, 142] width 218 height 33
select select "pension"
click at [340, 126] on select "Pension Annuity" at bounding box center [449, 142] width 218 height 33
click at [652, 148] on input at bounding box center [691, 142] width 218 height 33
type input "Deloitte Pension"
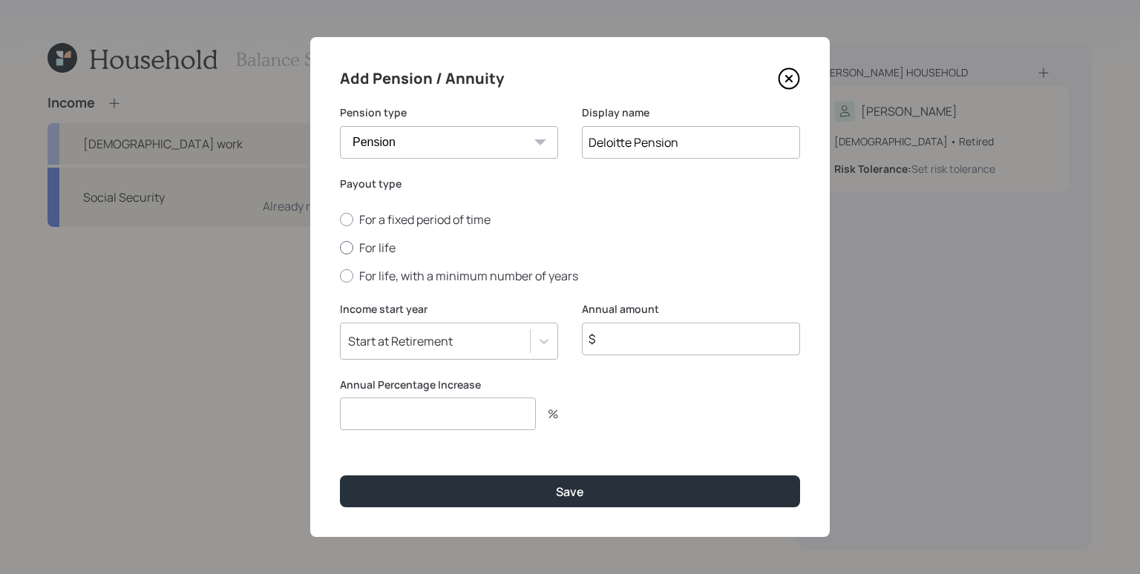
click at [377, 248] on label "For life" at bounding box center [570, 248] width 460 height 16
click at [340, 248] on input "For life" at bounding box center [339, 248] width 1 height 1
radio input "true"
click at [626, 347] on input "$" at bounding box center [691, 339] width 218 height 33
type input "$ 1,752"
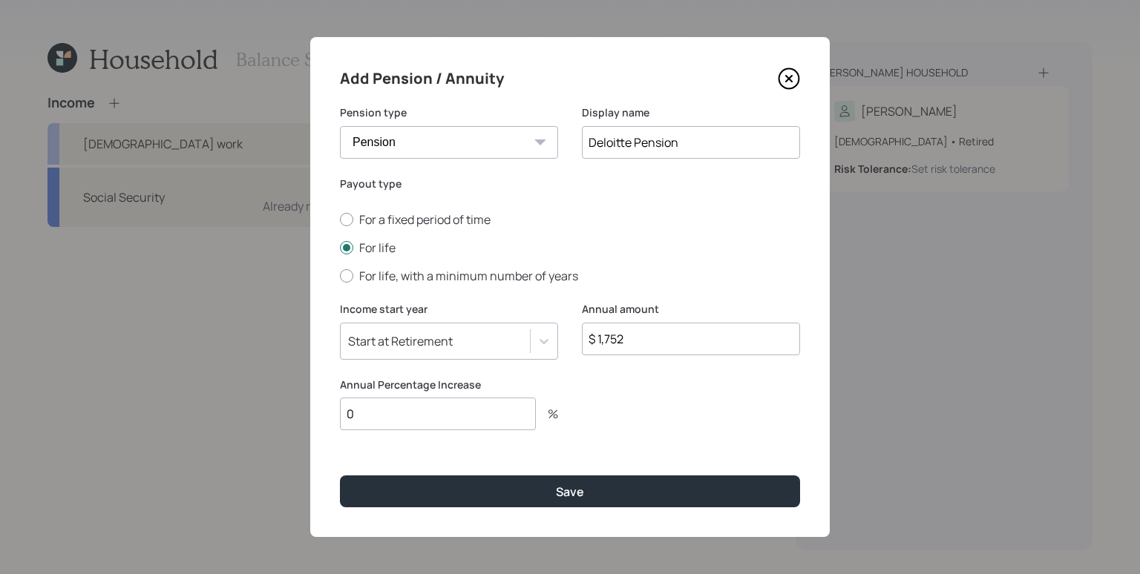
type input "0"
click at [340, 476] on button "Save" at bounding box center [570, 492] width 460 height 32
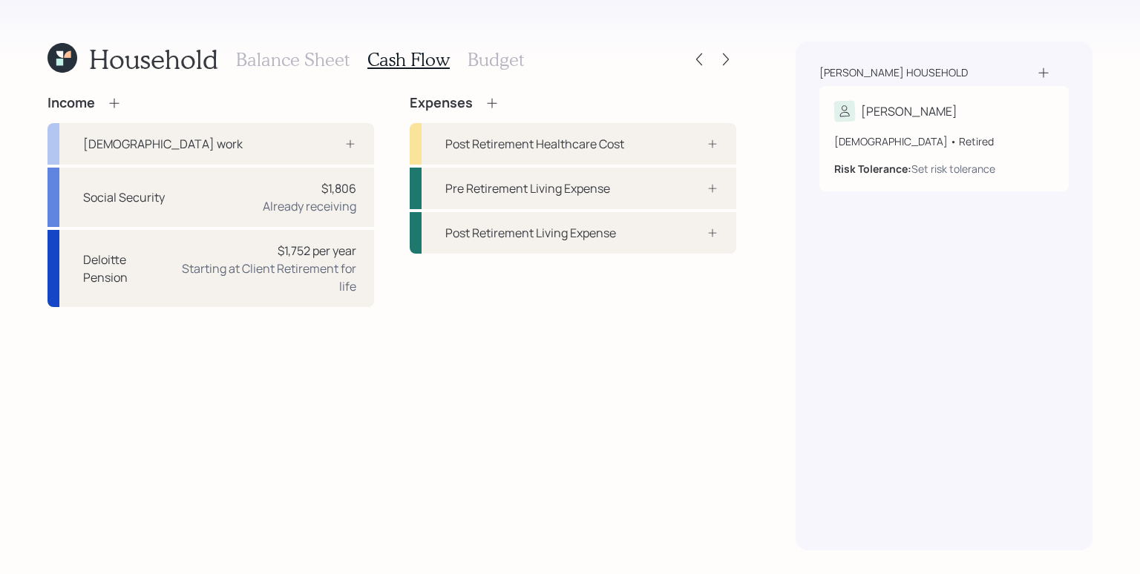
click at [563, 316] on div "Income Full-time work Social Security $1,806 Already receiving Deloitte Pension…" at bounding box center [391, 323] width 689 height 456
click at [307, 54] on h3 "Balance Sheet" at bounding box center [293, 60] width 114 height 22
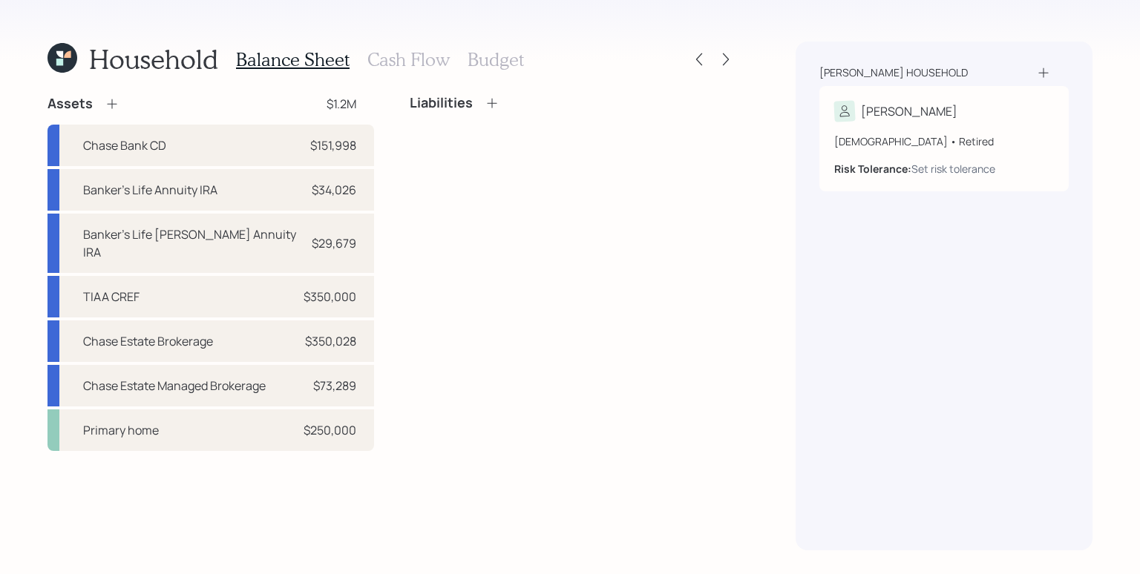
click at [577, 342] on div "Liabilities" at bounding box center [573, 273] width 327 height 356
click at [885, 332] on div "Jones household Gale 82 years old • Retired Risk Tolerance: Set risk tolerance" at bounding box center [944, 296] width 297 height 509
click at [697, 341] on div "Liabilities" at bounding box center [573, 273] width 327 height 356
click at [415, 68] on h3 "Cash Flow" at bounding box center [408, 60] width 82 height 22
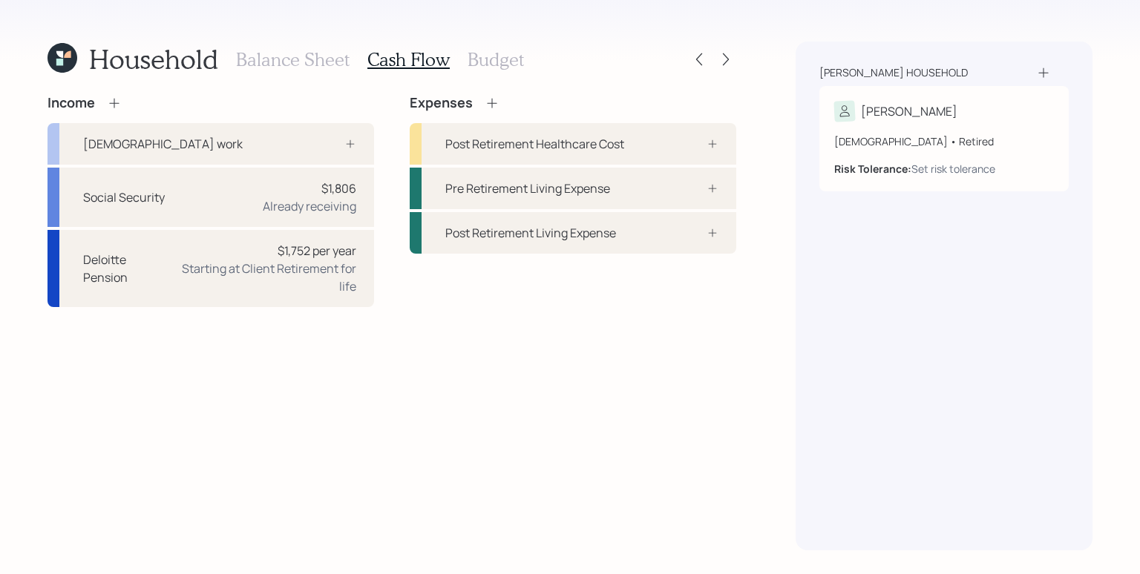
click at [765, 396] on div "Household Balance Sheet Cash Flow Budget Income Full-time work Social Security …" at bounding box center [570, 287] width 1140 height 574
click at [698, 61] on icon at bounding box center [699, 59] width 6 height 13
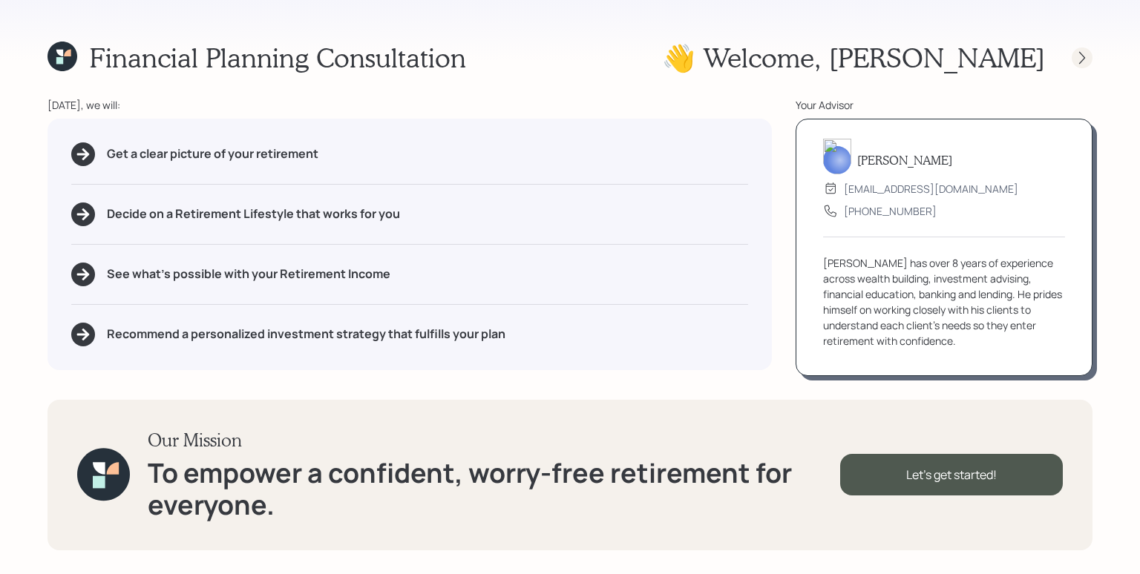
click at [1081, 55] on icon at bounding box center [1082, 57] width 15 height 15
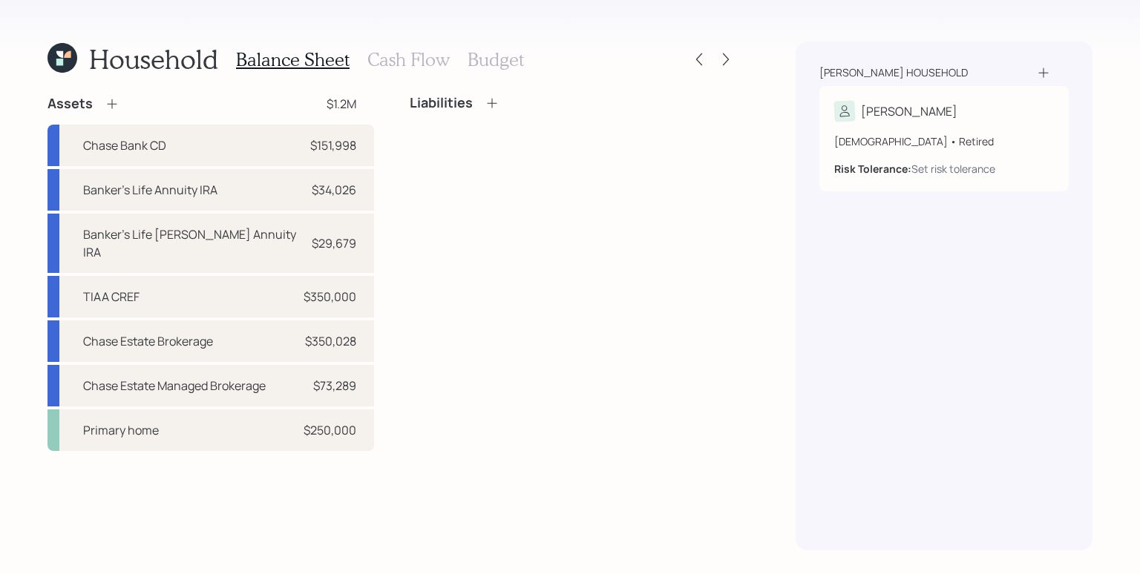
click at [110, 20] on div "Household Balance Sheet Cash Flow Budget Assets $1.2M Chase Bank CD $151,998 Ba…" at bounding box center [570, 287] width 1140 height 574
click at [53, 71] on icon at bounding box center [62, 58] width 30 height 30
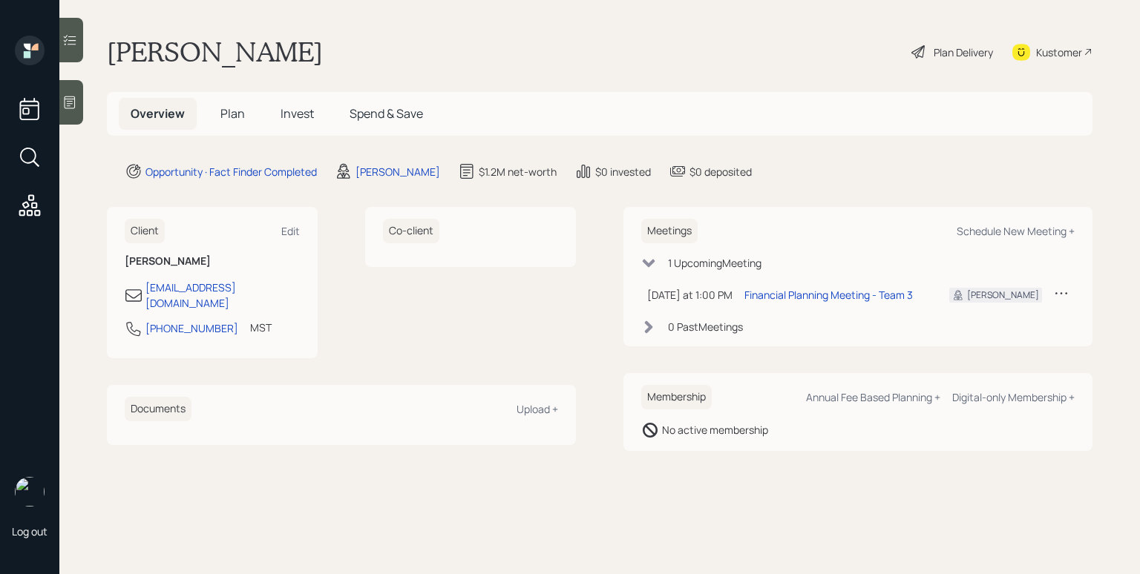
click at [845, 39] on div "Gale Jones Plan Delivery Kustomer" at bounding box center [600, 52] width 986 height 33
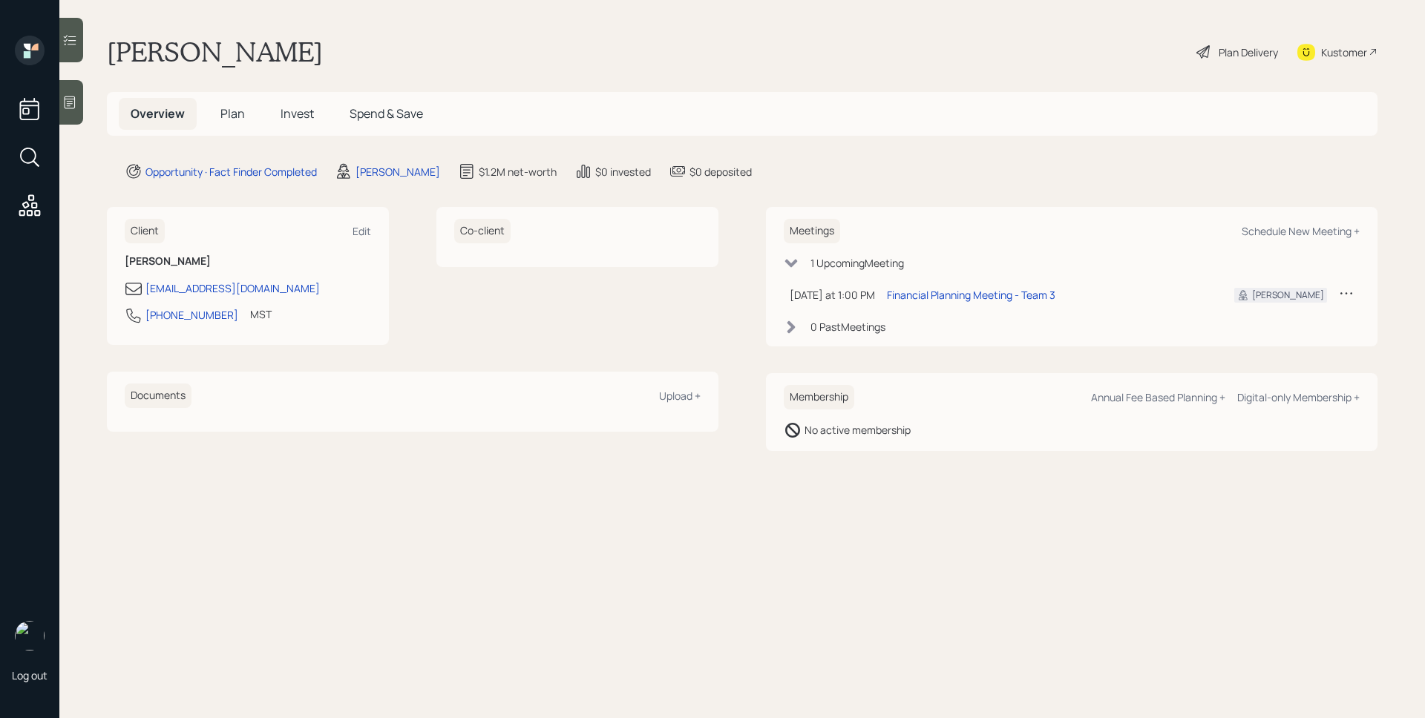
click at [1139, 143] on main "Gale Jones Plan Delivery Kustomer Overview Plan Invest Spend & Save Opportunity…" at bounding box center [742, 359] width 1366 height 718
click at [1139, 240] on div "Meetings Schedule New Meeting +" at bounding box center [1072, 231] width 576 height 24
click at [1139, 231] on div "Schedule New Meeting +" at bounding box center [1301, 231] width 118 height 14
select select "d946c976-65aa-4529-ac9d-02c4f1114fc0"
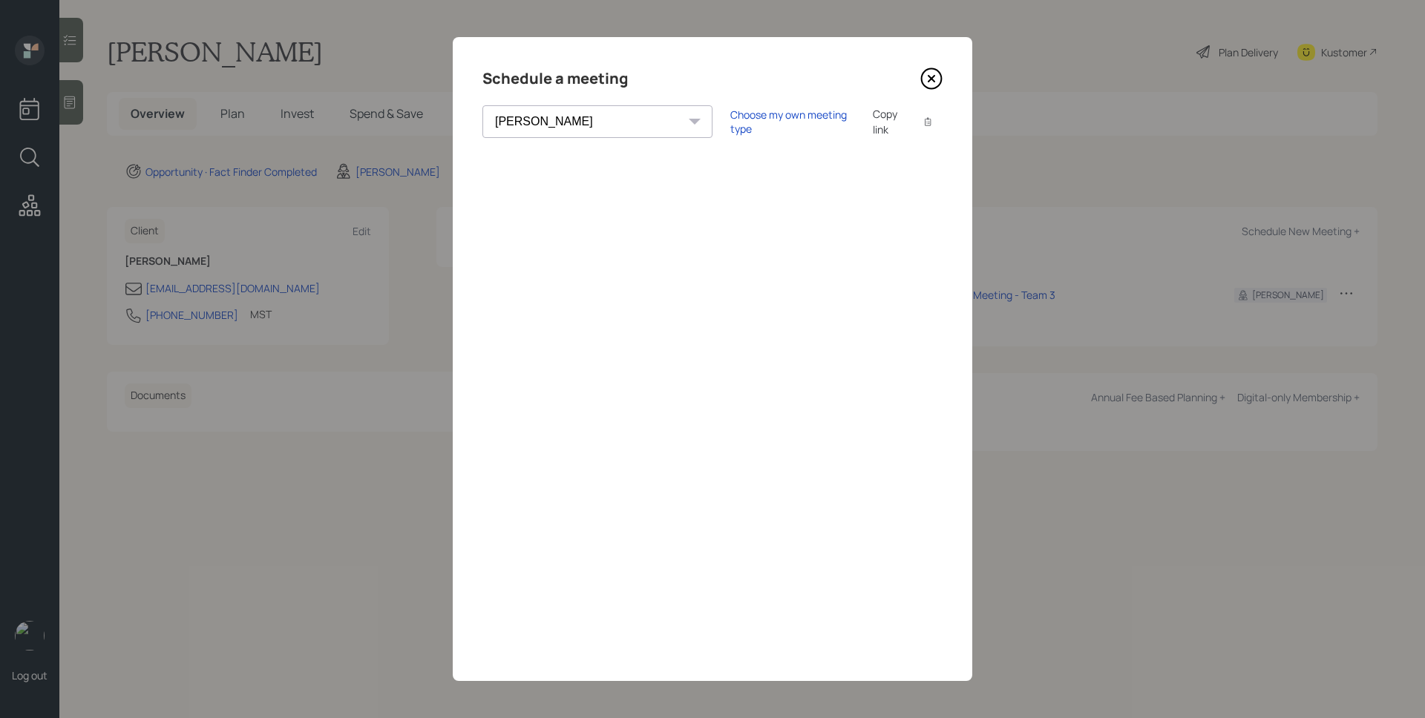
click at [926, 74] on icon at bounding box center [931, 79] width 22 height 22
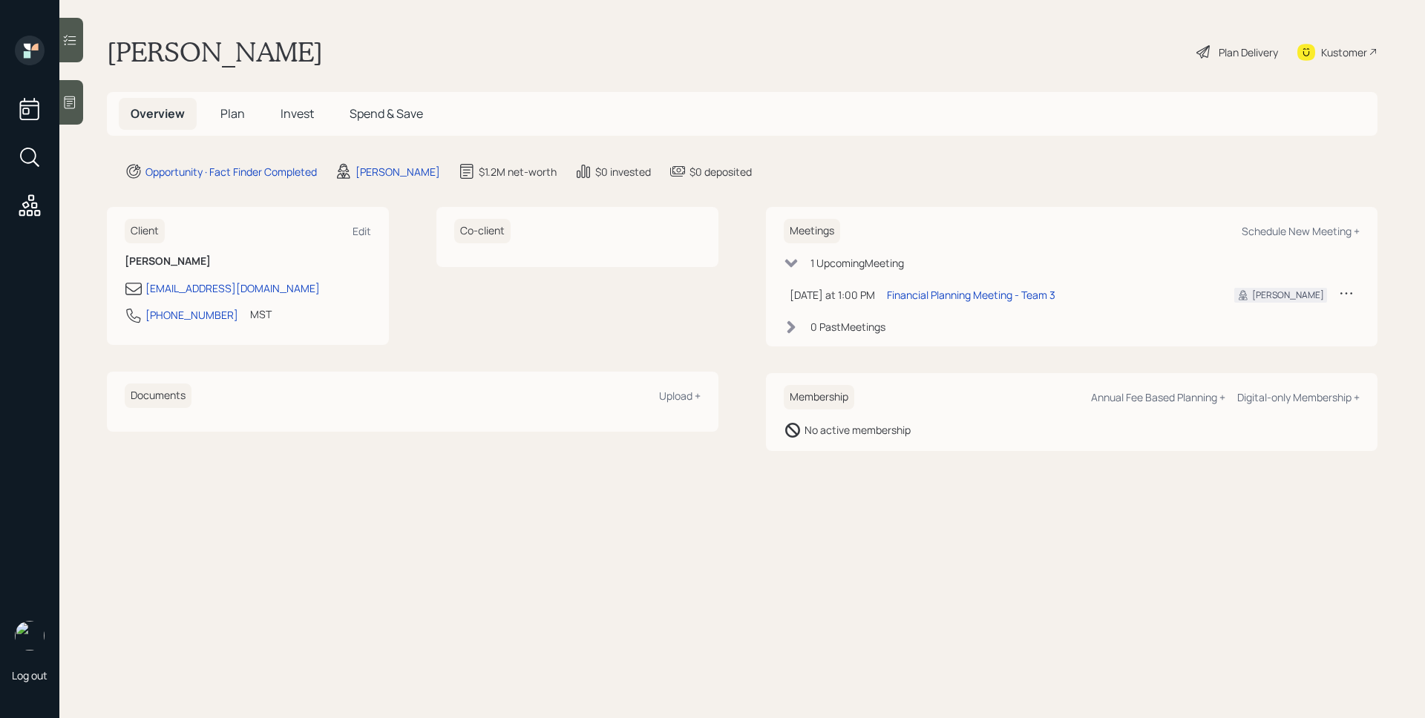
click at [973, 157] on main "Gale Jones Plan Delivery Kustomer Overview Plan Invest Spend & Save Opportunity…" at bounding box center [742, 359] width 1366 height 718
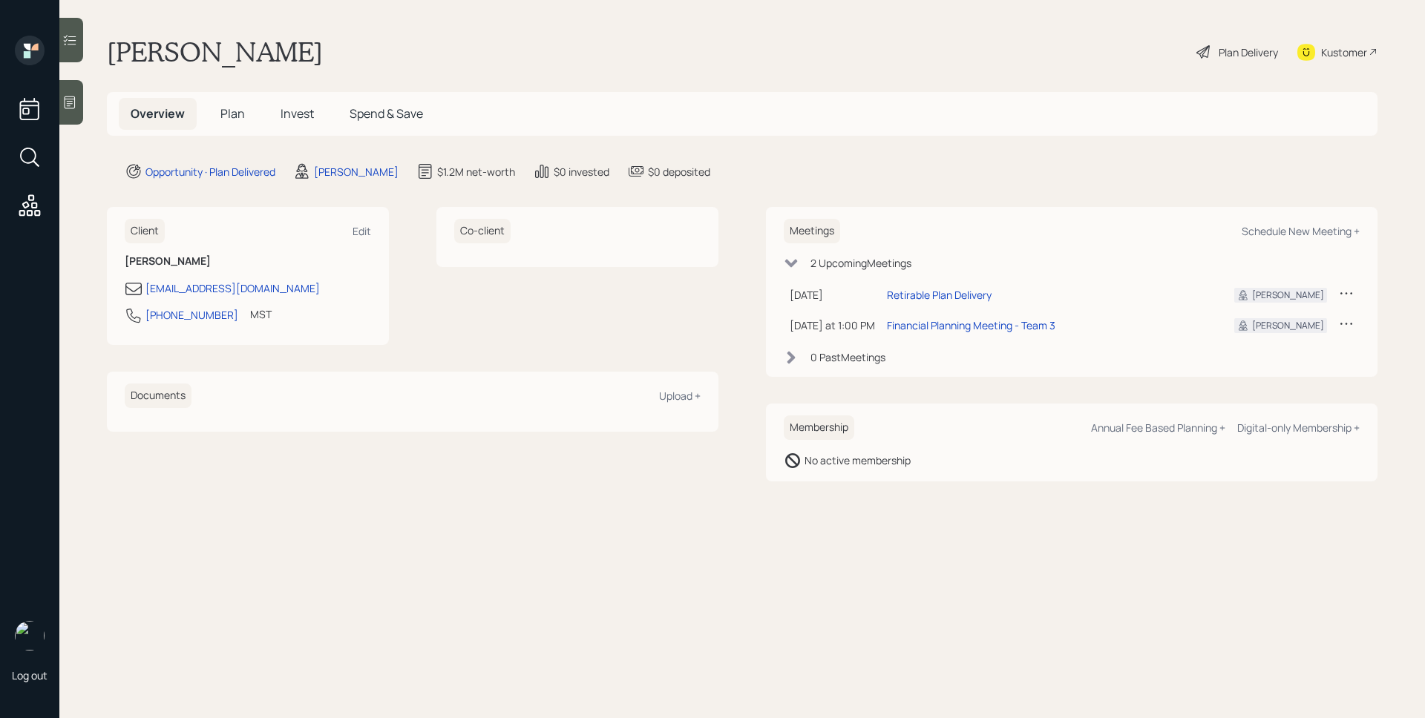
click at [69, 108] on icon at bounding box center [70, 102] width 11 height 13
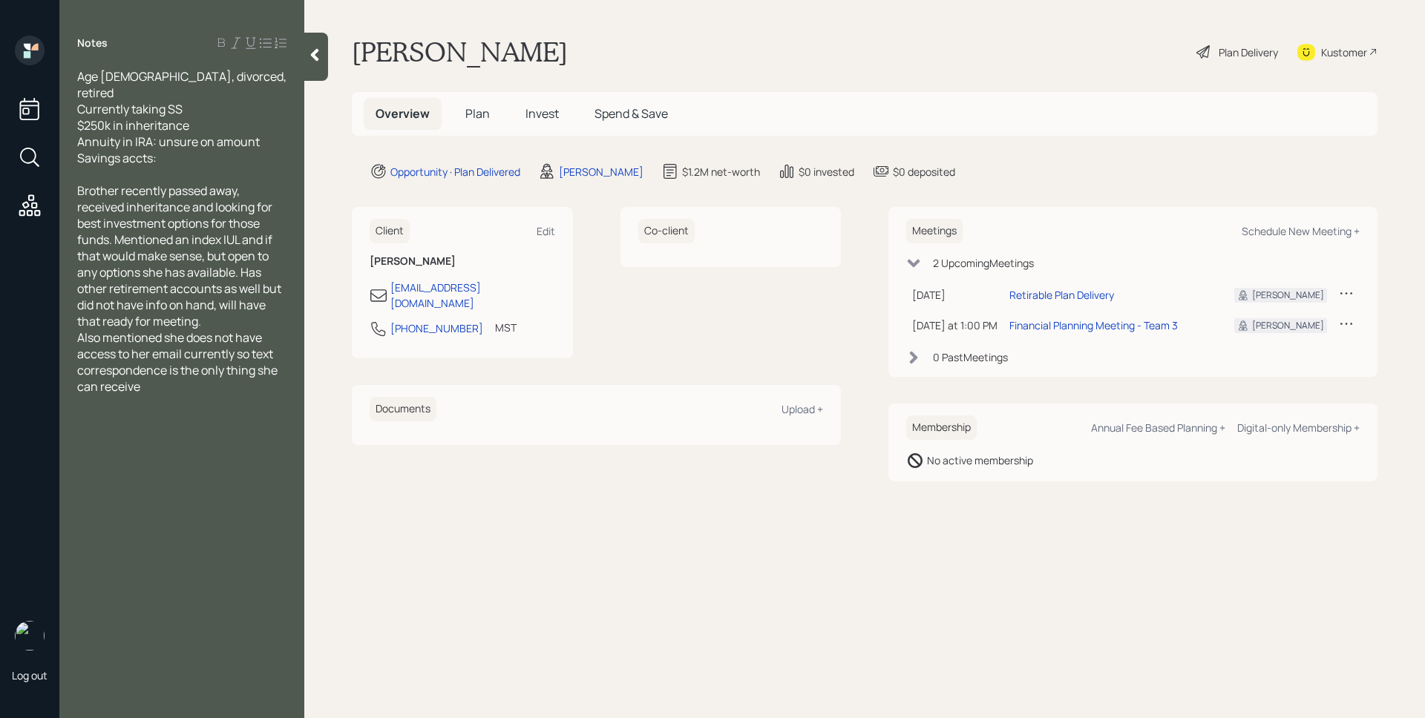
click at [476, 117] on span "Plan" at bounding box center [477, 113] width 24 height 16
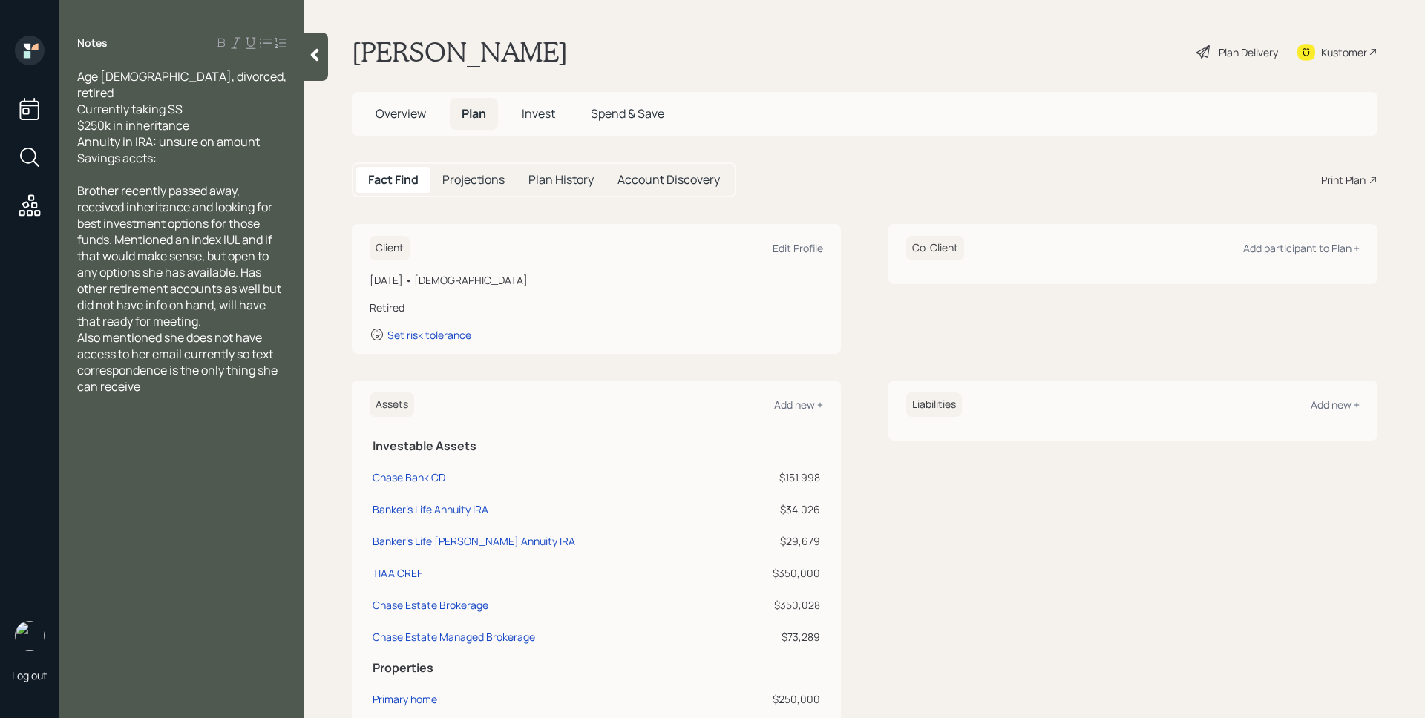
scroll to position [131, 0]
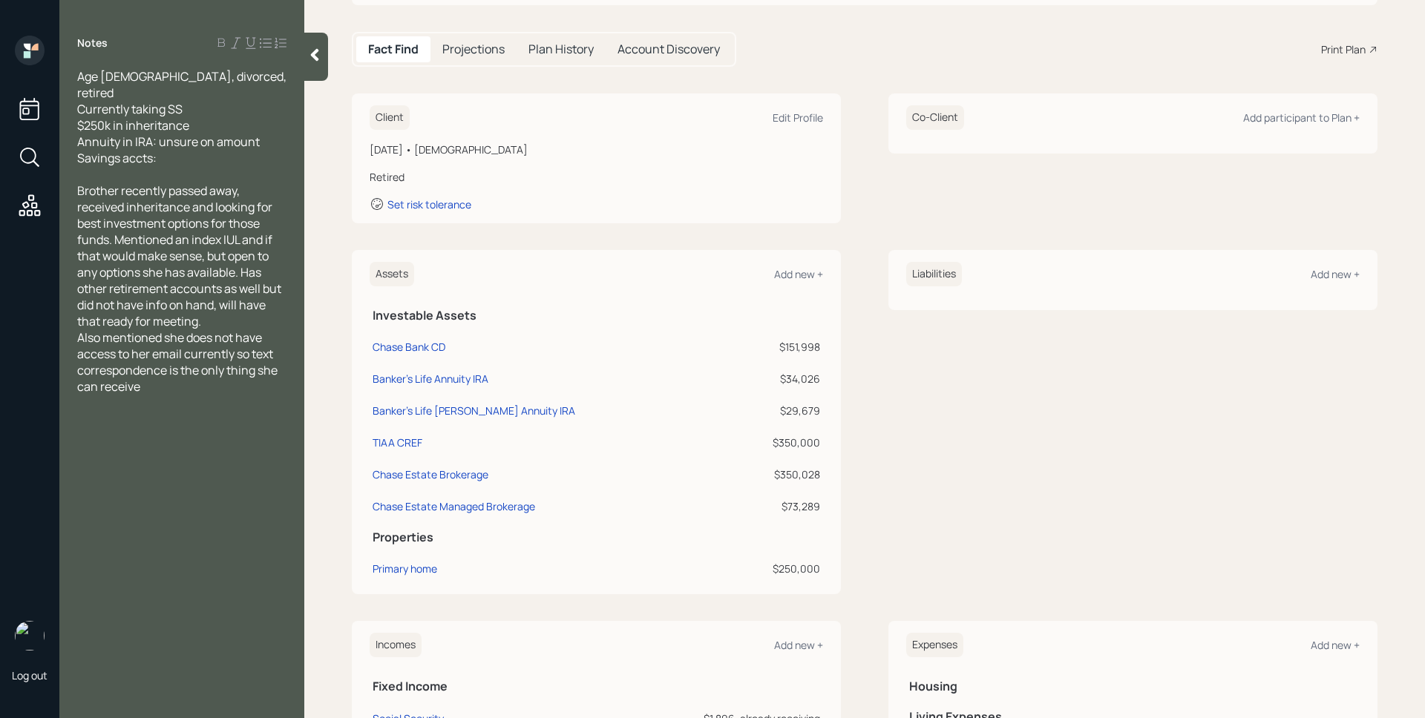
click at [781, 447] on div "$350,000" at bounding box center [776, 443] width 87 height 16
